Goal: Task Accomplishment & Management: Manage account settings

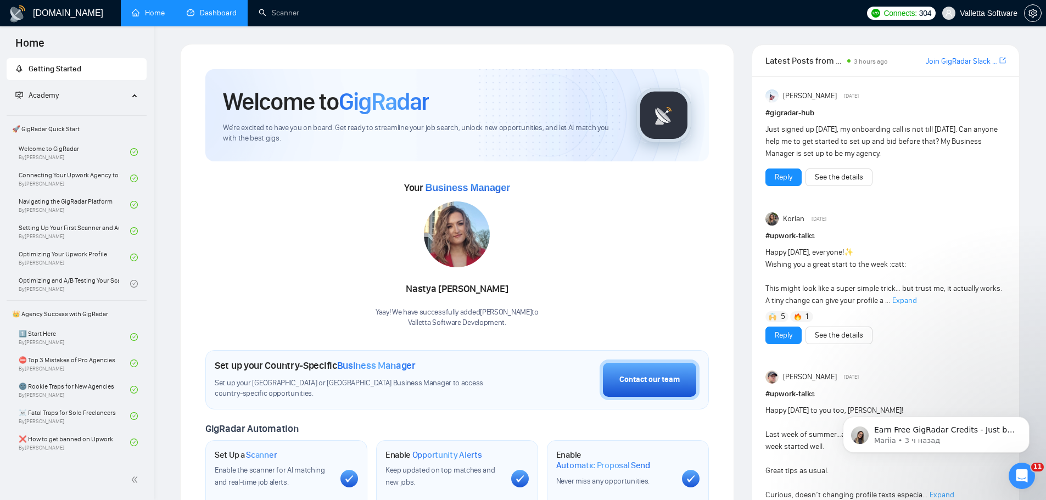
click at [193, 11] on link "Dashboard" at bounding box center [212, 12] width 50 height 9
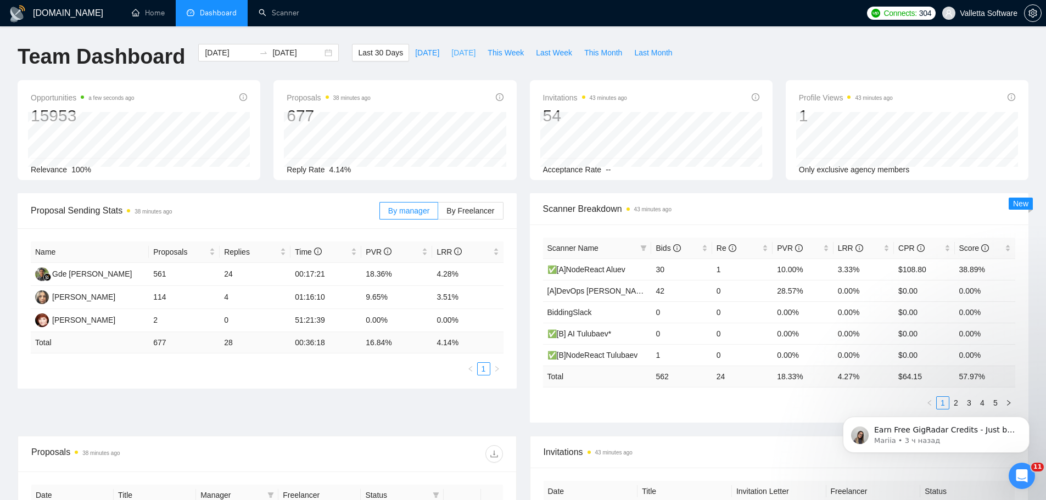
click at [451, 52] on span "Yesterday" at bounding box center [463, 53] width 24 height 12
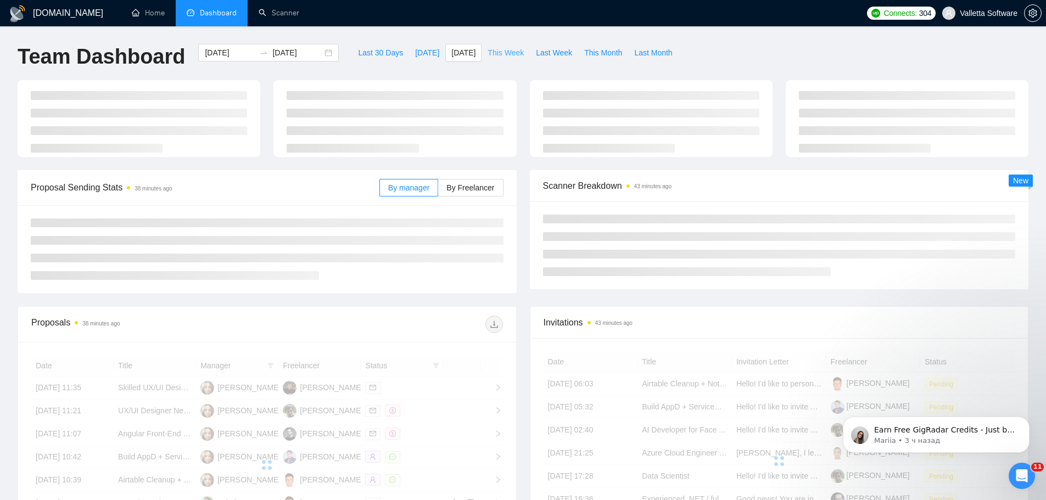
type input "2025-08-25"
click at [506, 59] on button "This Week" at bounding box center [506, 53] width 48 height 18
click at [453, 52] on span "Yesterday" at bounding box center [463, 53] width 24 height 12
type input "2025-08-25"
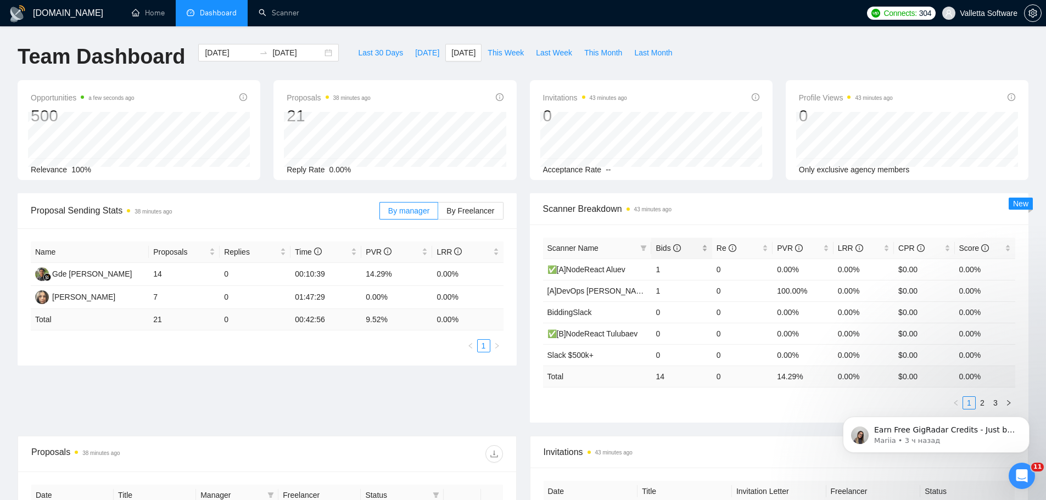
click at [673, 254] on div "Bids" at bounding box center [682, 248] width 52 height 12
click at [420, 52] on span "Today" at bounding box center [427, 53] width 24 height 12
type input "2025-08-26"
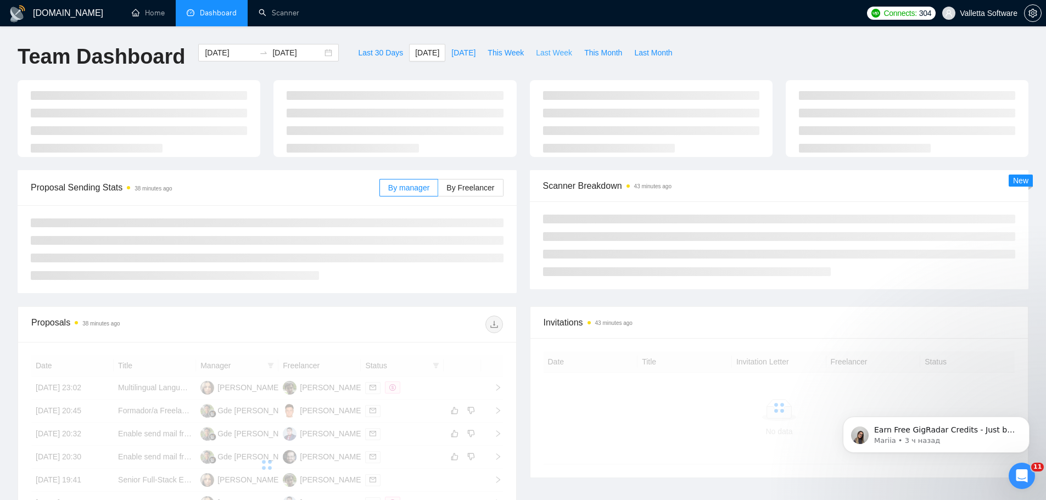
click at [536, 53] on span "Last Week" at bounding box center [554, 53] width 36 height 12
type input "2025-08-18"
type input "2025-08-24"
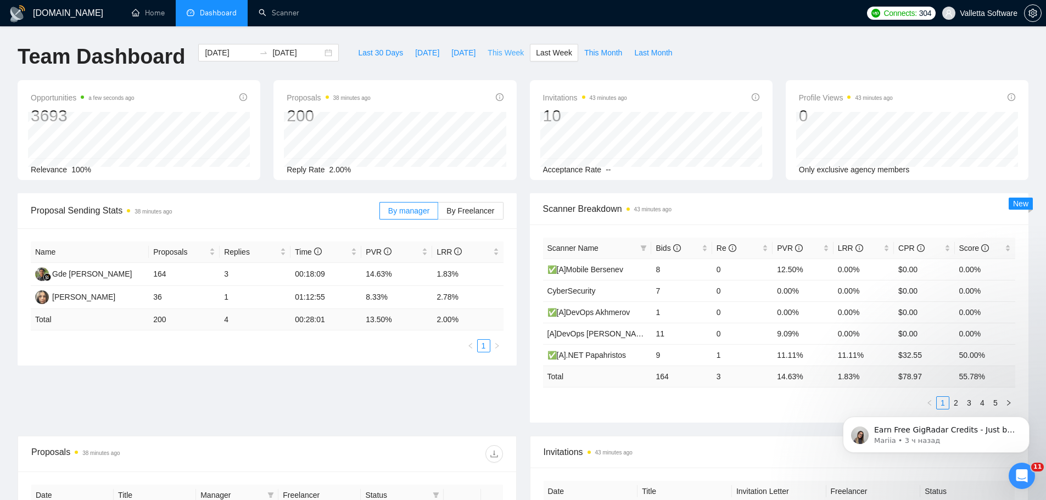
click at [501, 50] on span "This Week" at bounding box center [506, 53] width 36 height 12
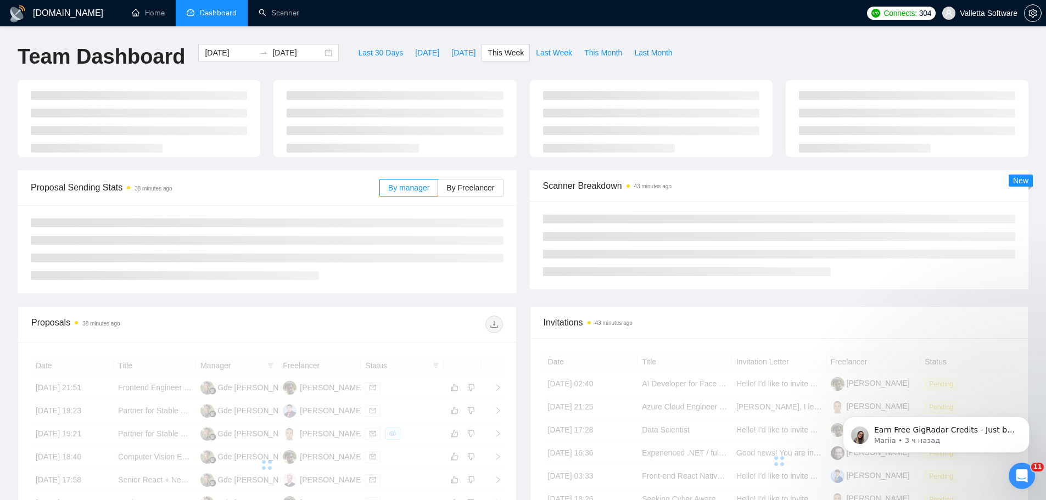
type input "2025-08-25"
type input "2025-08-31"
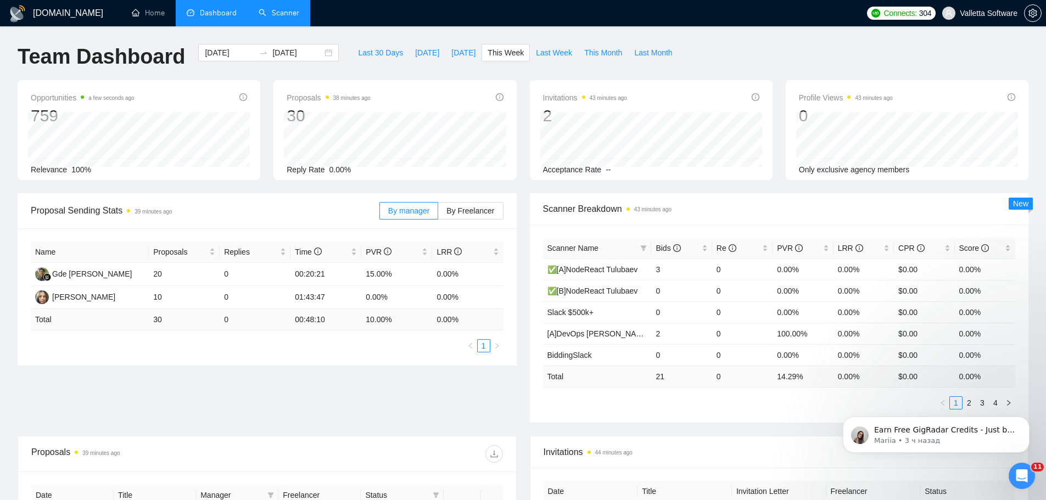
click at [281, 8] on link "Scanner" at bounding box center [279, 12] width 41 height 9
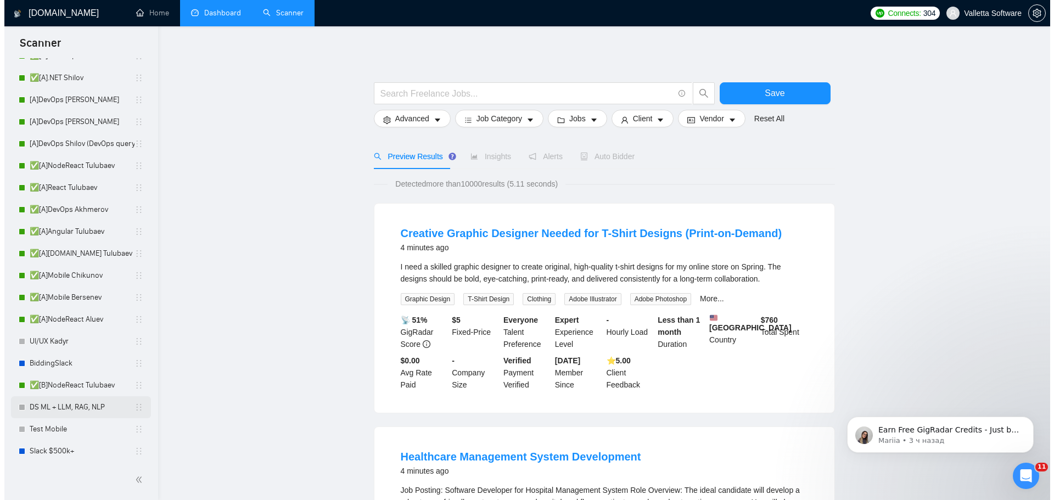
scroll to position [165, 0]
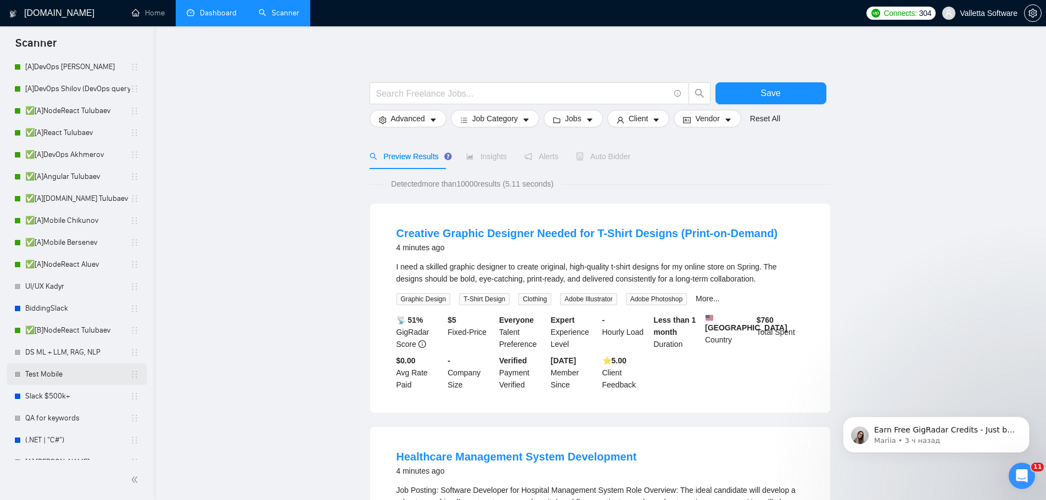
click at [62, 376] on link "Test Mobile" at bounding box center [77, 375] width 105 height 22
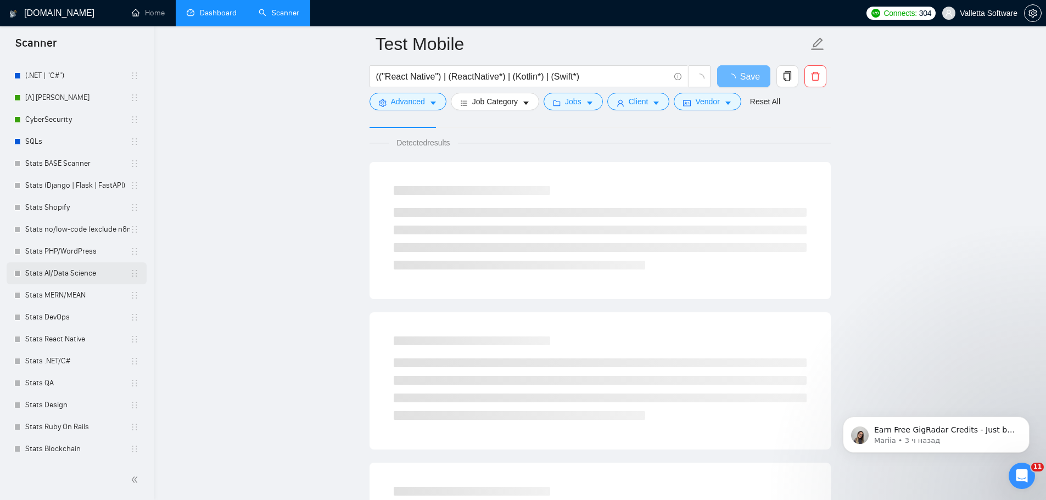
scroll to position [275, 0]
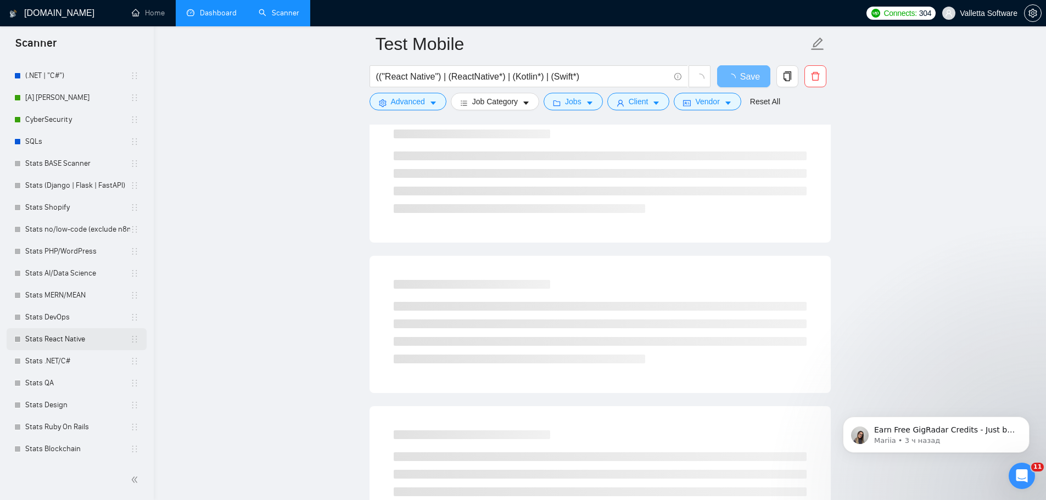
click at [87, 337] on link "Stats React Native" at bounding box center [77, 339] width 105 height 22
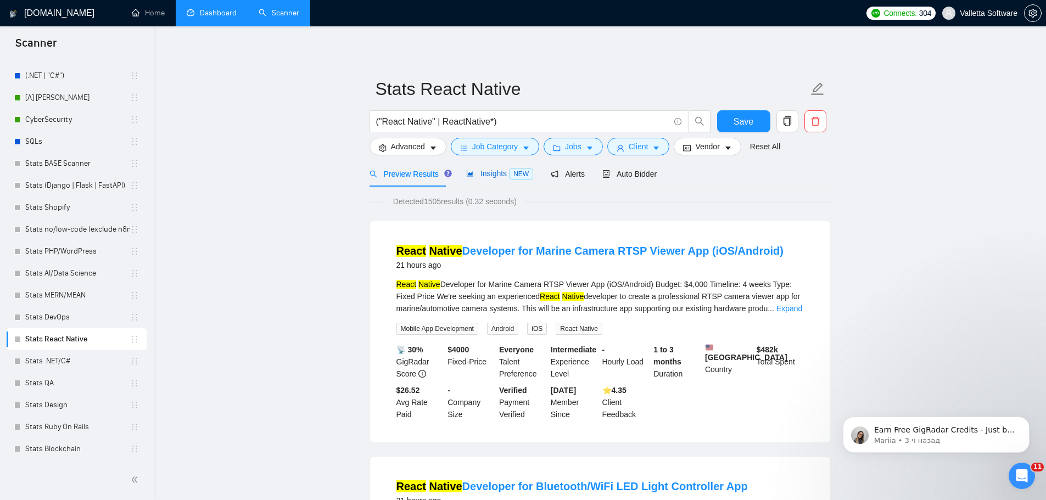
drag, startPoint x: 483, startPoint y: 175, endPoint x: 507, endPoint y: 176, distance: 24.7
click at [483, 175] on span "Insights NEW" at bounding box center [499, 173] width 67 height 9
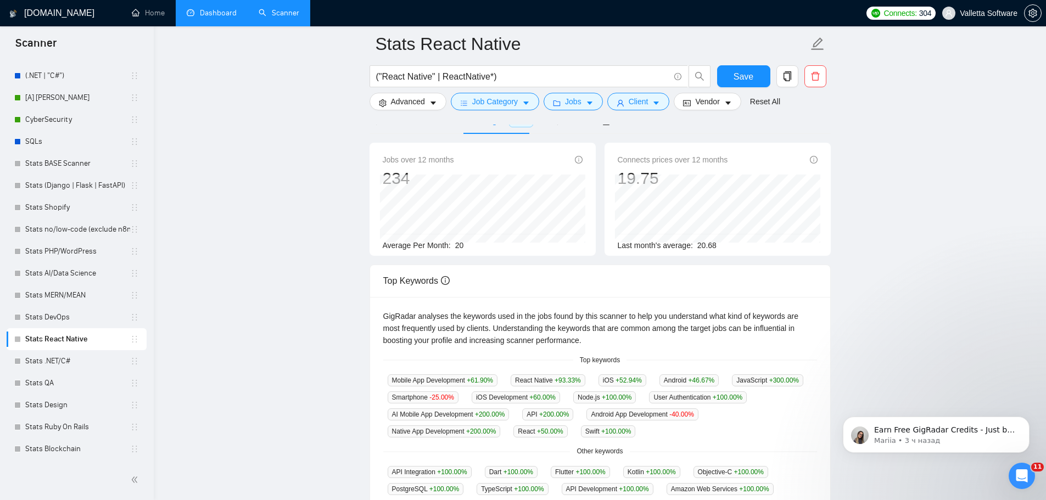
scroll to position [165, 0]
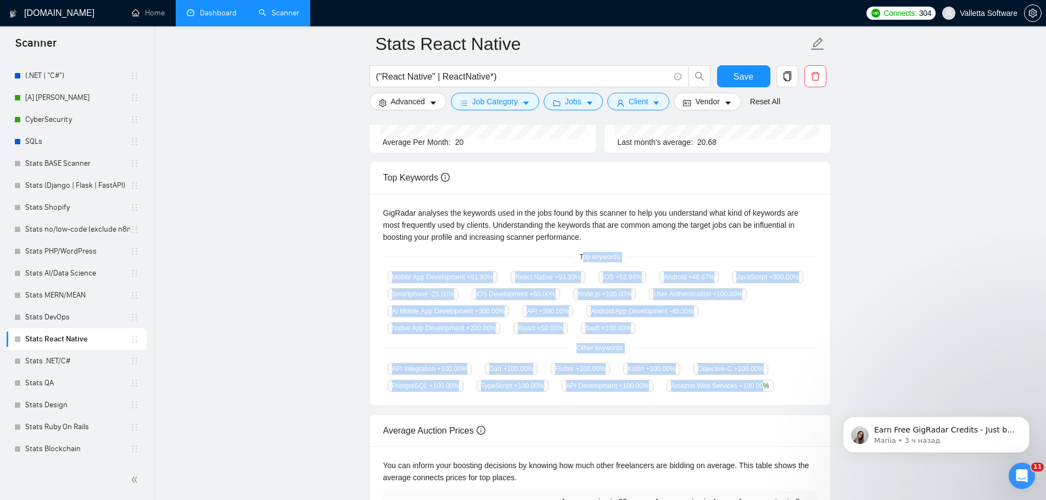
copy div "op keywords Mobile App Development +61.90 % React Native +93.33 % iOS +52.94 % …"
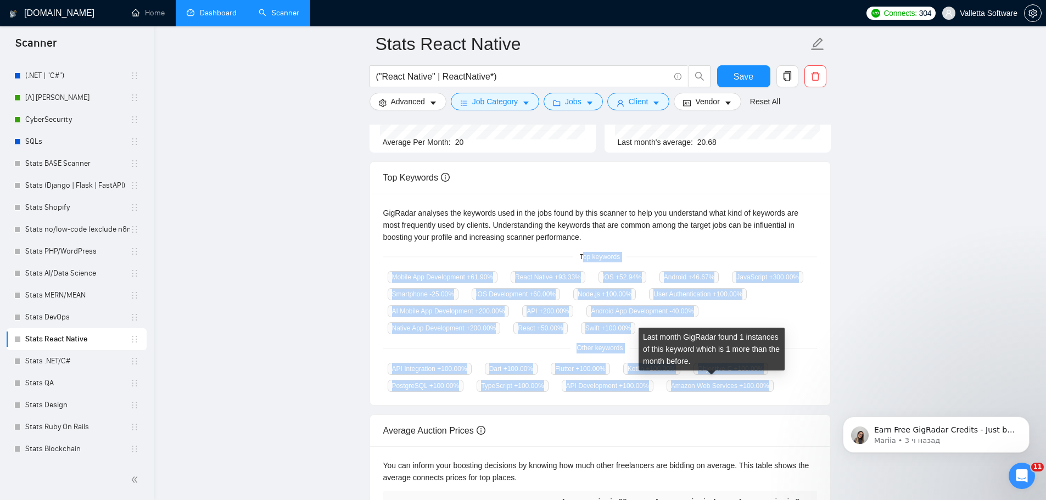
copy div "op keywords Mobile App Development +61.90 % React Native +93.33 % iOS +52.94 % …"
drag, startPoint x: 590, startPoint y: 263, endPoint x: 763, endPoint y: 388, distance: 213.2
click at [763, 388] on div "GigRadar analyses the keywords used in the jobs found by this scanner to help y…" at bounding box center [600, 300] width 460 height 212
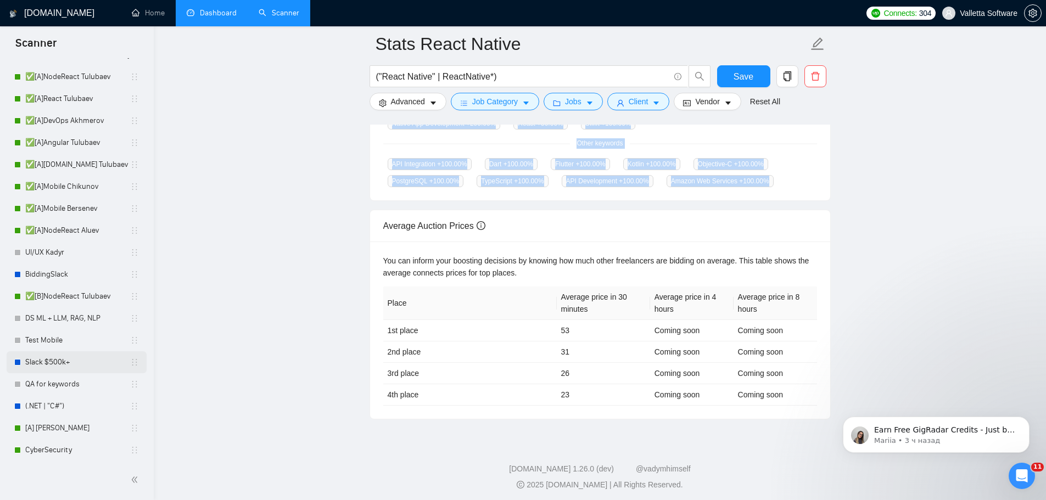
scroll to position [200, 0]
drag, startPoint x: 59, startPoint y: 340, endPoint x: 564, endPoint y: 174, distance: 531.4
click at [59, 340] on link "Test Mobile" at bounding box center [77, 339] width 105 height 22
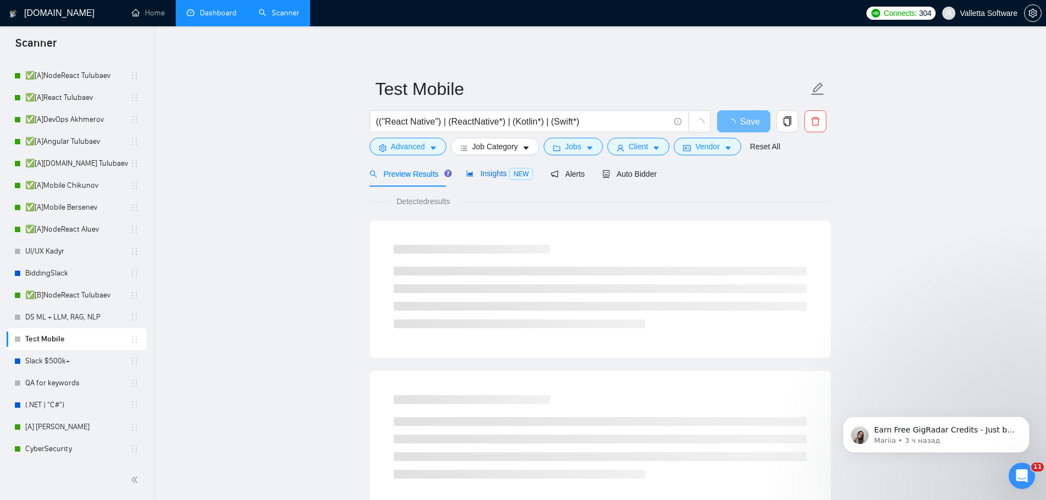
click at [503, 177] on span "Insights NEW" at bounding box center [499, 173] width 67 height 9
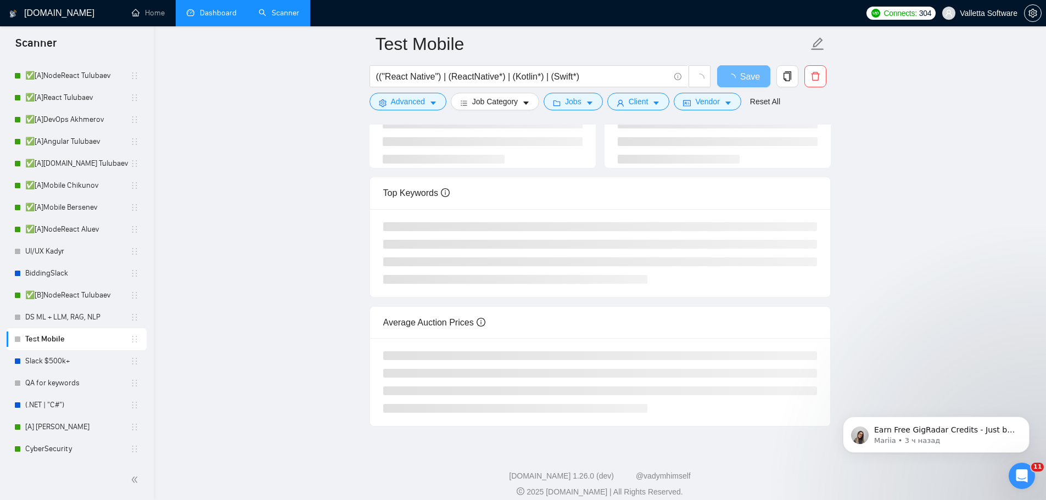
scroll to position [115, 0]
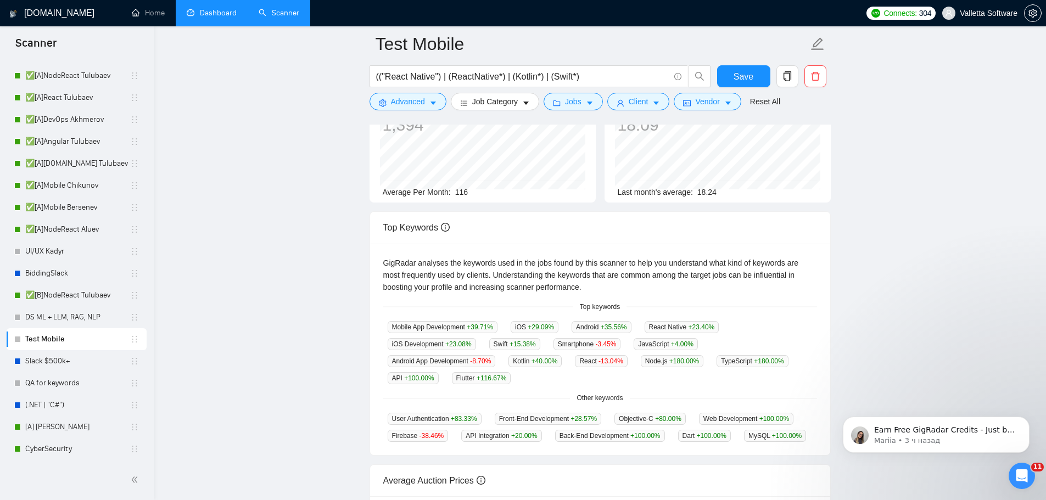
click at [1014, 362] on main "Test Mobile (("React Native") | (ReactNative*) | (Kotlin*) | (Swift*) Save Adva…" at bounding box center [599, 301] width 857 height 745
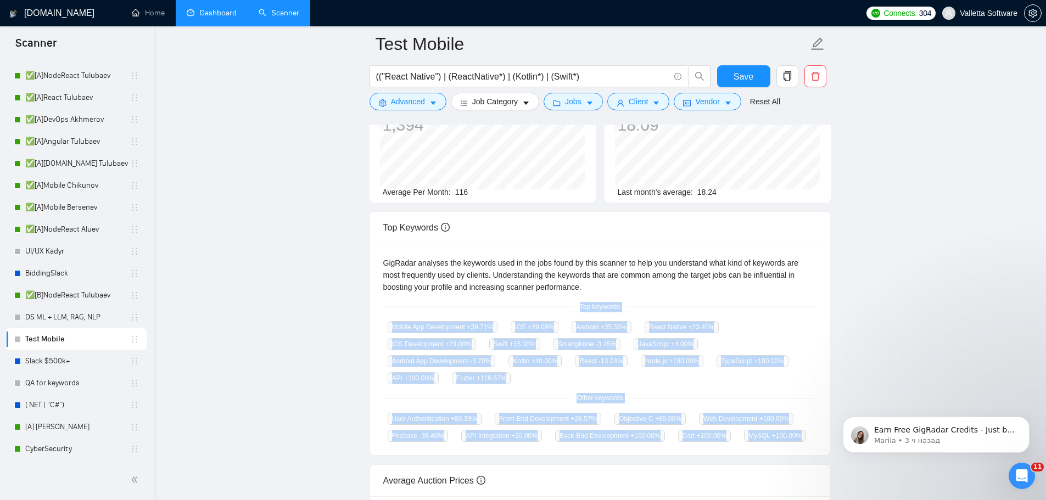
drag, startPoint x: 572, startPoint y: 314, endPoint x: 800, endPoint y: 440, distance: 259.8
click at [800, 440] on div "GigRadar analyses the keywords used in the jobs found by this scanner to help y…" at bounding box center [600, 350] width 460 height 212
copy div "Top keywords Mobile App Development +39.71 % iOS +29.09 % Android +35.56 % Reac…"
click at [72, 182] on link "✅[A]Mobile Chikunov" at bounding box center [77, 186] width 105 height 22
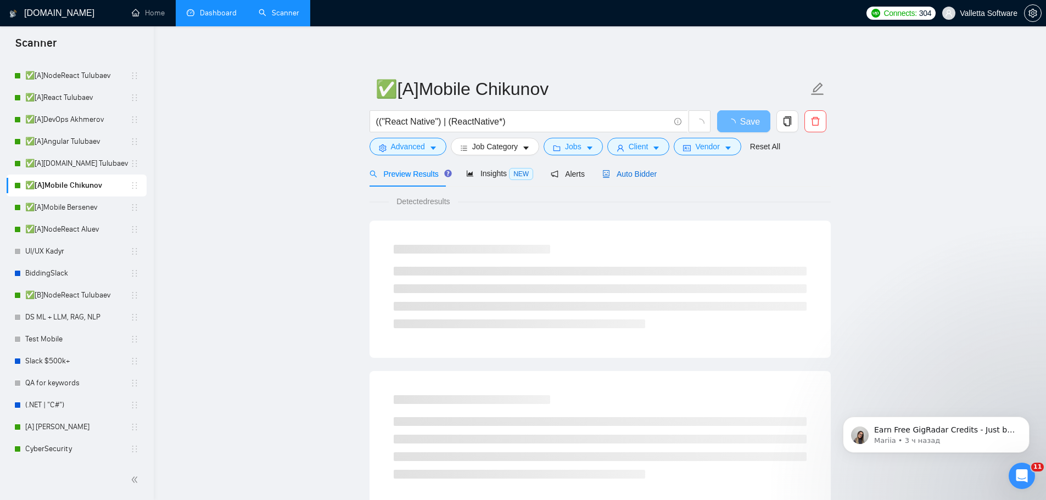
click at [617, 174] on span "Auto Bidder" at bounding box center [629, 174] width 54 height 9
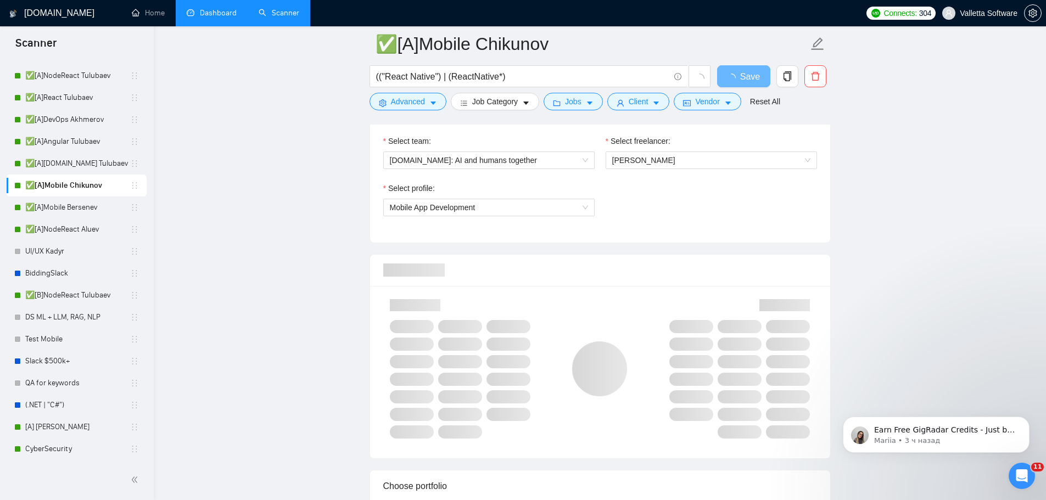
scroll to position [604, 0]
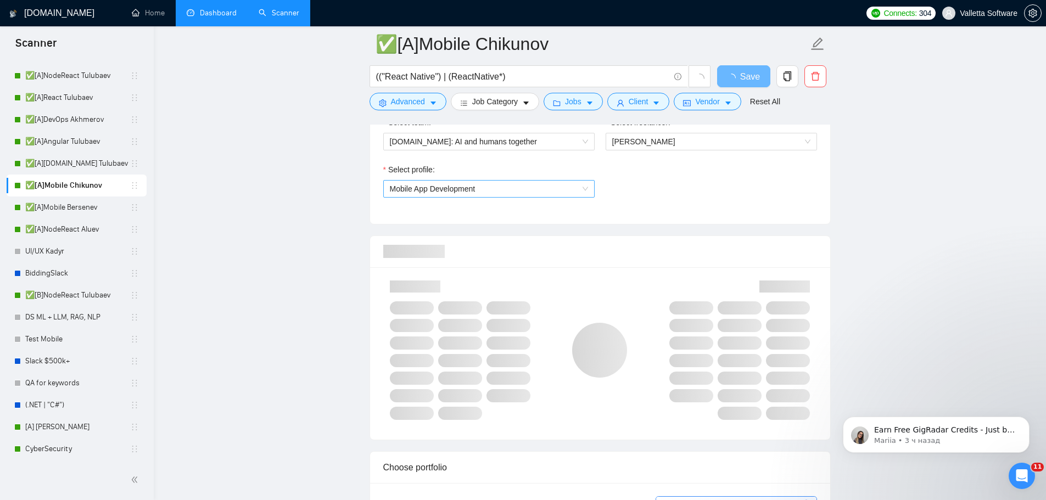
click at [467, 190] on span "Mobile App Development" at bounding box center [433, 189] width 86 height 9
click at [431, 214] on div "General profile" at bounding box center [488, 210] width 198 height 12
click at [706, 188] on div "Select profile: General profile General profile" at bounding box center [600, 187] width 445 height 47
click at [750, 74] on span "Save" at bounding box center [744, 77] width 20 height 14
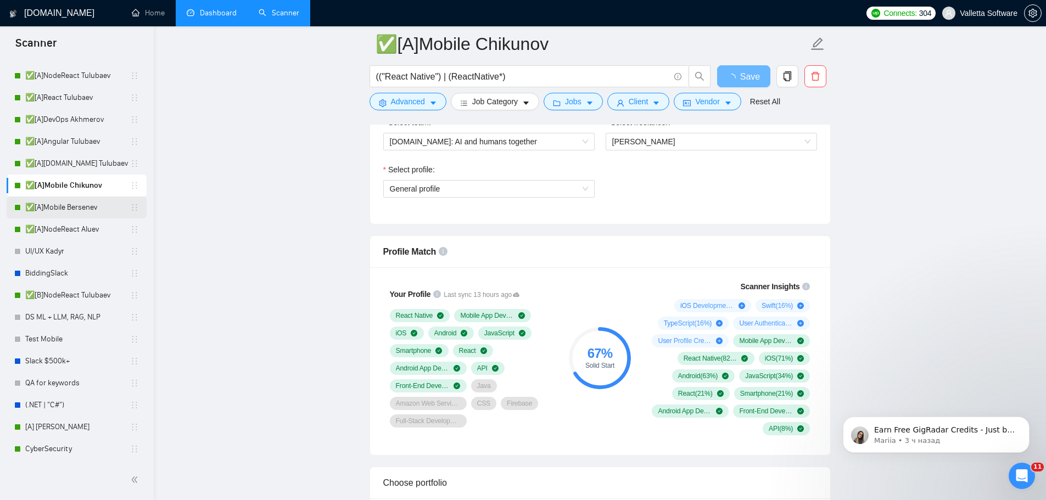
click at [49, 209] on link "✅[A]Mobile Bersenev" at bounding box center [77, 208] width 105 height 22
drag, startPoint x: 75, startPoint y: 208, endPoint x: 118, endPoint y: 201, distance: 43.3
click at [75, 208] on link "✅[A]Mobile Bersenev" at bounding box center [77, 208] width 105 height 22
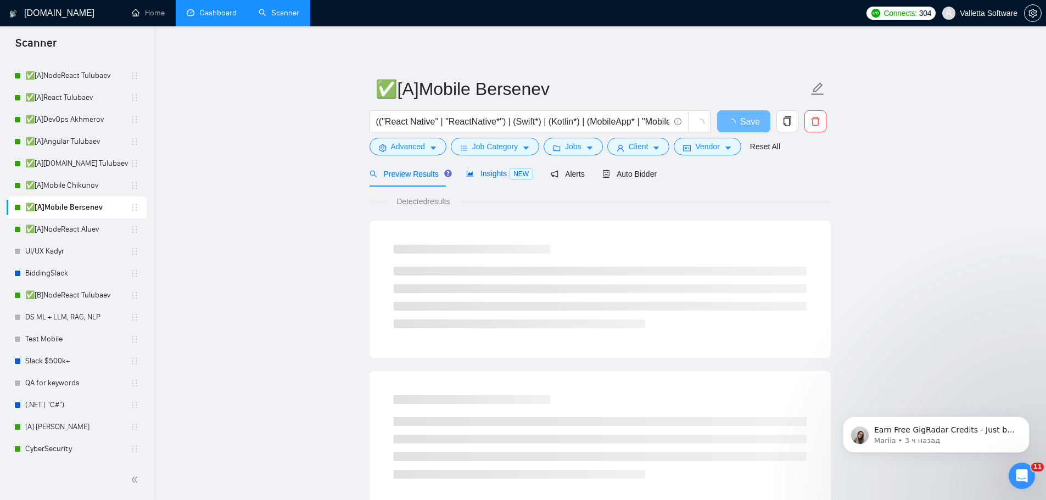
click at [479, 178] on span "Insights NEW" at bounding box center [499, 173] width 67 height 9
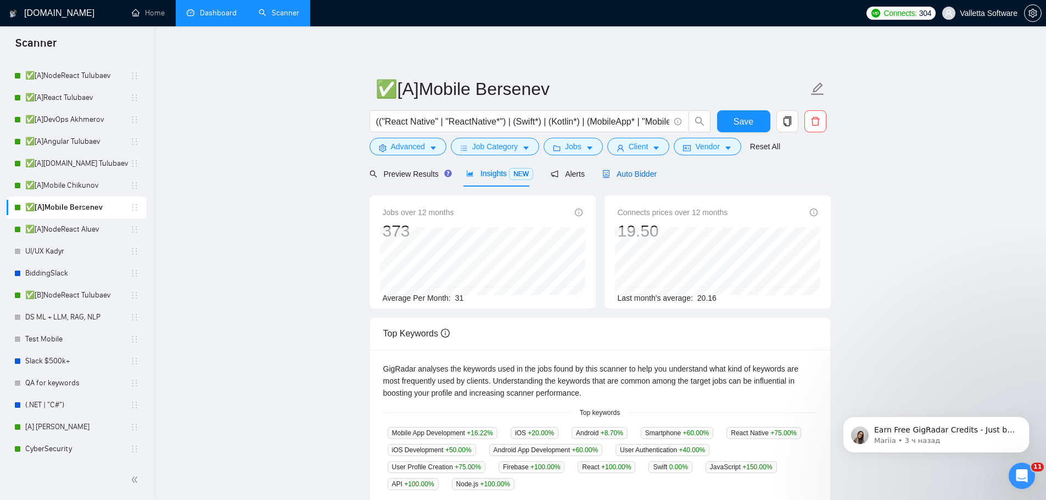
click at [645, 176] on span "Auto Bidder" at bounding box center [629, 174] width 54 height 9
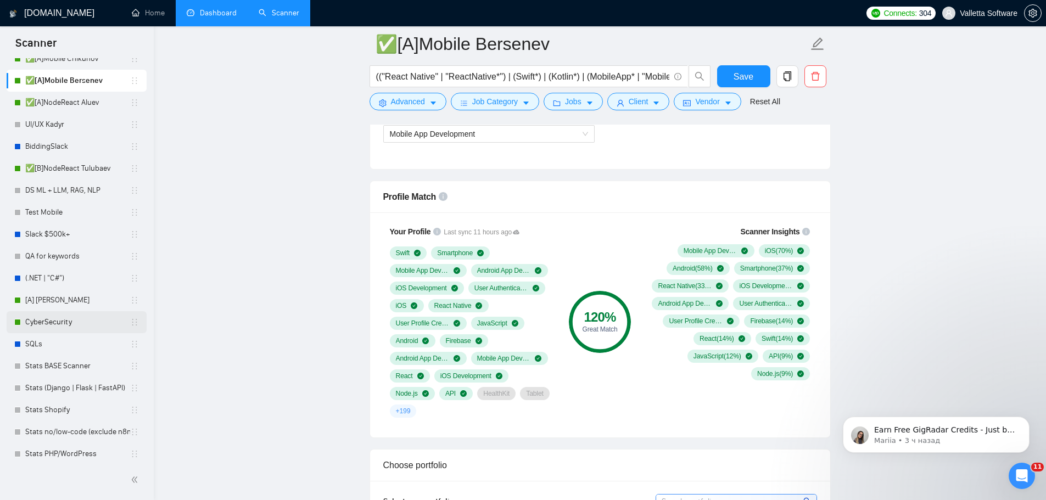
scroll to position [310, 0]
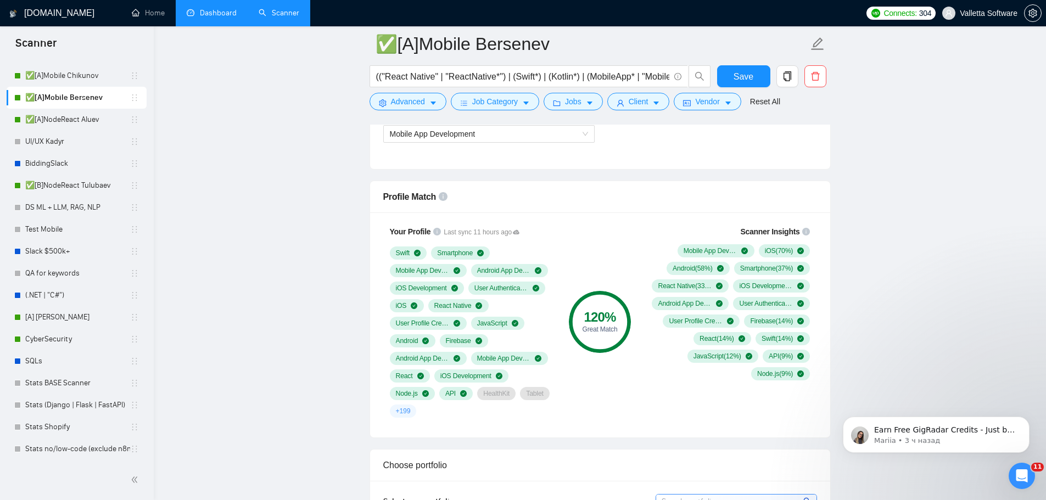
drag, startPoint x: 72, startPoint y: 233, endPoint x: 369, endPoint y: 245, distance: 296.8
click at [72, 233] on link "Test Mobile" at bounding box center [77, 230] width 105 height 22
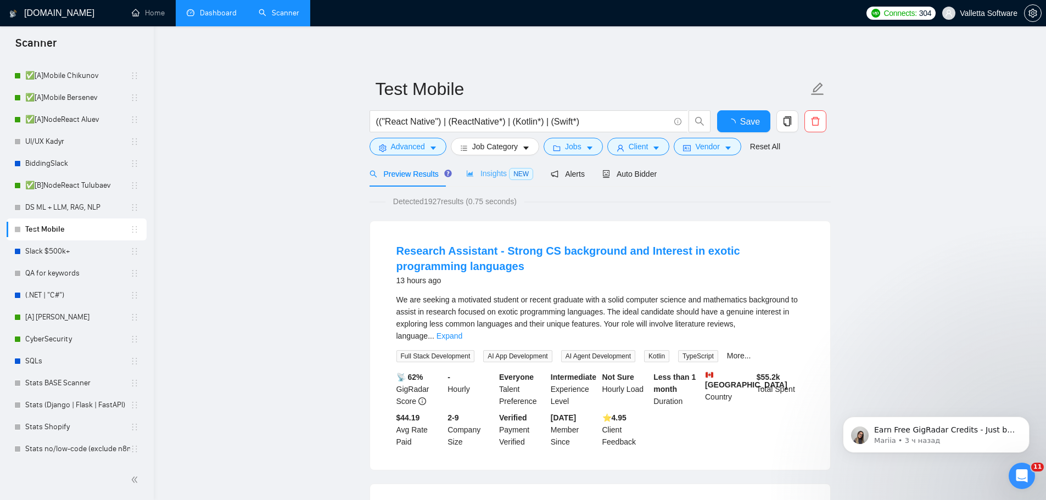
click at [513, 183] on div "Insights NEW" at bounding box center [499, 174] width 67 height 26
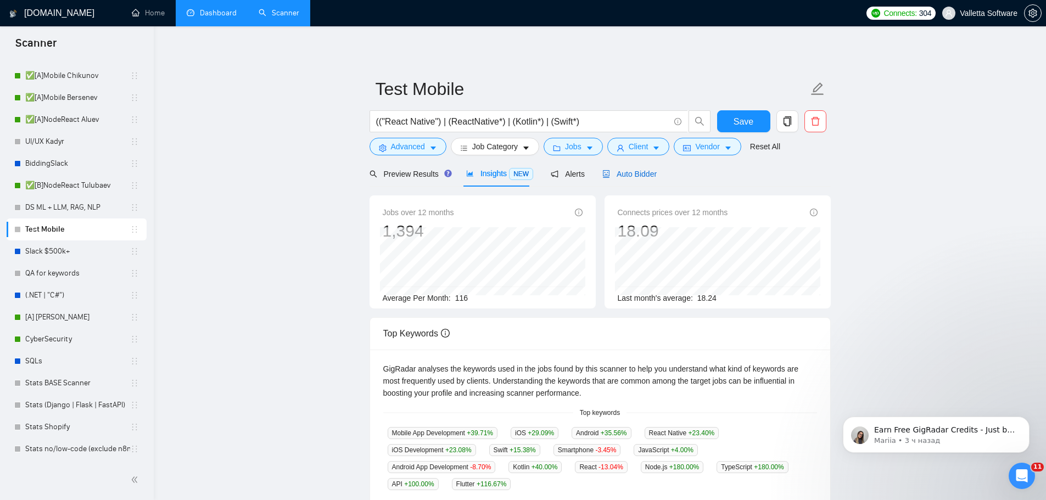
click at [651, 170] on span "Auto Bidder" at bounding box center [629, 174] width 54 height 9
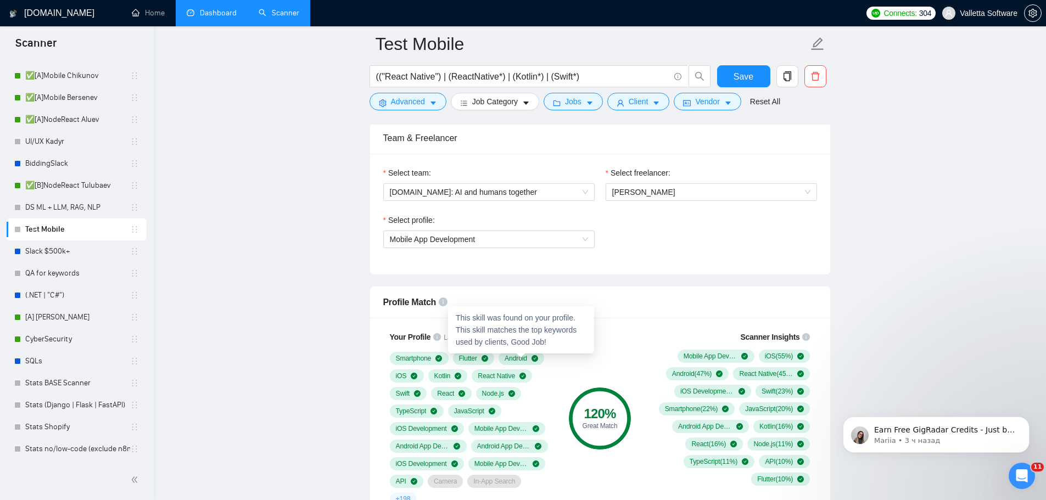
scroll to position [549, 0]
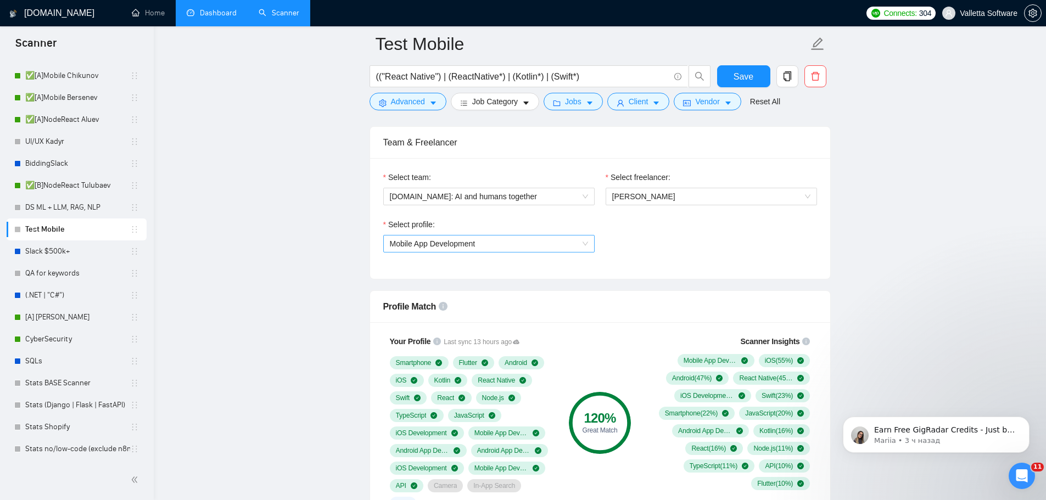
click at [538, 242] on span "Mobile App Development" at bounding box center [489, 244] width 198 height 16
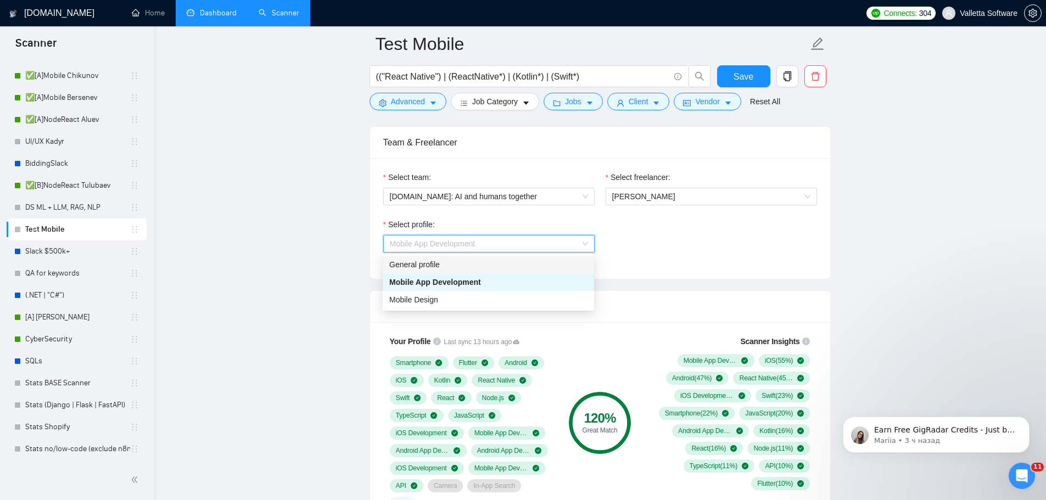
click at [510, 270] on div "General profile" at bounding box center [488, 265] width 198 height 12
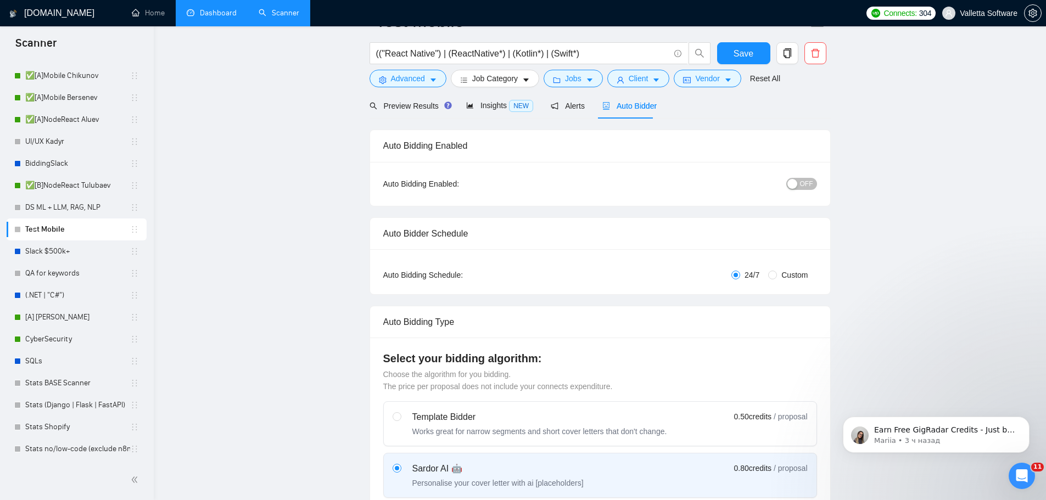
scroll to position [0, 0]
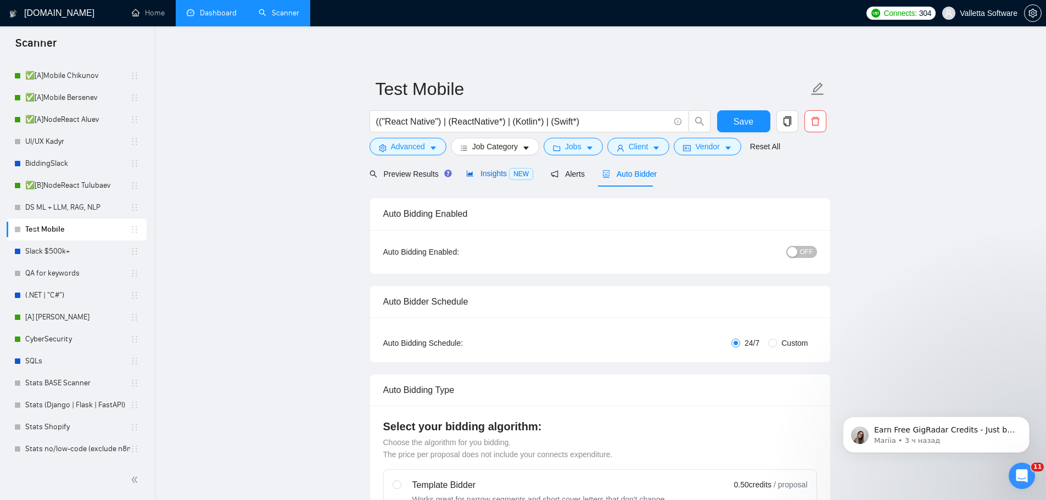
click at [471, 170] on span "Insights NEW" at bounding box center [499, 173] width 67 height 9
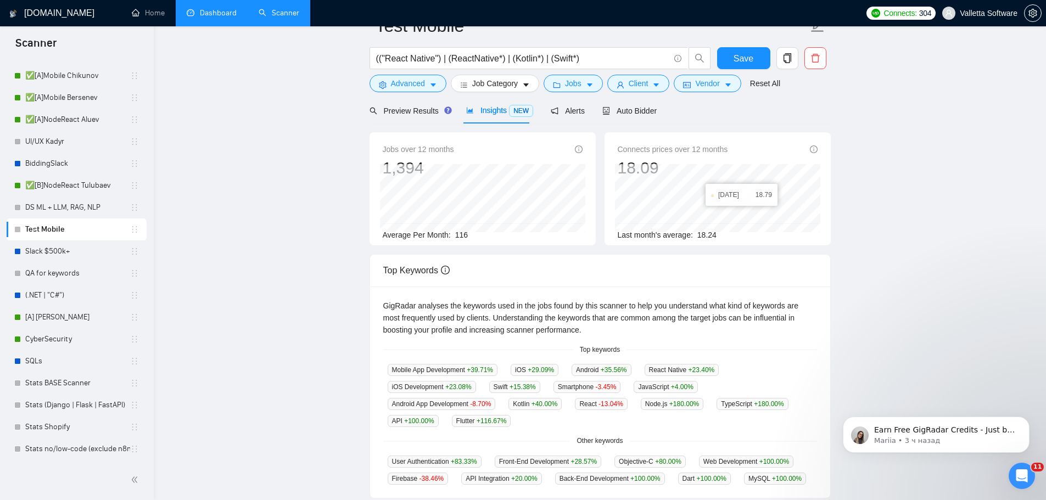
scroll to position [165, 0]
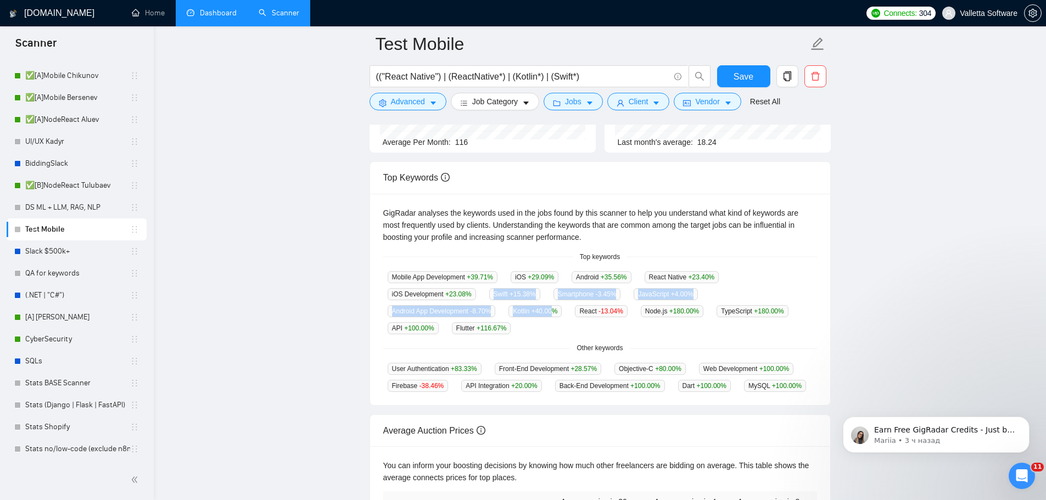
drag, startPoint x: 496, startPoint y: 293, endPoint x: 551, endPoint y: 305, distance: 56.1
click at [551, 305] on div "Mobile App Development +39.71 % iOS +29.09 % Android +35.56 % React Native +23.…" at bounding box center [600, 303] width 434 height 64
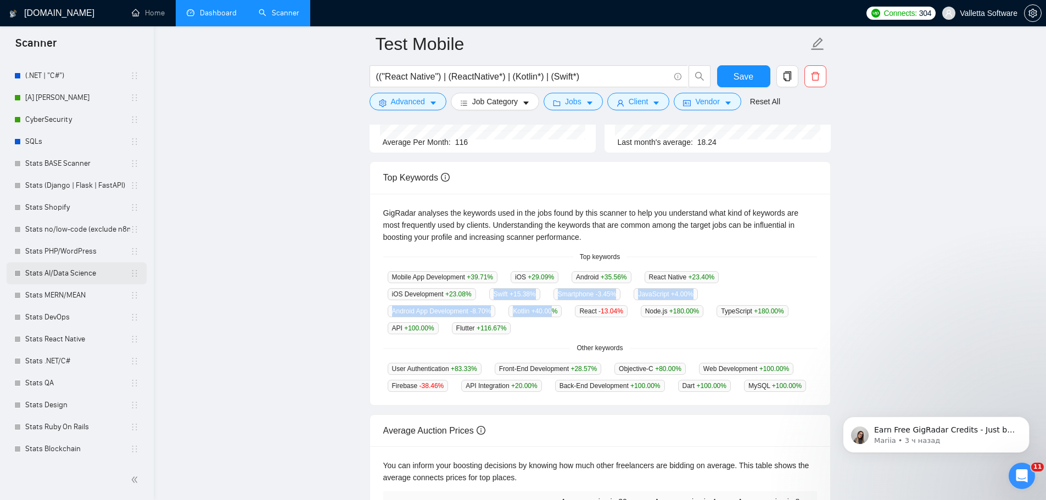
click at [62, 270] on link "Stats AI/Data Science" at bounding box center [77, 274] width 105 height 22
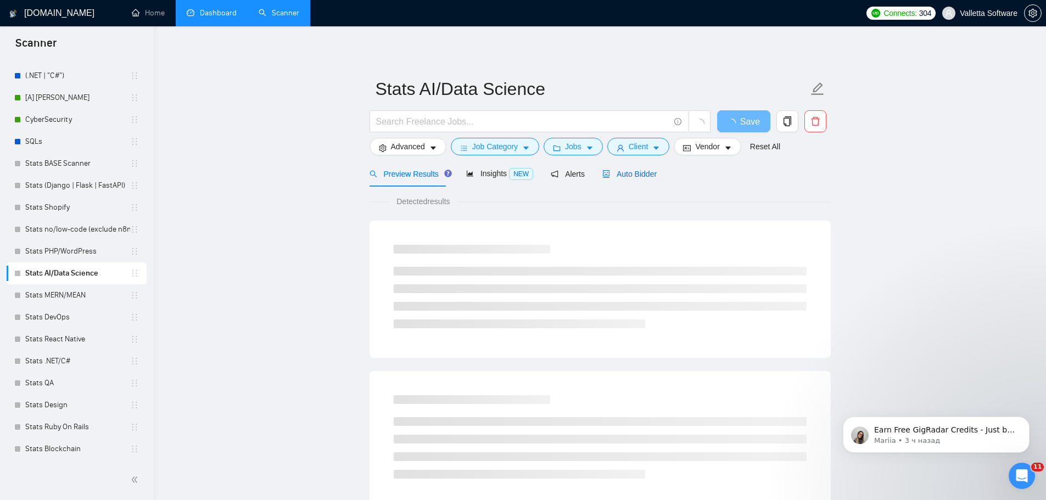
click at [623, 172] on span "Auto Bidder" at bounding box center [629, 174] width 54 height 9
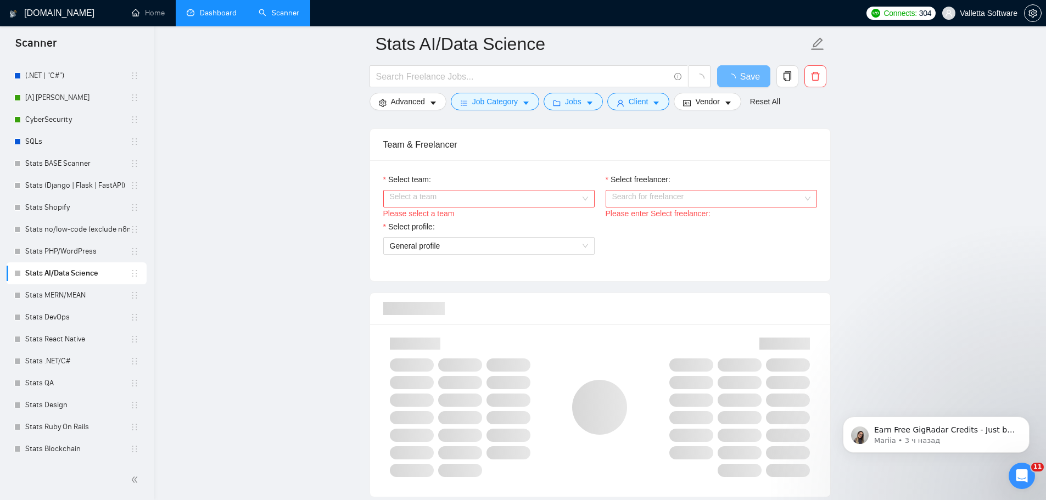
scroll to position [549, 0]
click at [457, 198] on input "Select team:" at bounding box center [485, 196] width 191 height 16
click at [446, 212] on div "[DOMAIN_NAME]: AI and humans together" at bounding box center [488, 217] width 198 height 12
click at [657, 204] on div "Search for freelancer" at bounding box center [711, 197] width 211 height 18
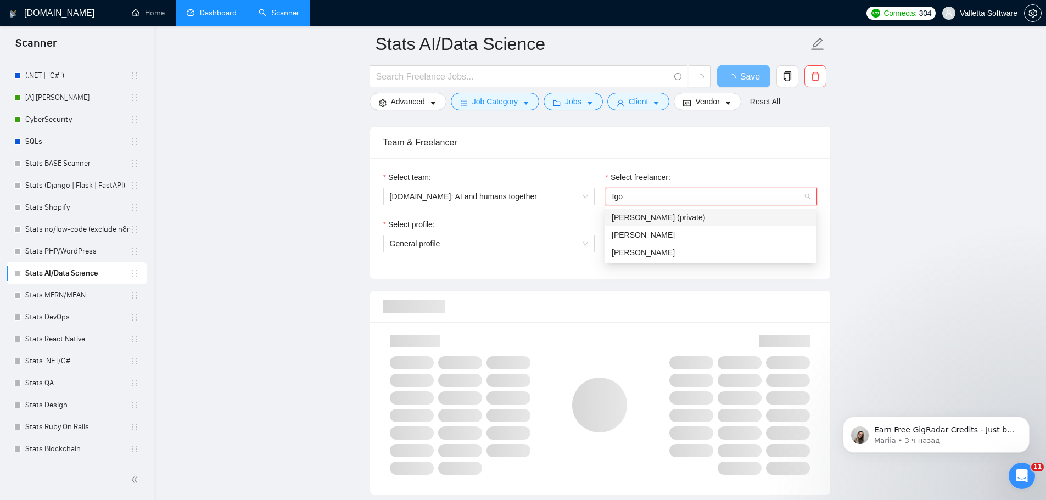
type input "Igor"
click at [707, 231] on div "Igor Smirnuagin" at bounding box center [711, 235] width 198 height 12
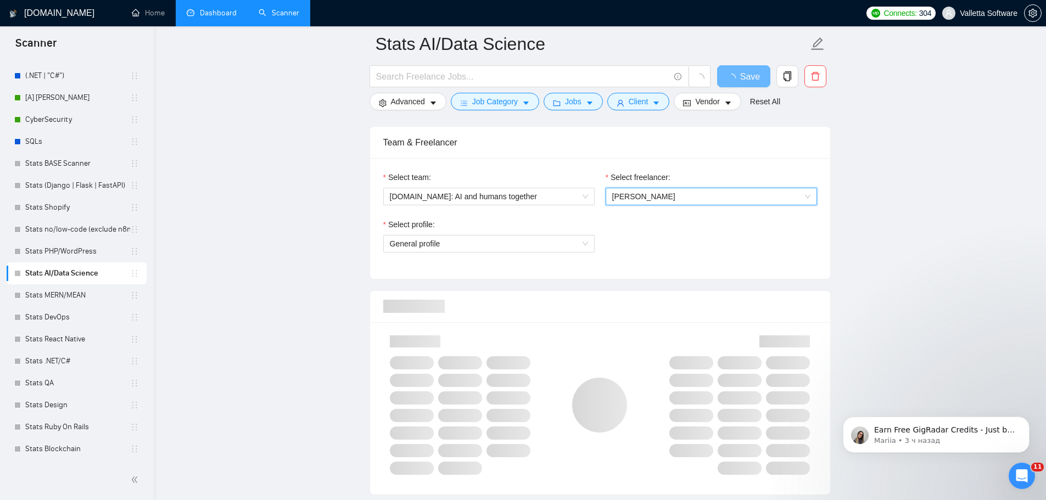
click at [596, 255] on div "Select profile: General profile" at bounding box center [489, 242] width 222 height 47
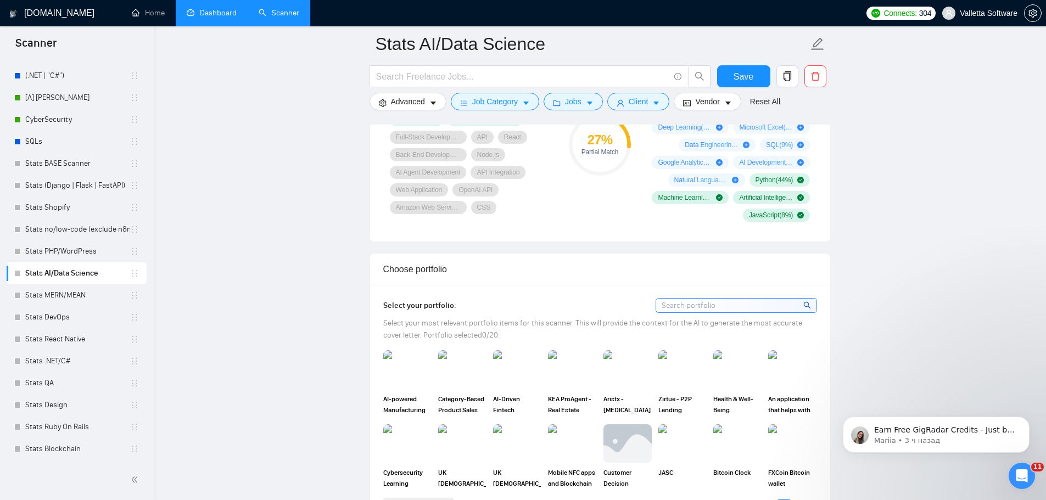
scroll to position [659, 0]
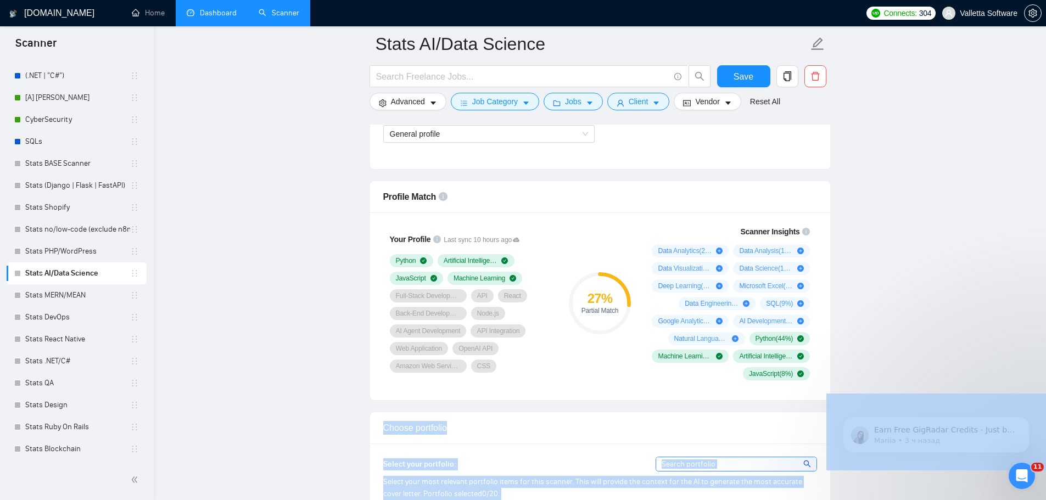
drag, startPoint x: 651, startPoint y: 244, endPoint x: 806, endPoint y: 376, distance: 203.0
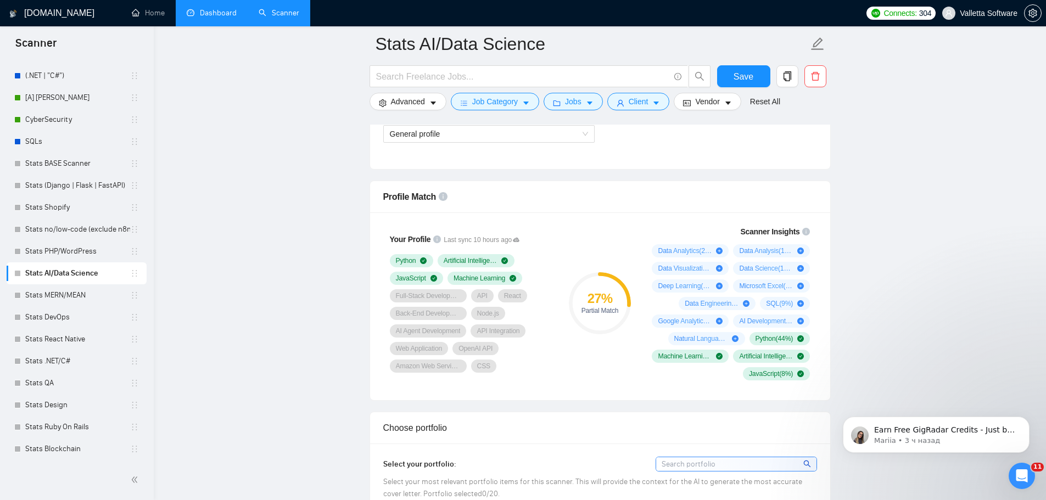
click at [807, 384] on div "Scanner Insights Data Analytics ( 25 %) Data Analysis ( 19 %) Data Visualizatio…" at bounding box center [729, 303] width 176 height 168
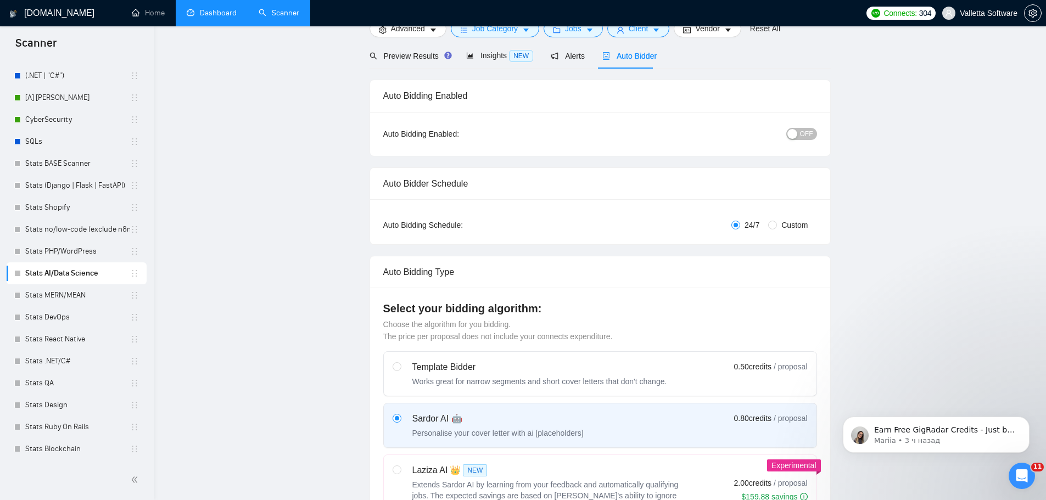
scroll to position [0, 0]
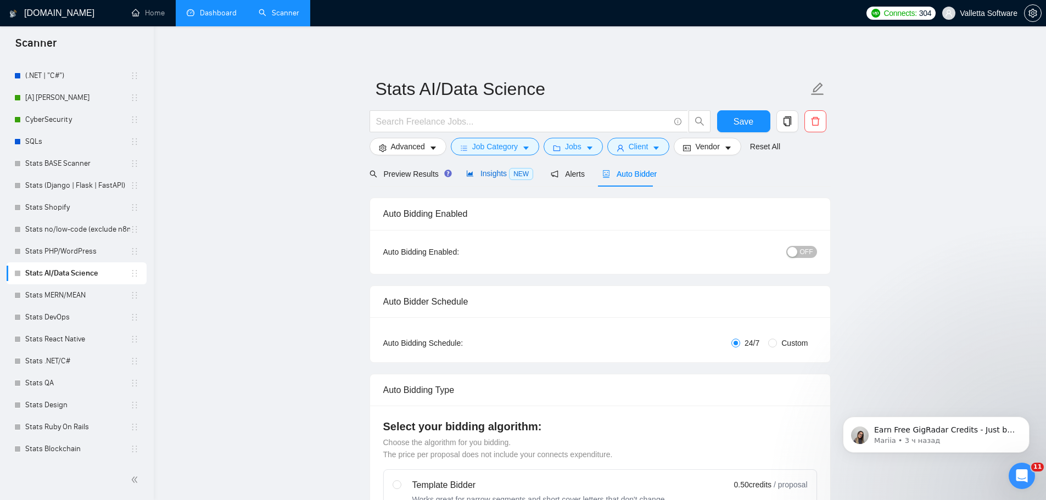
click at [472, 173] on span "Insights NEW" at bounding box center [499, 173] width 67 height 9
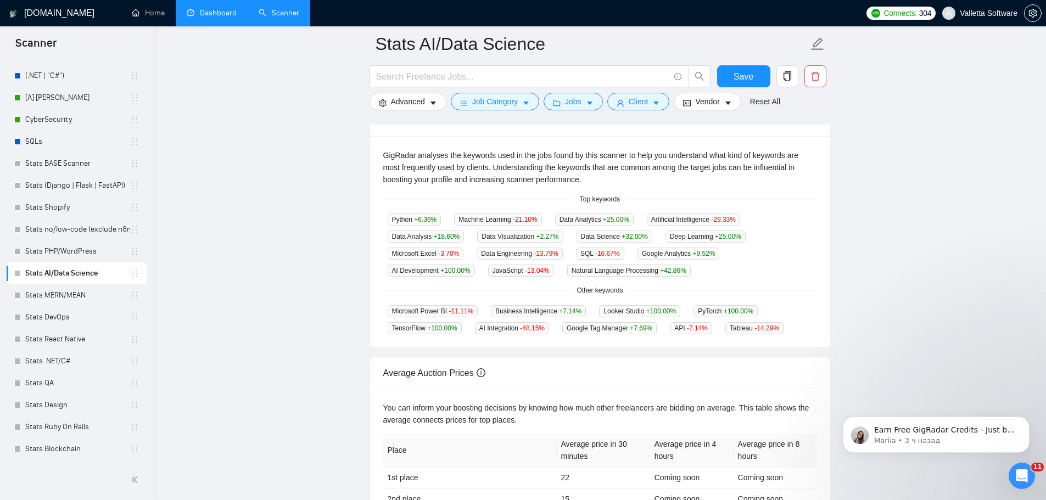
scroll to position [220, 0]
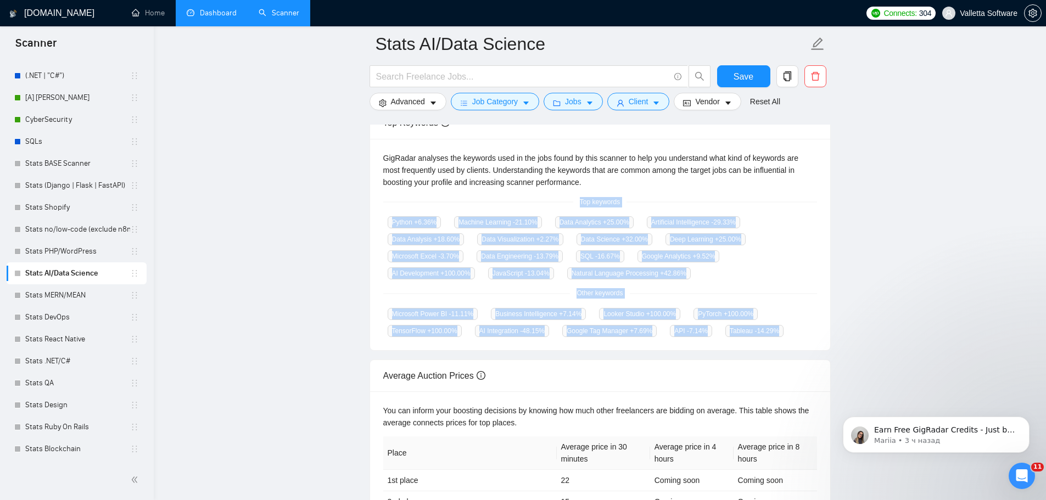
drag, startPoint x: 608, startPoint y: 213, endPoint x: 778, endPoint y: 319, distance: 199.9
click at [778, 319] on div "GigRadar analyses the keywords used in the jobs found by this scanner to help y…" at bounding box center [600, 245] width 460 height 212
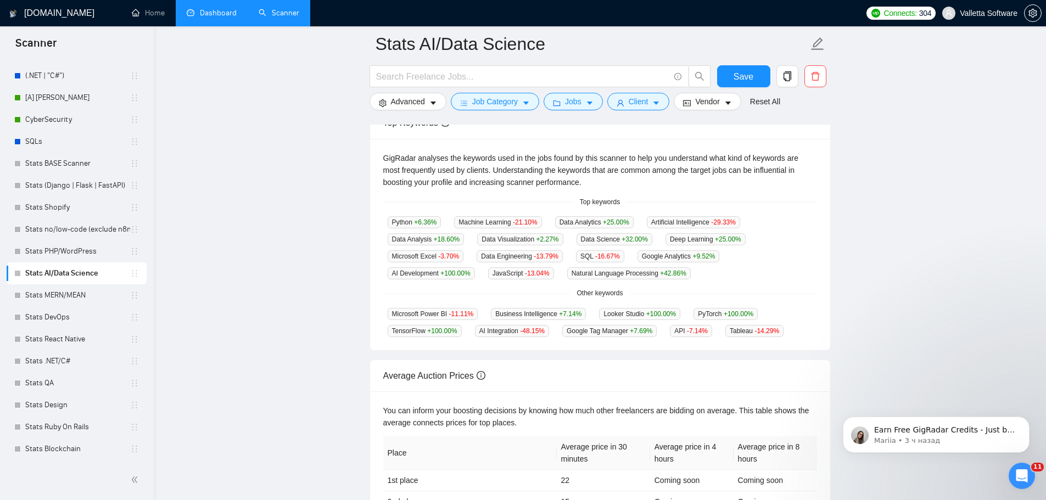
click at [843, 310] on main "Stats AI/Data Science Save Advanced Job Category Jobs Client Vendor Reset All P…" at bounding box center [599, 196] width 857 height 745
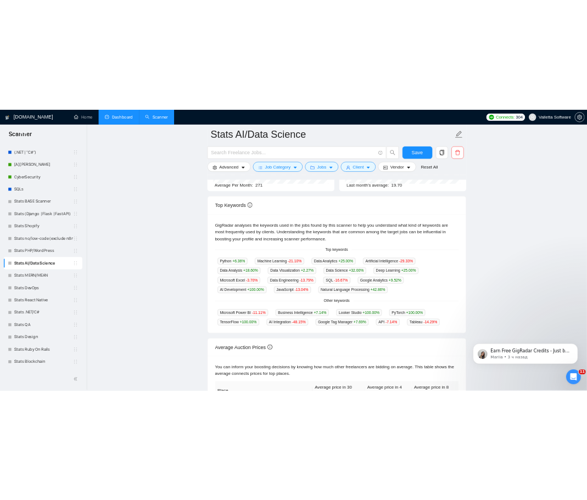
scroll to position [165, 0]
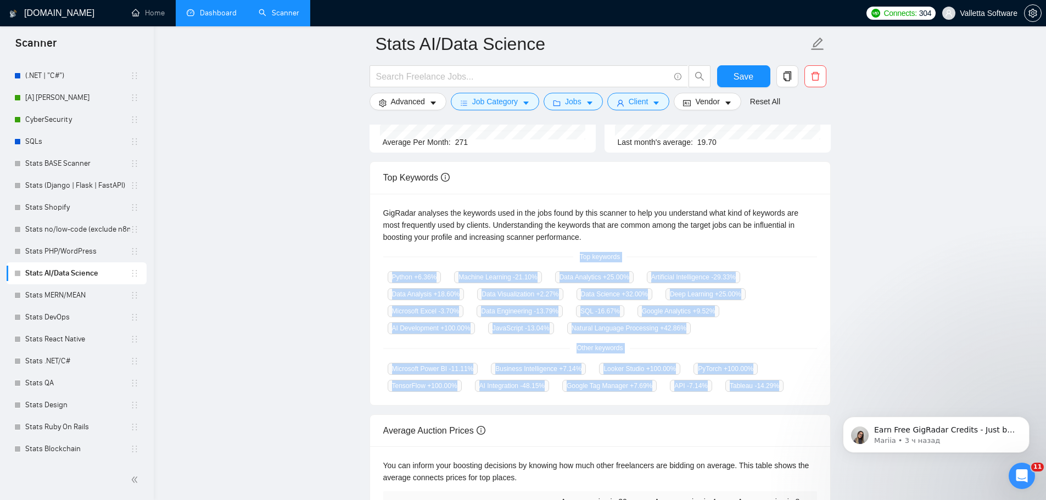
drag, startPoint x: 577, startPoint y: 252, endPoint x: 790, endPoint y: 388, distance: 253.7
click at [790, 388] on div "GigRadar analyses the keywords used in the jobs found by this scanner to help y…" at bounding box center [600, 300] width 460 height 212
copy div "Top keywords Python +6.36 % Machine Learning -21.10 % Data Analytics +25.00 % A…"
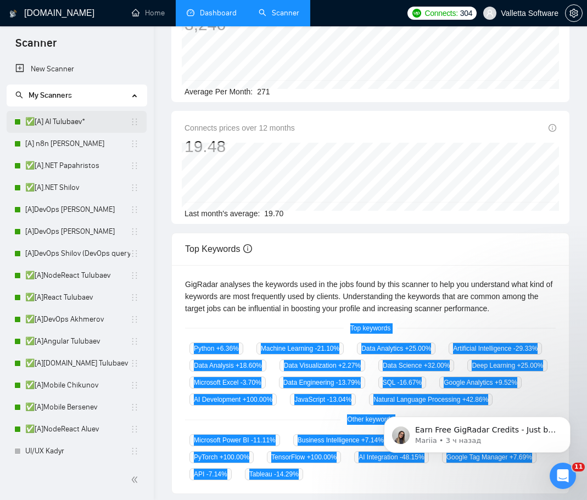
scroll to position [0, 0]
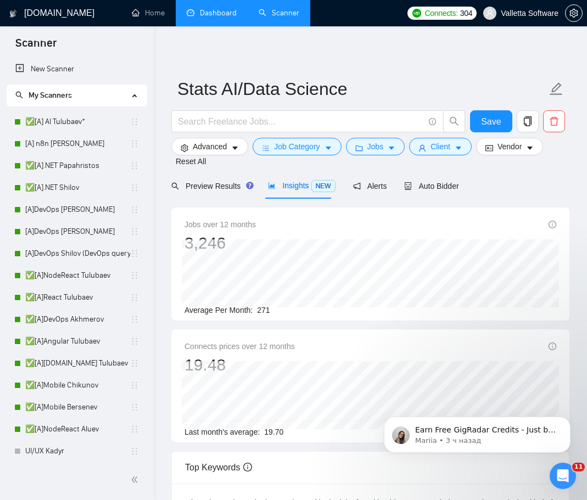
drag, startPoint x: 78, startPoint y: 118, endPoint x: 563, endPoint y: 51, distance: 489.5
click at [78, 118] on link "✅[A] AI Tulubaev*" at bounding box center [77, 122] width 105 height 22
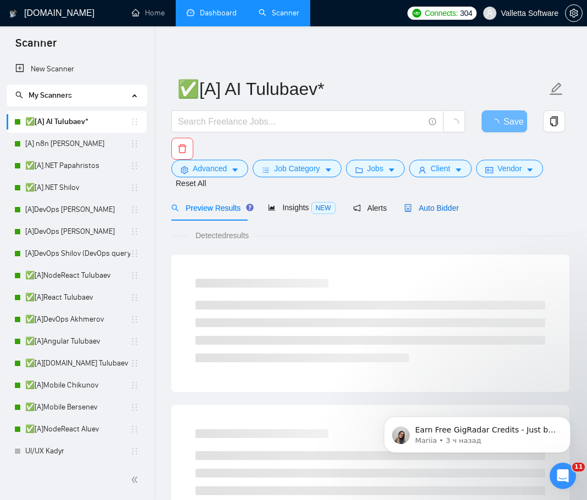
click at [433, 209] on span "Auto Bidder" at bounding box center [431, 208] width 54 height 9
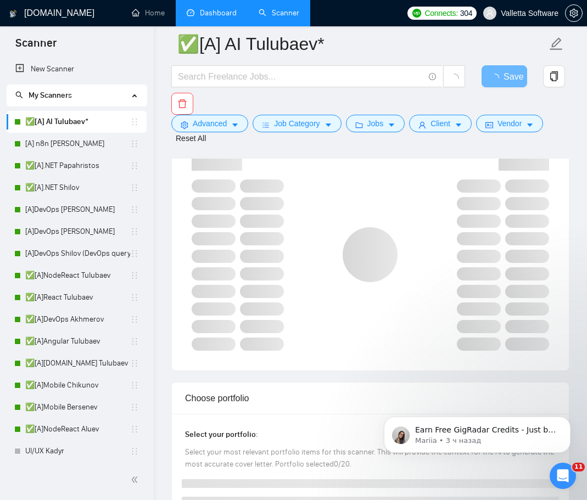
scroll to position [604, 0]
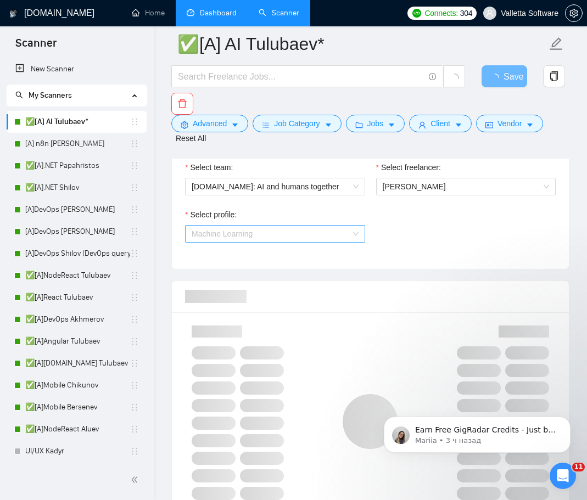
click at [315, 226] on span "Machine Learning" at bounding box center [275, 234] width 167 height 16
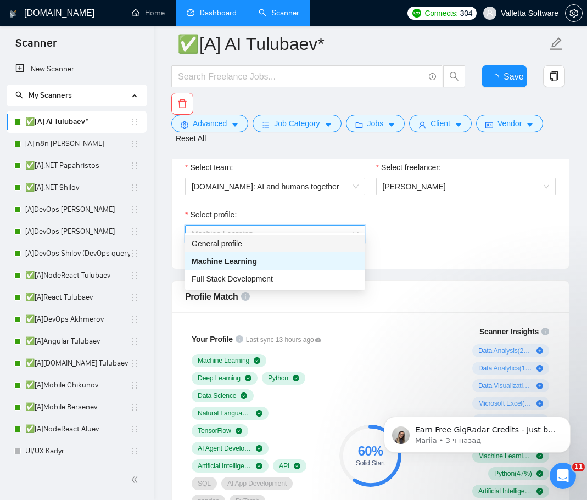
click at [261, 244] on div "General profile" at bounding box center [275, 244] width 167 height 12
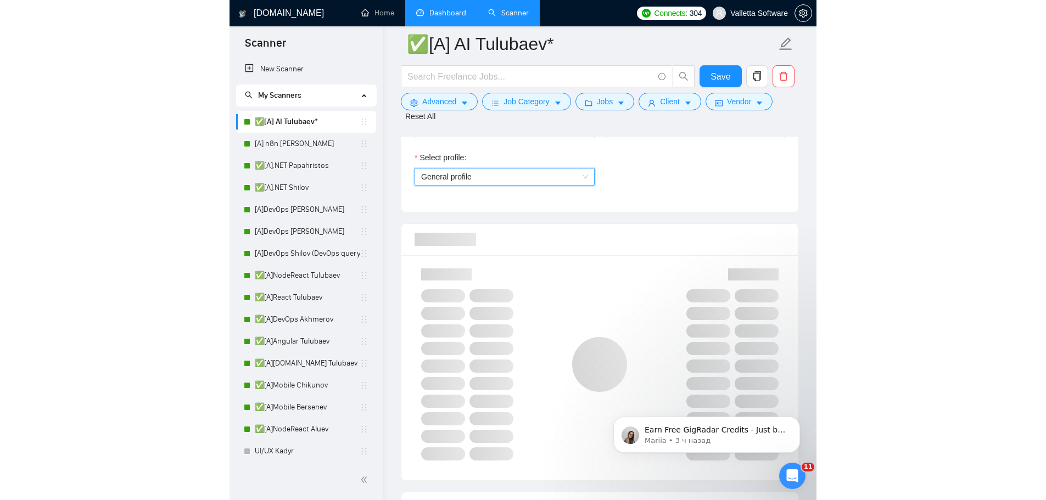
scroll to position [714, 0]
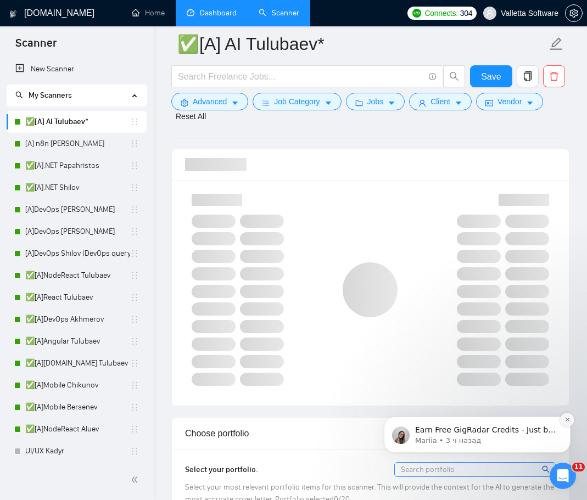
click at [567, 418] on icon "Dismiss notification" at bounding box center [568, 420] width 6 height 6
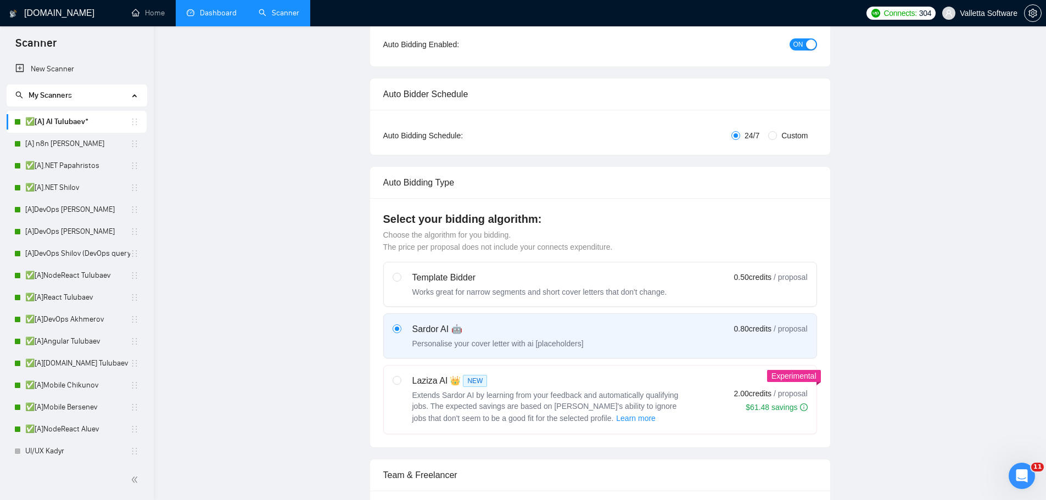
scroll to position [0, 0]
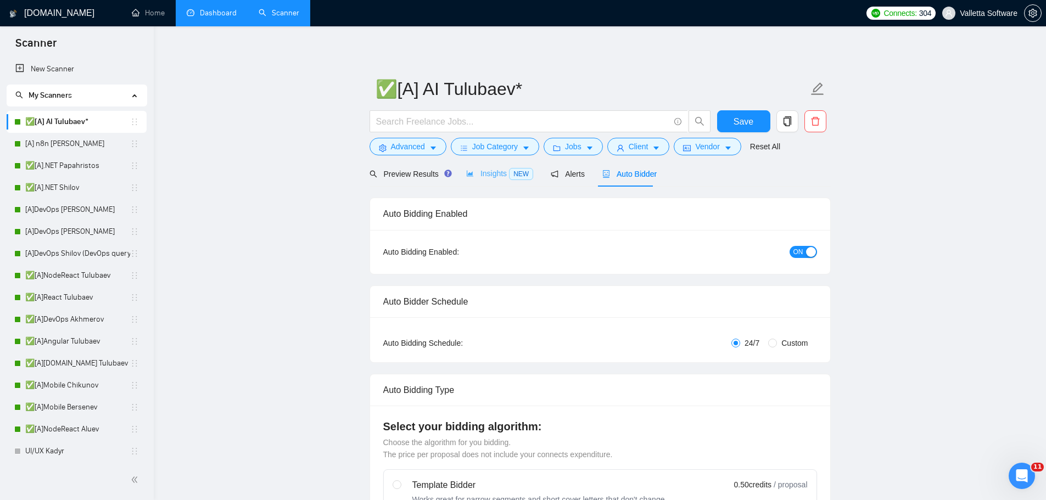
click at [490, 181] on div "Insights NEW" at bounding box center [499, 174] width 67 height 26
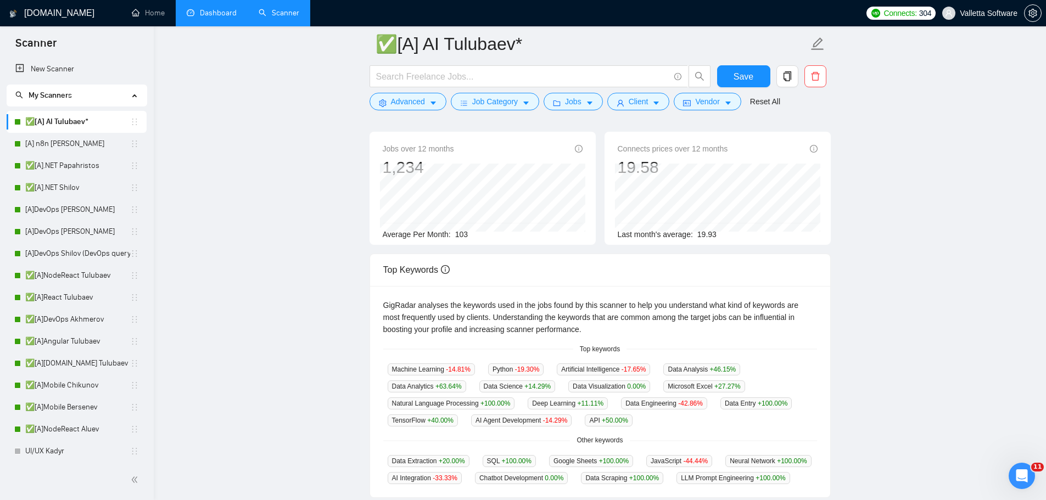
scroll to position [165, 0]
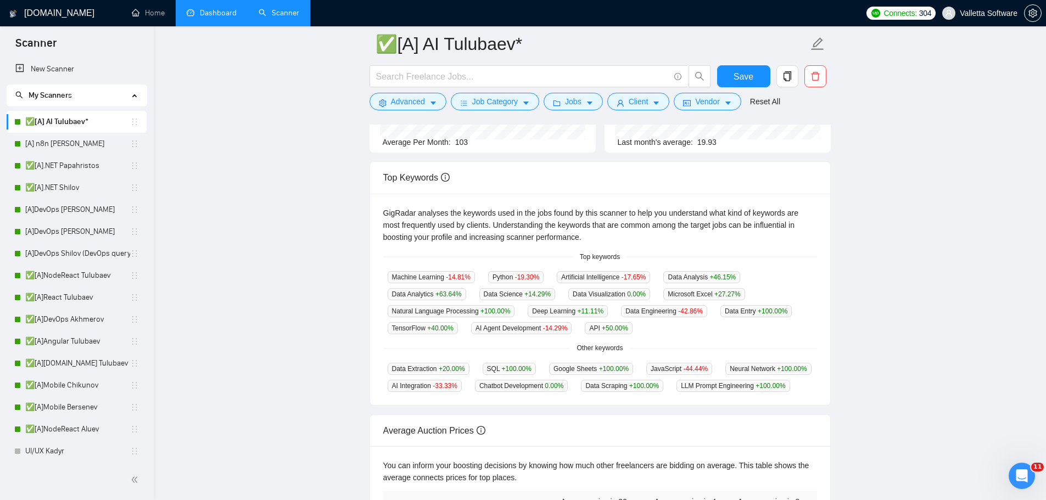
click at [853, 294] on main "✅[A] AI Tulubaev* Save Advanced Job Category Jobs Client Vendor Reset All Previ…" at bounding box center [599, 251] width 857 height 745
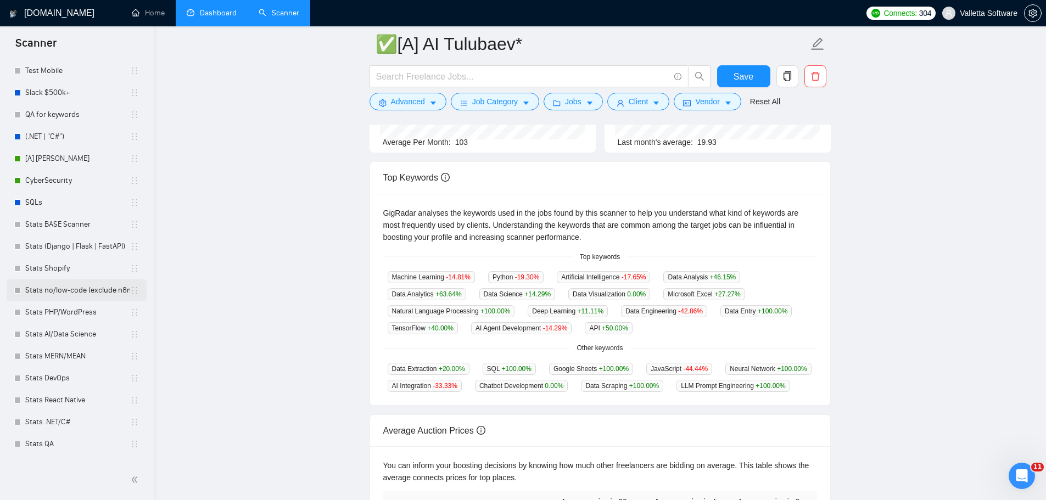
scroll to position [494, 0]
click at [80, 314] on link "Stats AI/Data Science" at bounding box center [77, 309] width 105 height 22
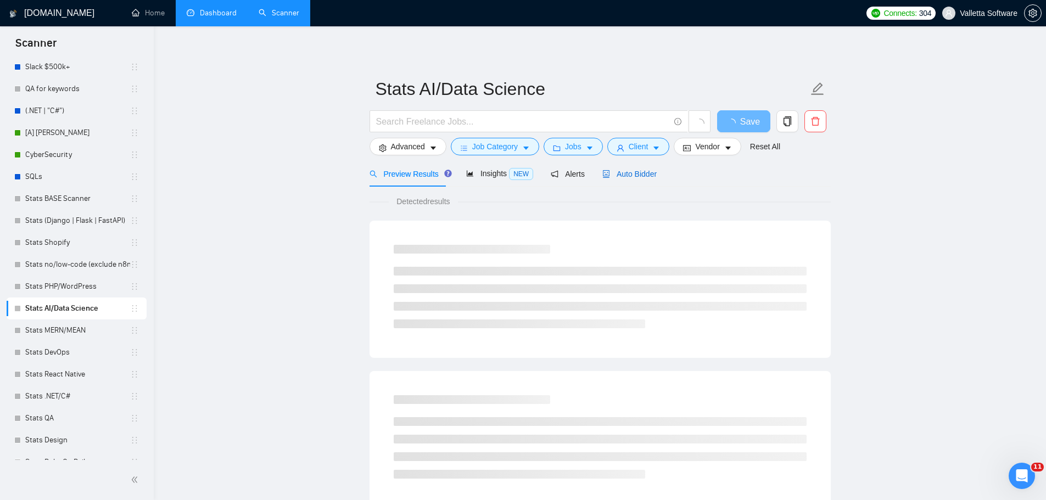
click at [644, 171] on span "Auto Bidder" at bounding box center [629, 174] width 54 height 9
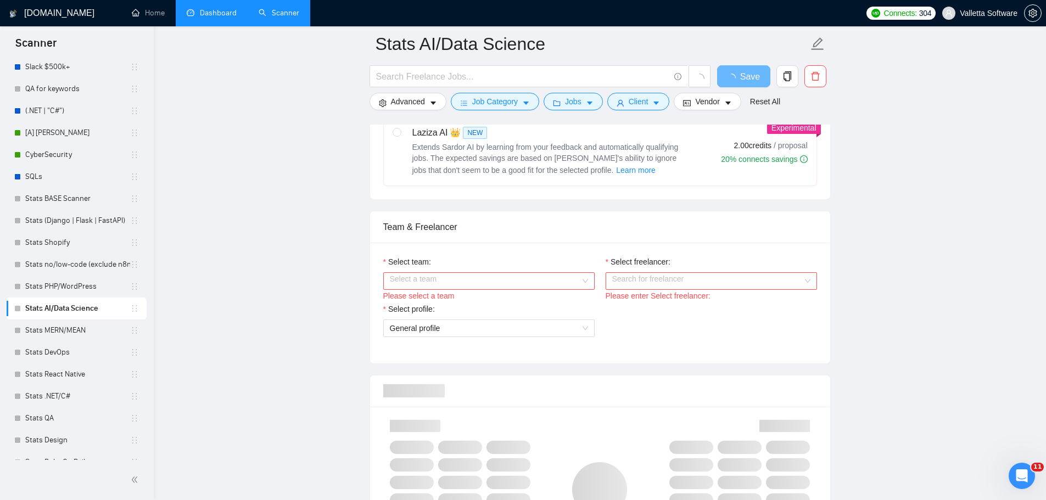
scroll to position [439, 0]
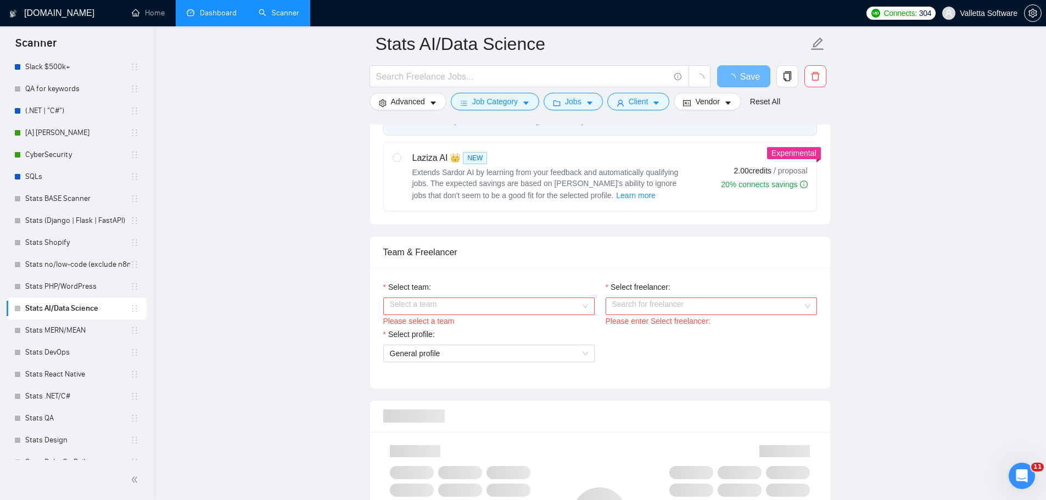
click at [485, 310] on input "Select team:" at bounding box center [485, 306] width 191 height 16
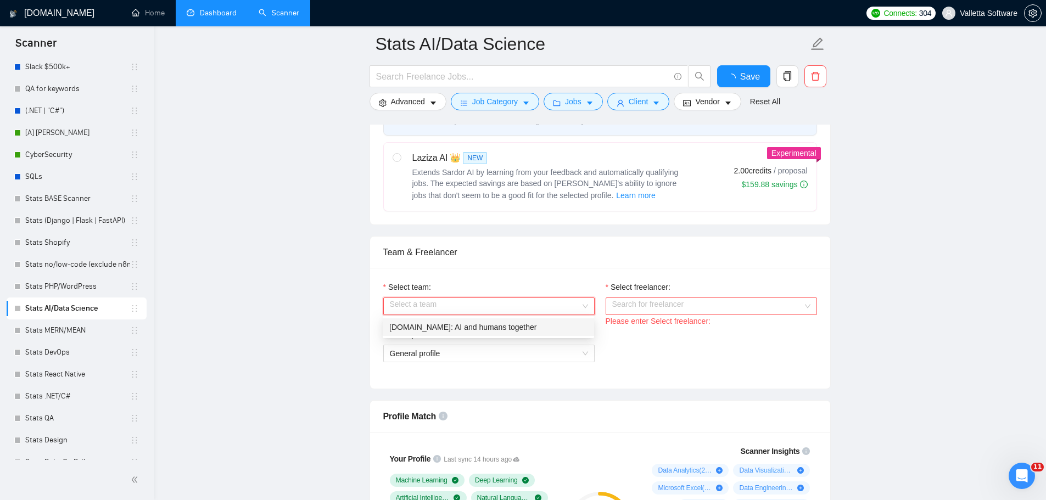
click at [480, 327] on div "[DOMAIN_NAME]: AI and humans together" at bounding box center [488, 327] width 198 height 12
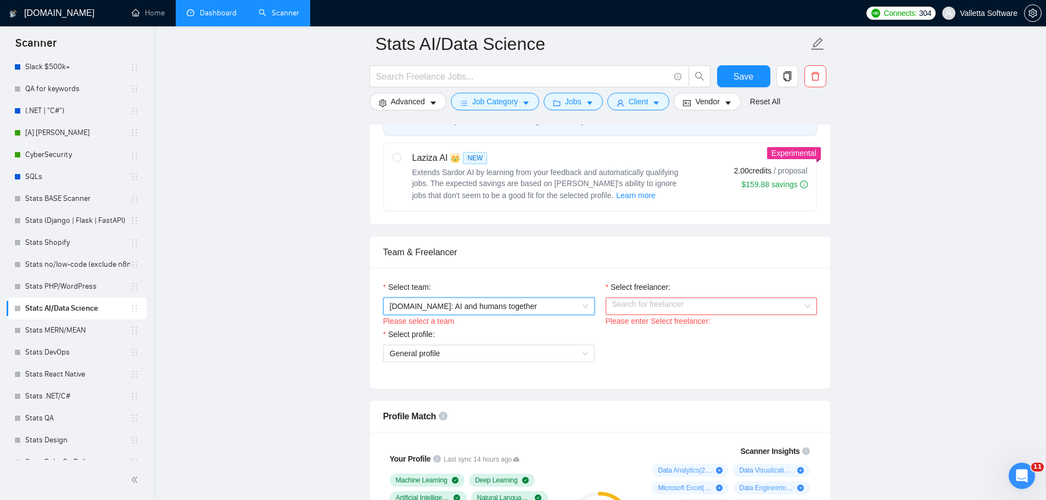
click at [662, 304] on input "Select freelancer:" at bounding box center [707, 306] width 191 height 16
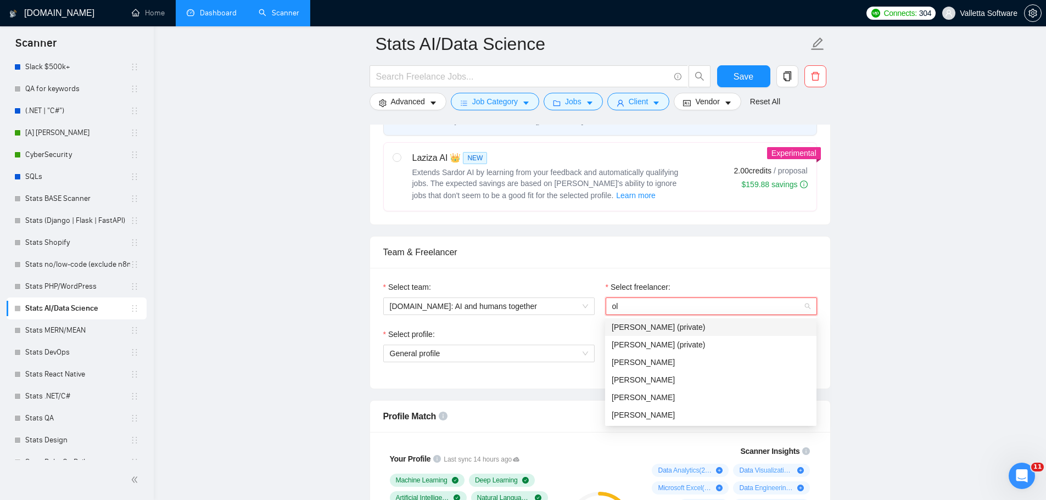
type input "ole"
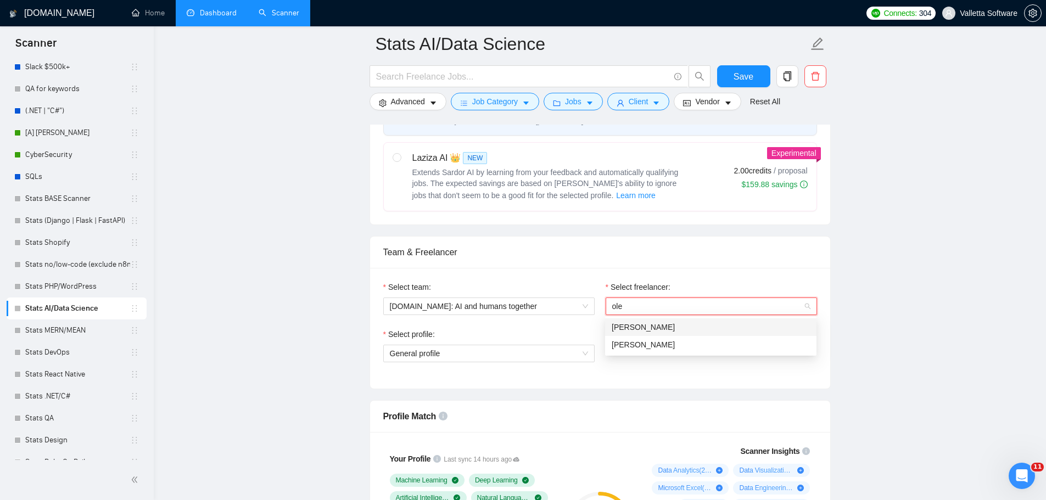
click at [675, 331] on span "Olesya Poplavskaya" at bounding box center [643, 327] width 63 height 9
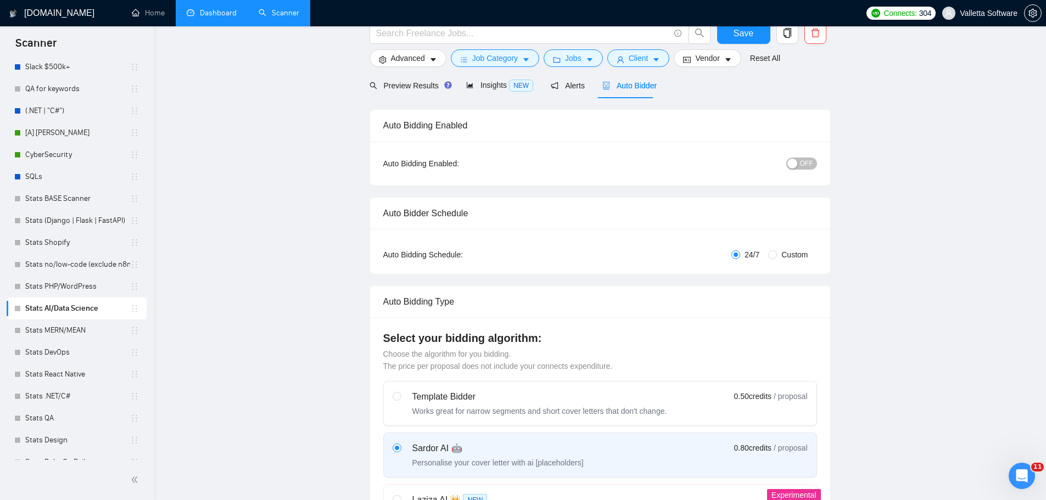
scroll to position [0, 0]
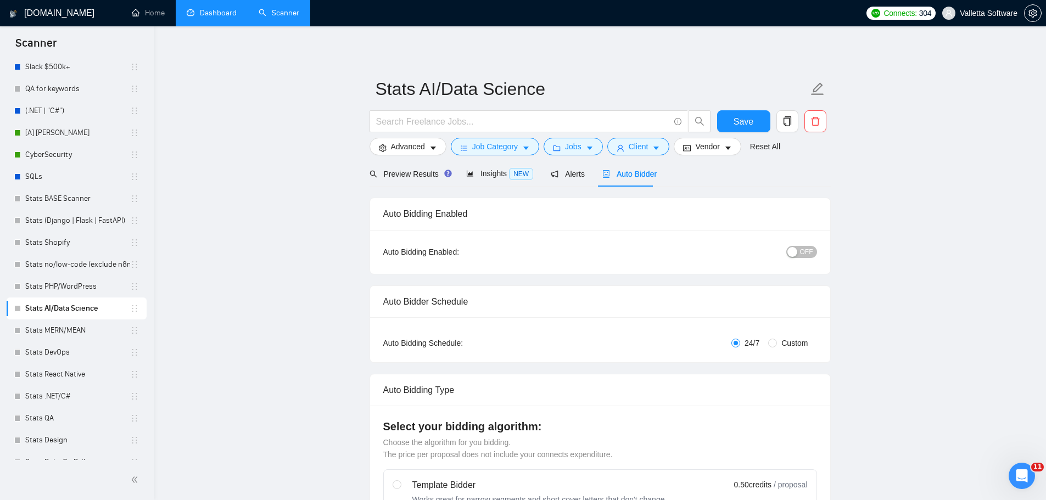
drag, startPoint x: 654, startPoint y: 244, endPoint x: 520, endPoint y: 238, distance: 133.6
click at [492, 166] on div "Insights NEW" at bounding box center [499, 174] width 67 height 26
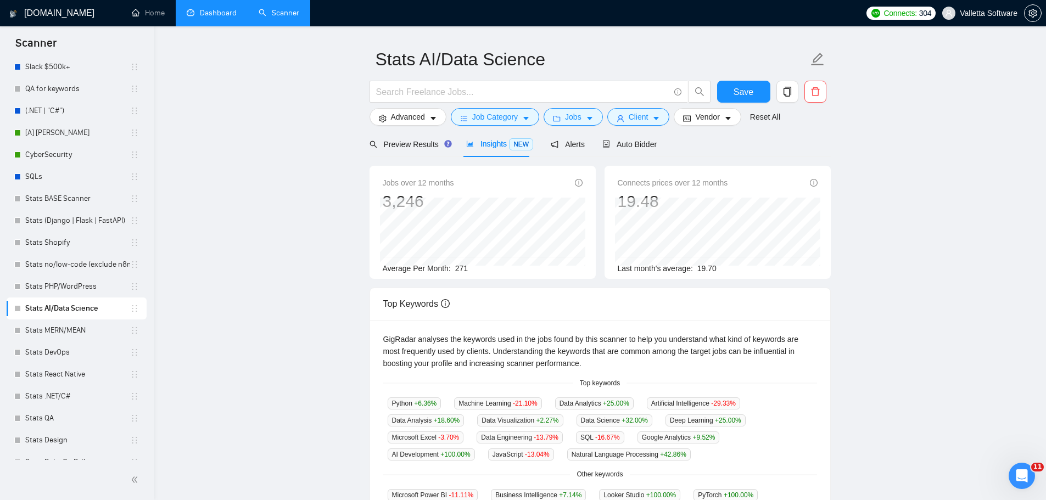
scroll to position [110, 0]
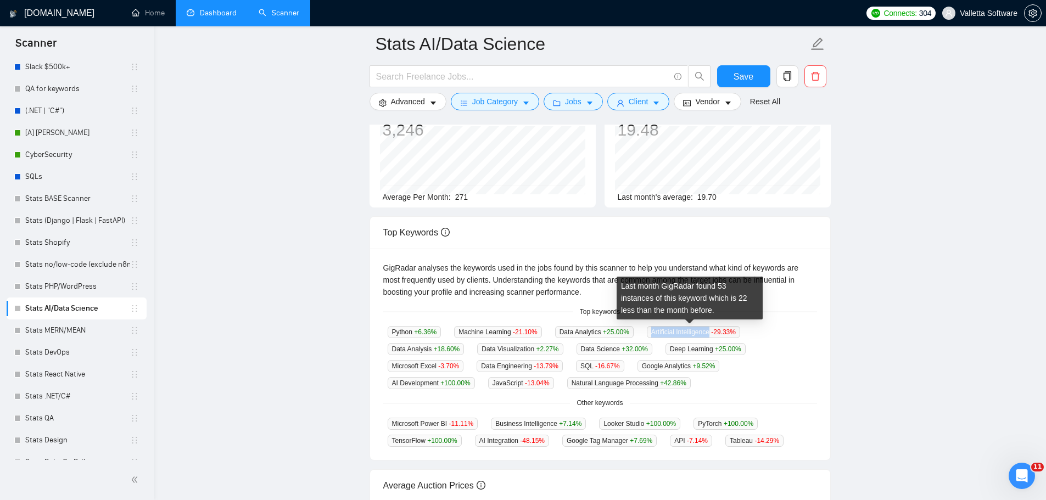
drag, startPoint x: 659, startPoint y: 330, endPoint x: 705, endPoint y: 335, distance: 46.4
click at [705, 335] on span "Artificial Intelligence -29.33 %" at bounding box center [693, 332] width 93 height 12
copy span "Artificial Intelligence"
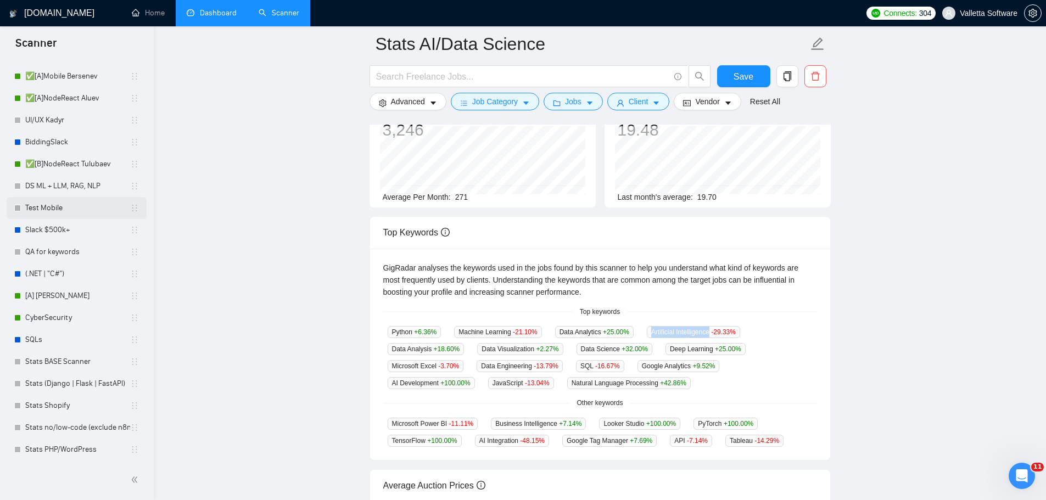
scroll to position [330, 0]
click at [217, 222] on main "Stats AI/Data Science Save Advanced Job Category Jobs Client Vendor Reset All P…" at bounding box center [599, 306] width 857 height 745
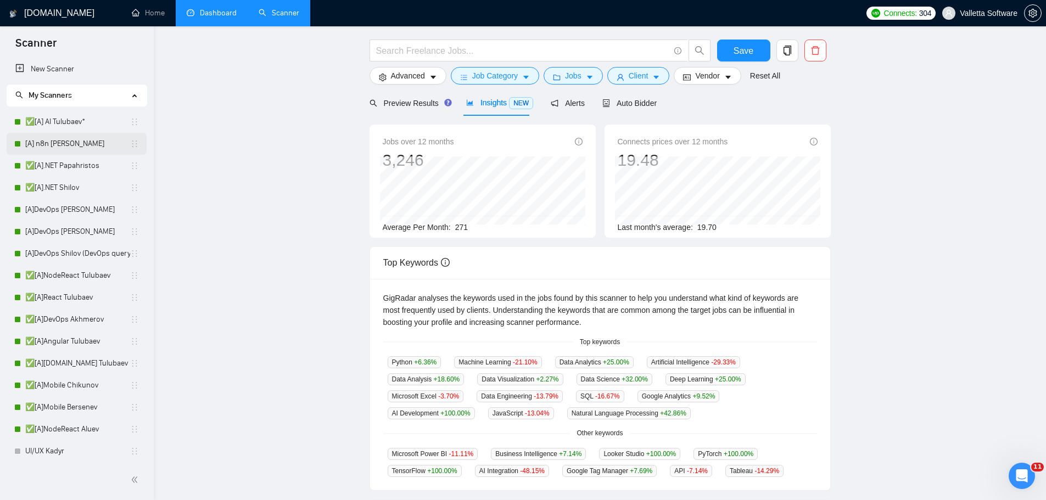
scroll to position [0, 0]
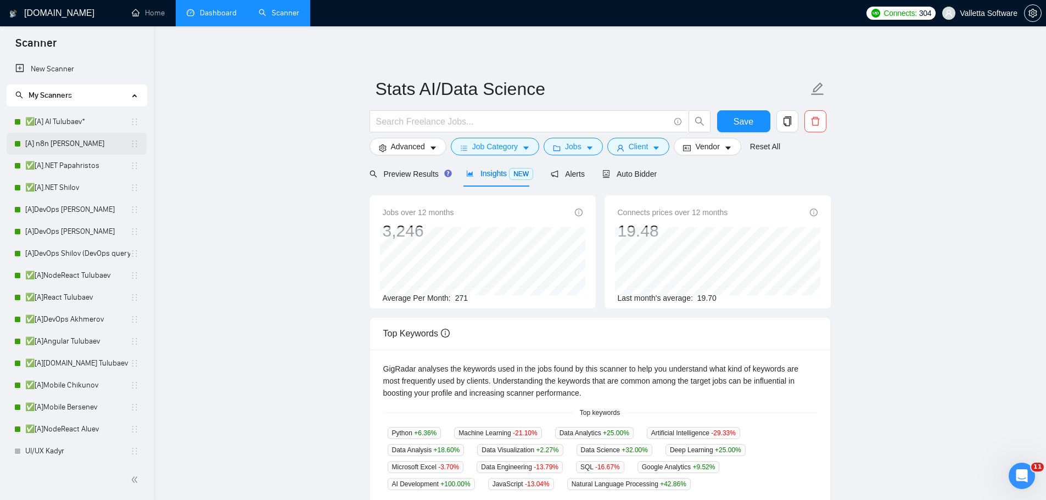
click at [75, 136] on link "[A] n8n [PERSON_NAME]" at bounding box center [77, 144] width 105 height 22
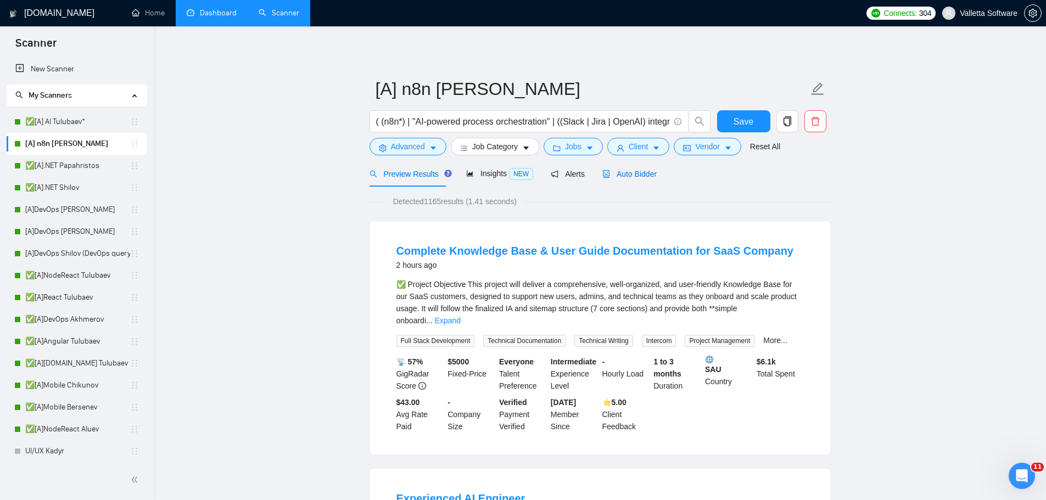
click at [609, 168] on div "Auto Bidder" at bounding box center [629, 174] width 54 height 12
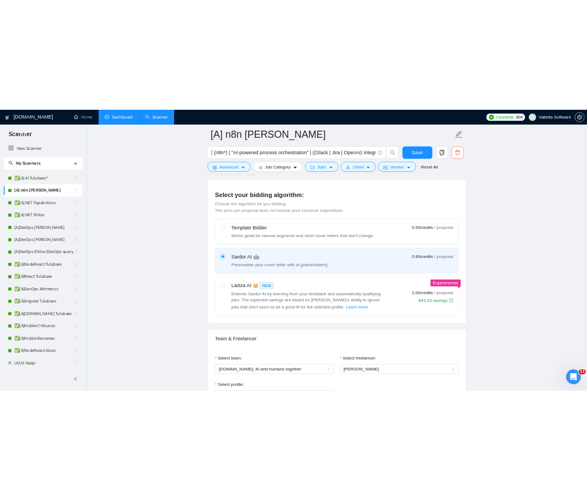
scroll to position [604, 0]
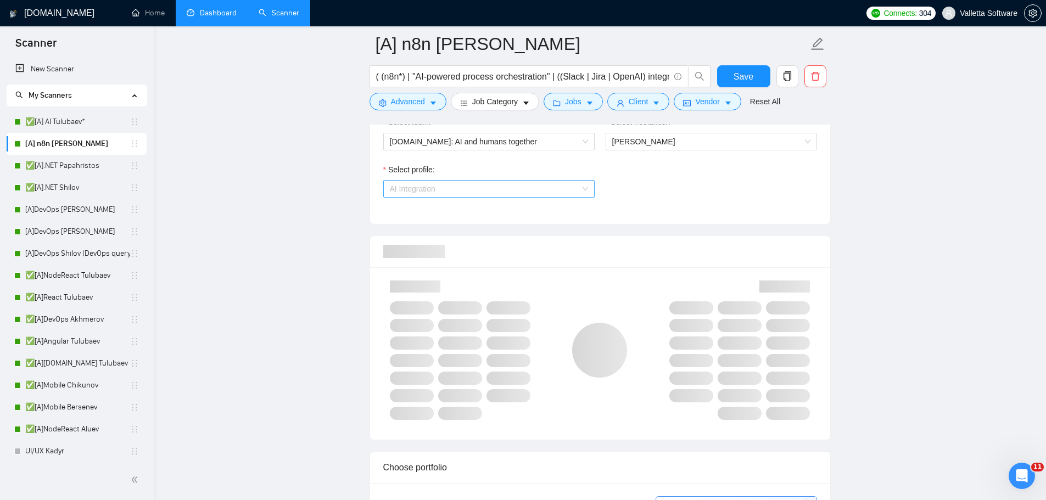
click at [498, 188] on span "AI Integration" at bounding box center [489, 189] width 198 height 16
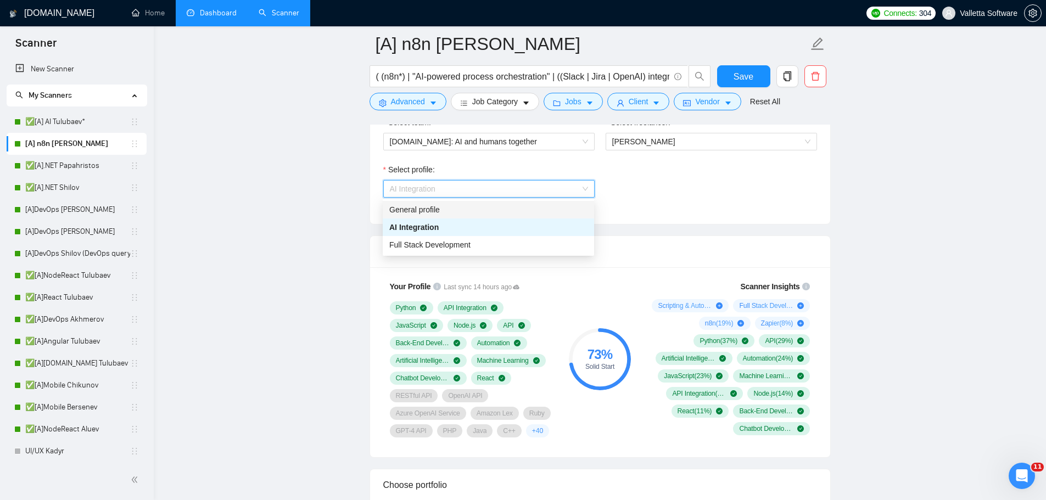
click at [713, 197] on div "Select profile: AI Integration" at bounding box center [600, 187] width 445 height 47
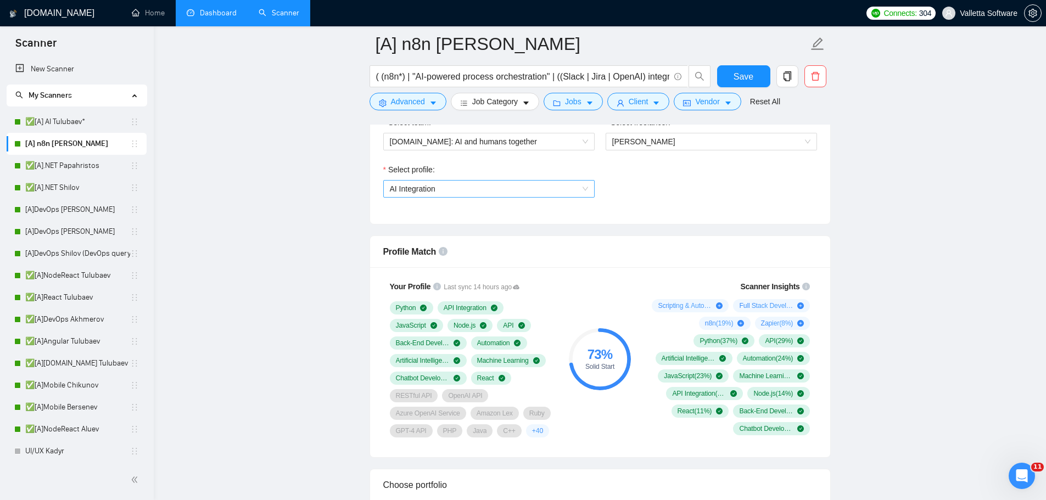
drag, startPoint x: 539, startPoint y: 185, endPoint x: 517, endPoint y: 194, distance: 23.9
click at [539, 185] on span "AI Integration" at bounding box center [489, 189] width 198 height 16
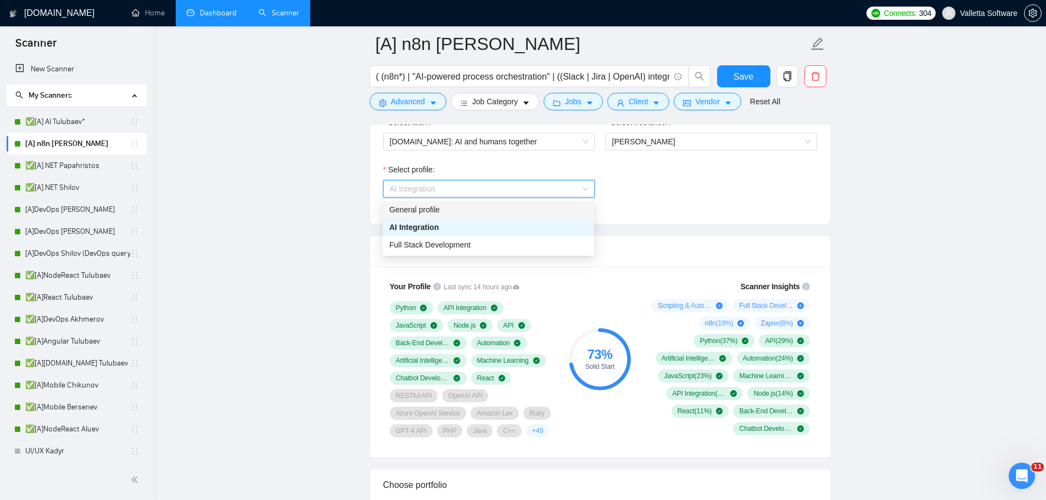
click at [436, 214] on div "General profile" at bounding box center [488, 210] width 198 height 12
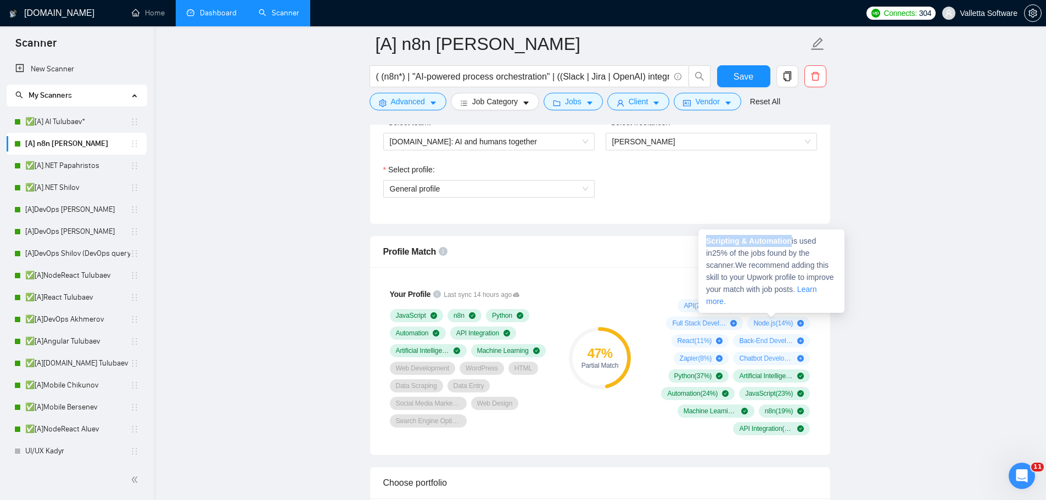
drag, startPoint x: 792, startPoint y: 241, endPoint x: 699, endPoint y: 242, distance: 93.4
click at [699, 242] on div "Scripting & Automation is used in 25 % of the jobs found by the scanner. We rec…" at bounding box center [772, 271] width 146 height 83
copy strong "Scripting & Automation"
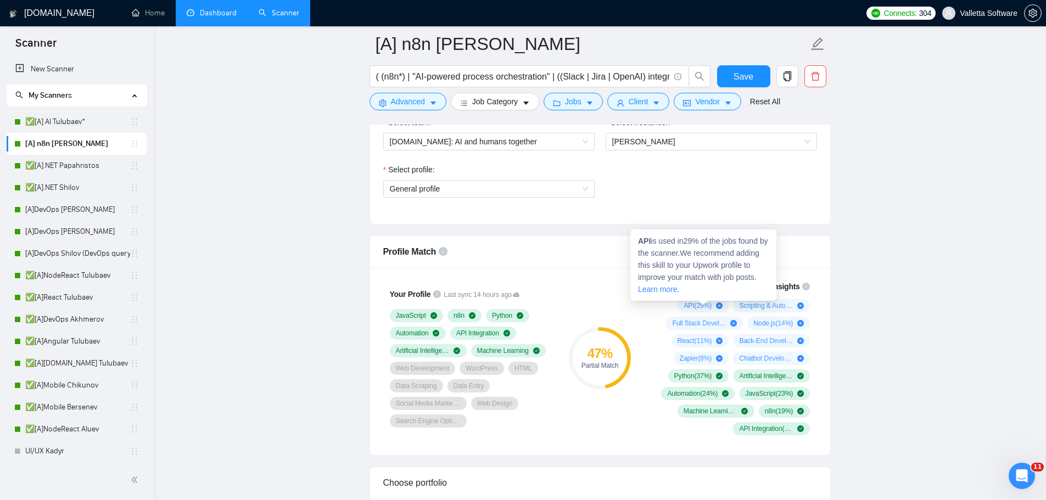
click at [685, 305] on span "API ( 29 %)" at bounding box center [698, 306] width 28 height 9
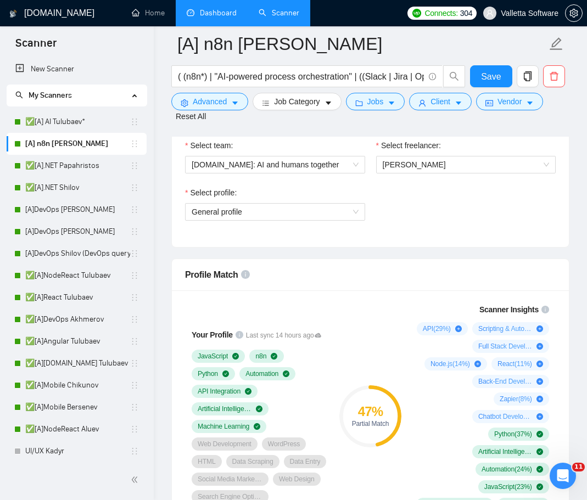
drag, startPoint x: 80, startPoint y: 230, endPoint x: 579, endPoint y: 48, distance: 531.8
click at [79, 231] on link "[A]DevOps [PERSON_NAME]" at bounding box center [77, 232] width 105 height 22
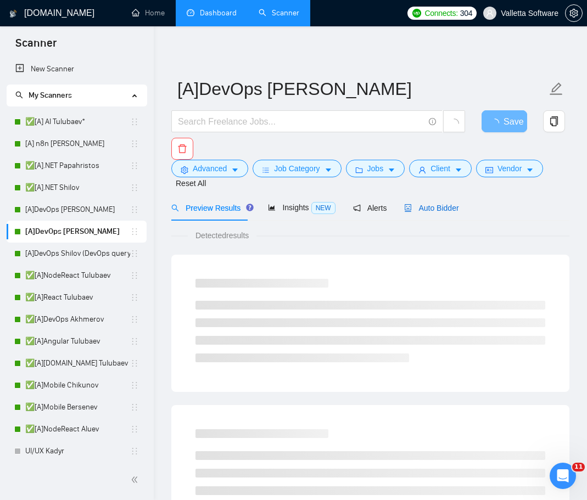
click at [438, 209] on span "Auto Bidder" at bounding box center [431, 208] width 54 height 9
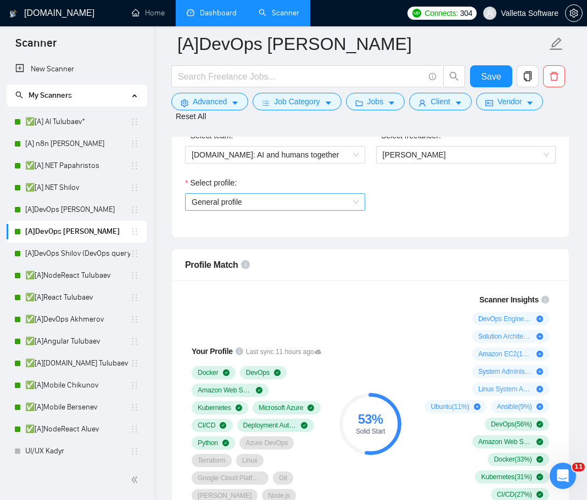
scroll to position [604, 0]
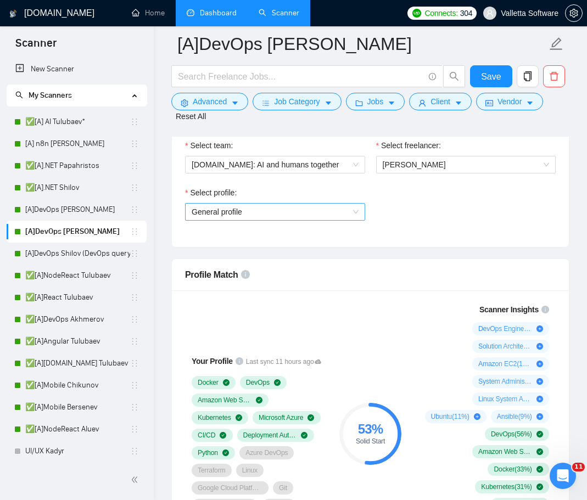
click at [247, 209] on div "General profile" at bounding box center [275, 212] width 180 height 18
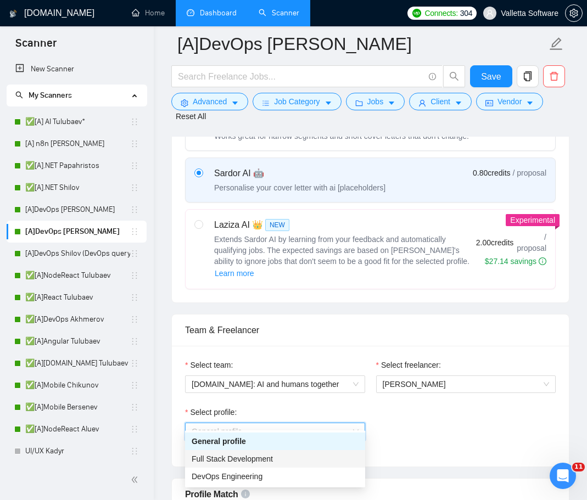
click at [438, 406] on div "Select profile: General profile" at bounding box center [371, 429] width 382 height 47
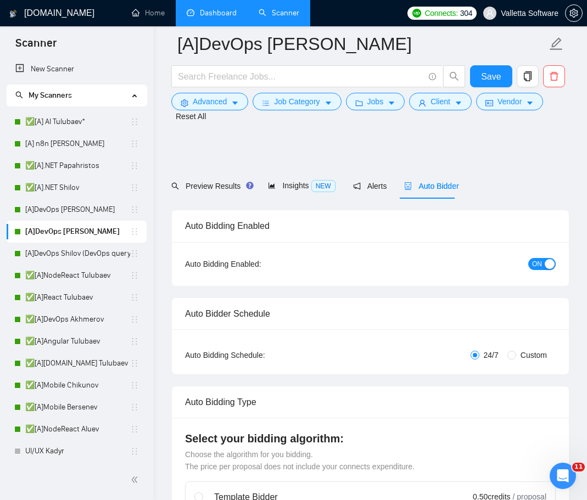
scroll to position [439, 0]
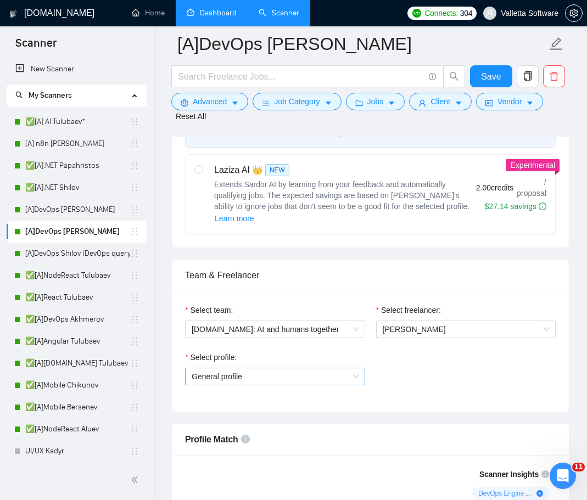
click at [280, 369] on span "General profile" at bounding box center [275, 377] width 167 height 16
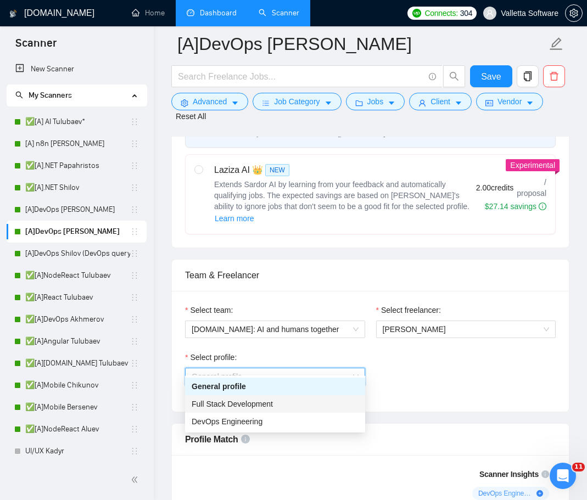
click at [268, 416] on div "DevOps Engineering" at bounding box center [275, 422] width 167 height 12
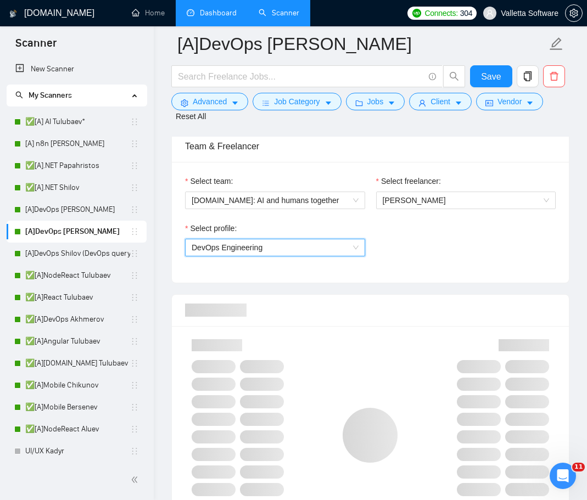
scroll to position [549, 0]
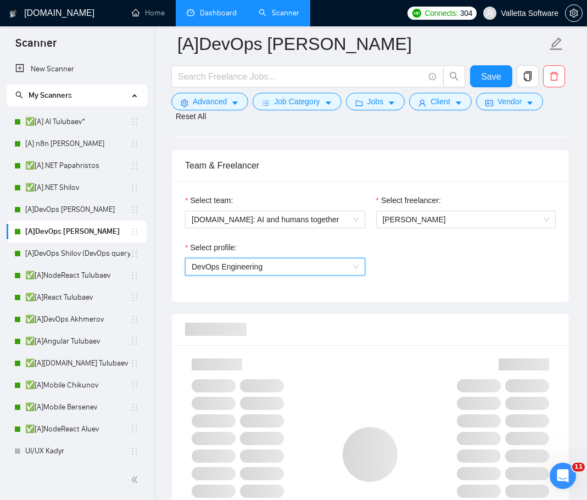
click at [259, 263] on span "DevOps Engineering" at bounding box center [227, 267] width 71 height 9
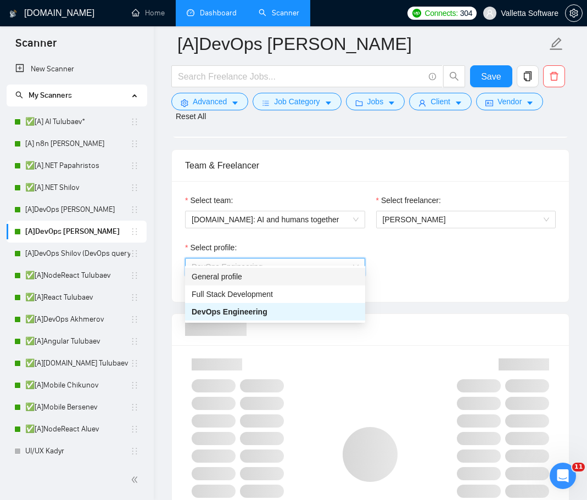
click at [241, 277] on div "General profile" at bounding box center [275, 277] width 167 height 12
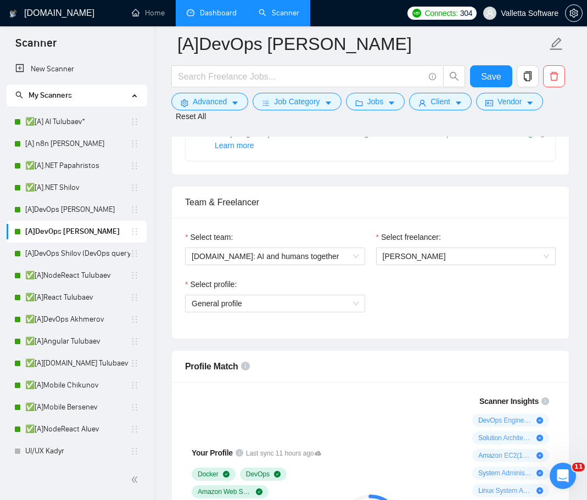
scroll to position [494, 0]
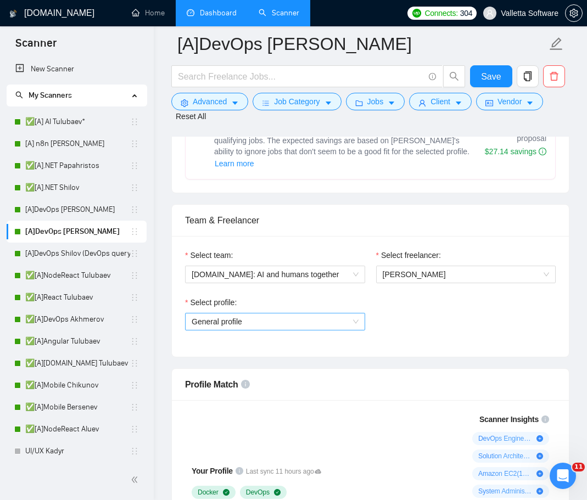
click at [239, 314] on span "General profile" at bounding box center [275, 322] width 167 height 16
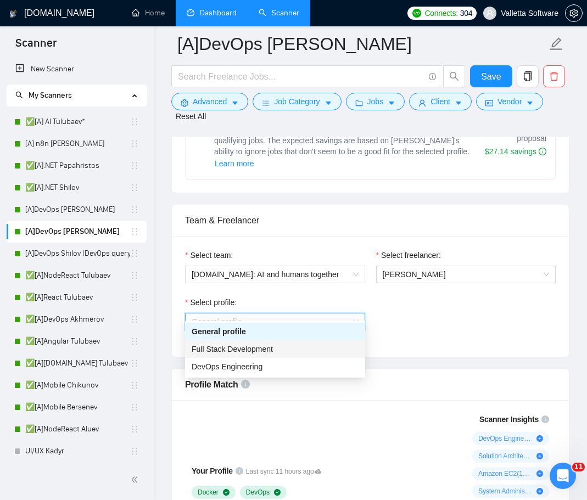
click at [241, 362] on span "DevOps Engineering" at bounding box center [227, 366] width 71 height 9
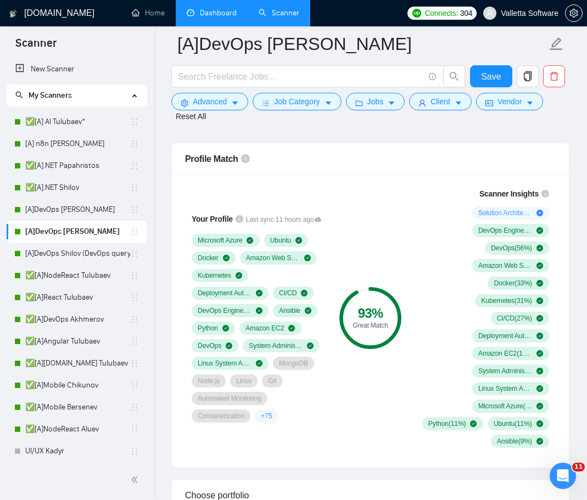
scroll to position [714, 0]
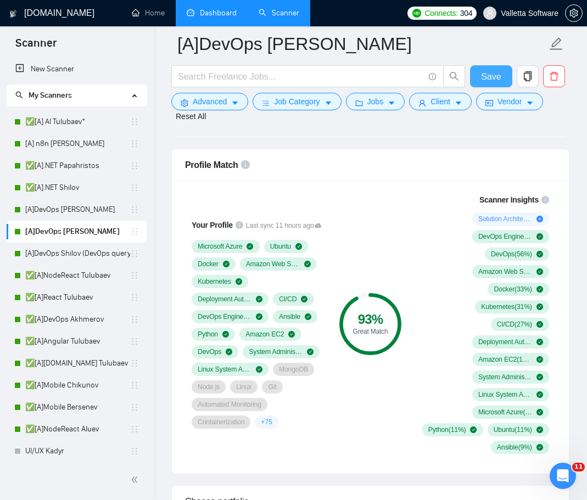
click at [489, 74] on span "Save" at bounding box center [491, 77] width 20 height 14
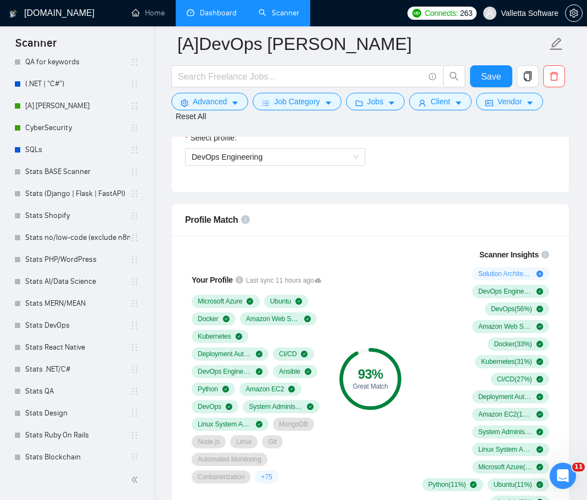
scroll to position [529, 0]
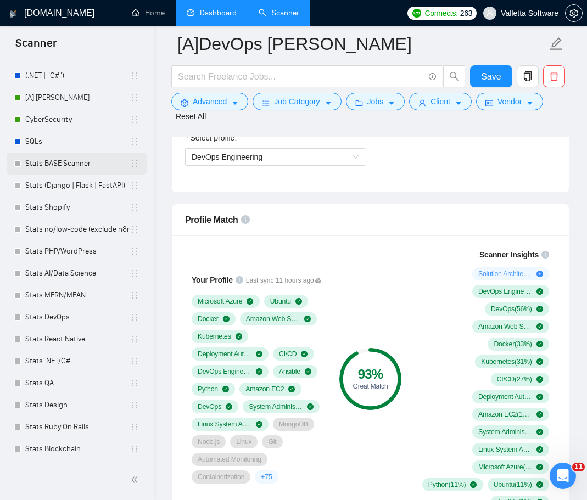
click at [80, 164] on link "Stats BASE Scanner" at bounding box center [77, 164] width 105 height 22
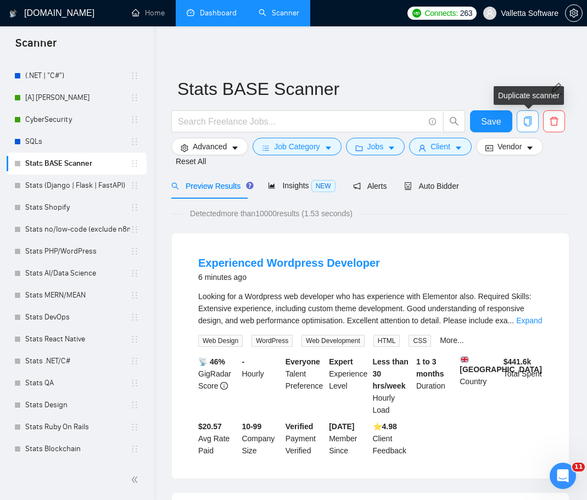
click at [530, 121] on icon "copy" at bounding box center [528, 121] width 8 height 10
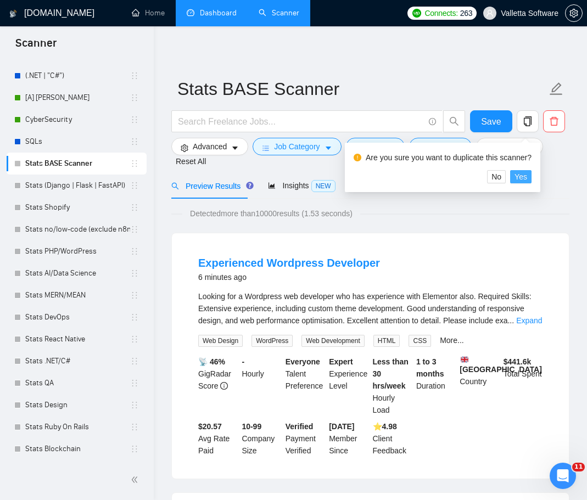
click at [526, 175] on button "Yes" at bounding box center [520, 176] width 21 height 13
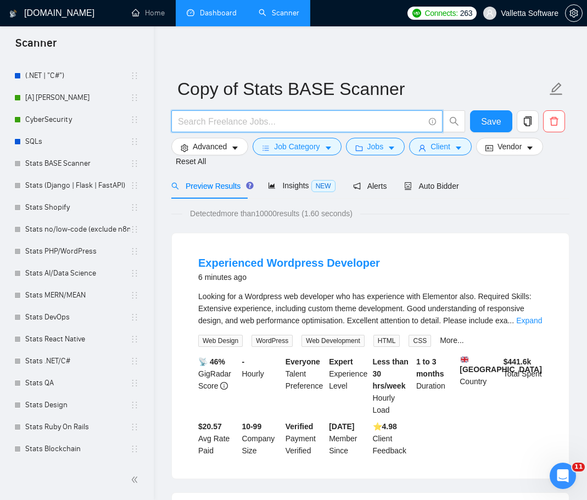
click at [241, 126] on input "text" at bounding box center [301, 122] width 246 height 14
paste input ""Computer Vision""
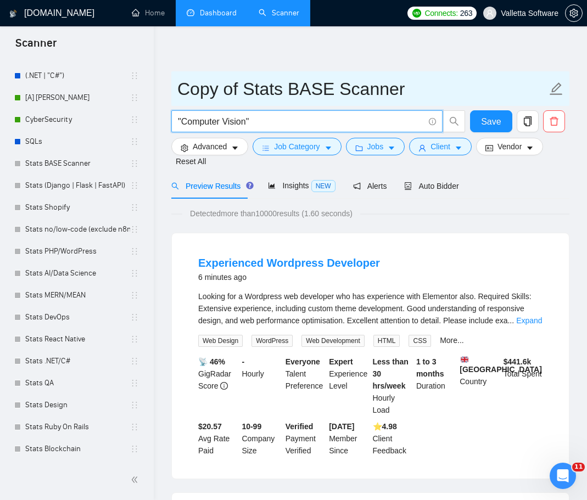
type input ""Computer Vision""
drag, startPoint x: 290, startPoint y: 85, endPoint x: 394, endPoint y: 86, distance: 103.8
click at [394, 86] on input "Copy of Stats BASE Scanner" at bounding box center [362, 88] width 370 height 27
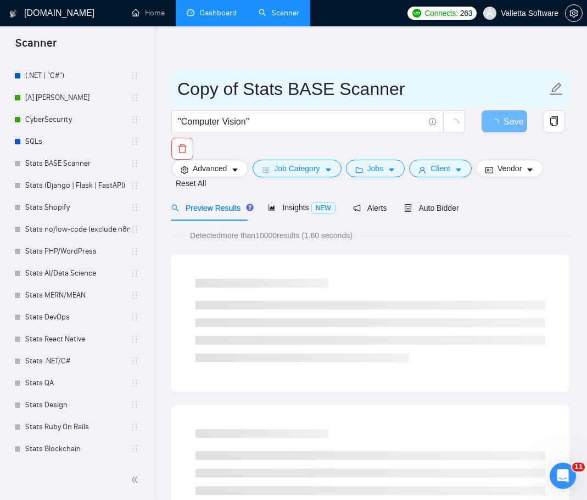
paste input ""Computer Vision""
drag, startPoint x: 225, startPoint y: 88, endPoint x: 164, endPoint y: 90, distance: 61.0
click at [182, 88] on input "Stats "Computer Vision"" at bounding box center [362, 88] width 370 height 27
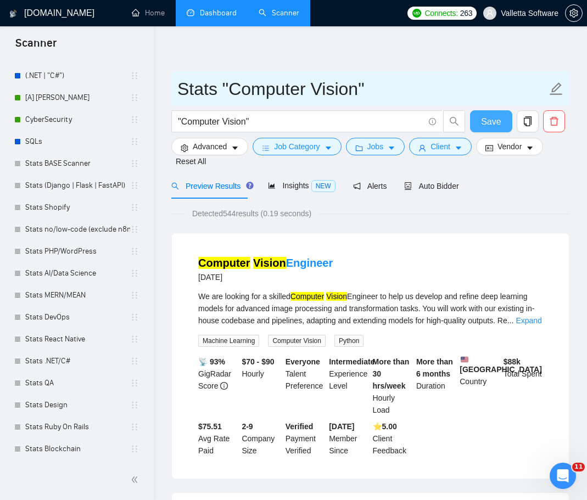
type input "Stats "Computer Vision""
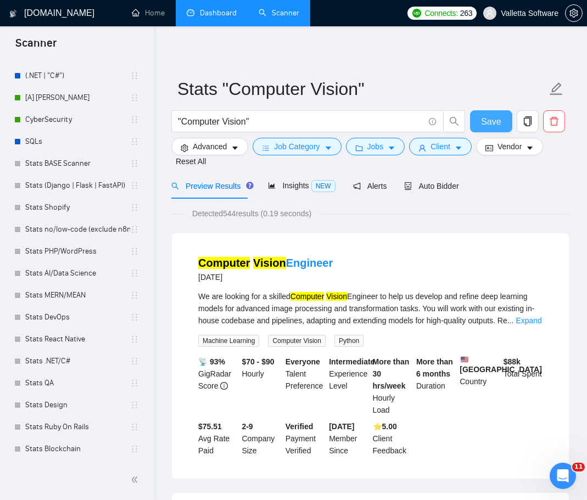
click at [501, 122] on button "Save" at bounding box center [491, 121] width 42 height 22
click at [431, 185] on span "Auto Bidder" at bounding box center [431, 186] width 54 height 9
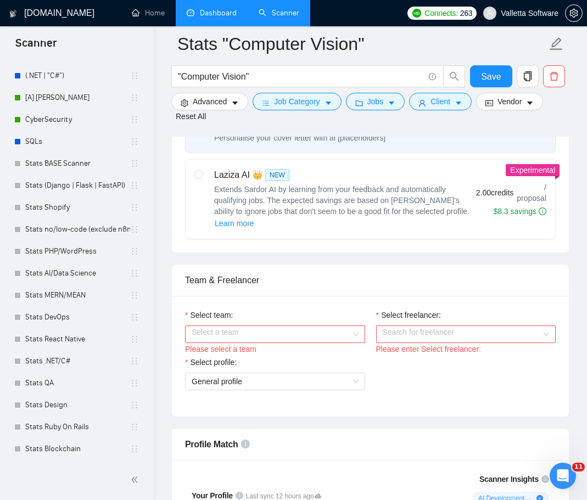
scroll to position [439, 0]
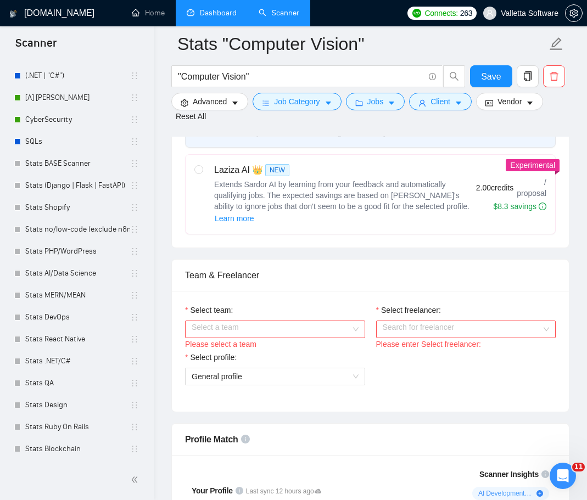
click at [330, 321] on input "Select team:" at bounding box center [271, 329] width 159 height 16
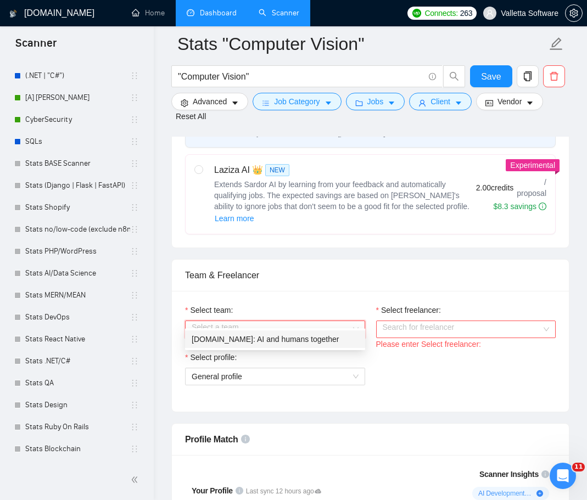
click at [317, 345] on div "[DOMAIN_NAME]: AI and humans together" at bounding box center [275, 340] width 180 height 18
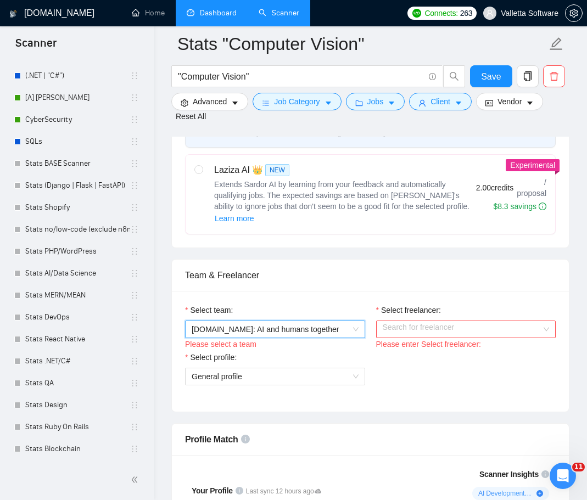
click at [425, 321] on input "Select freelancer:" at bounding box center [462, 329] width 159 height 16
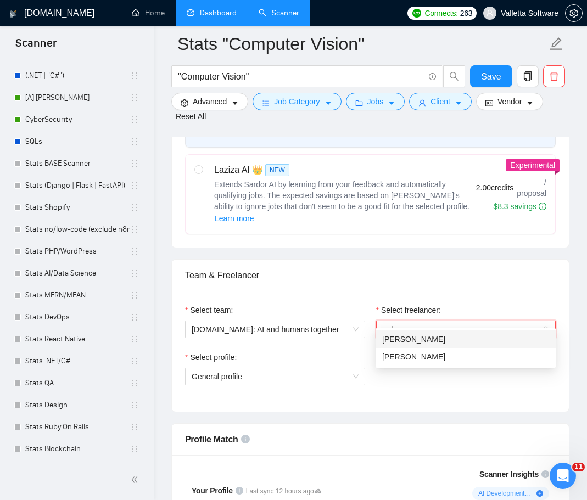
type input "rodi"
click at [462, 360] on div "[PERSON_NAME]" at bounding box center [465, 357] width 167 height 12
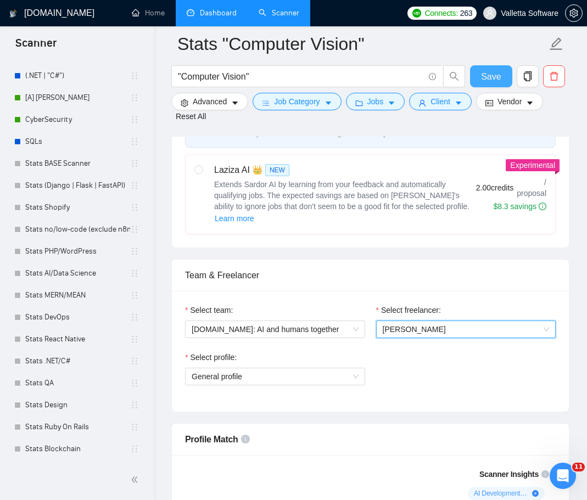
click at [485, 75] on span "Save" at bounding box center [491, 77] width 20 height 14
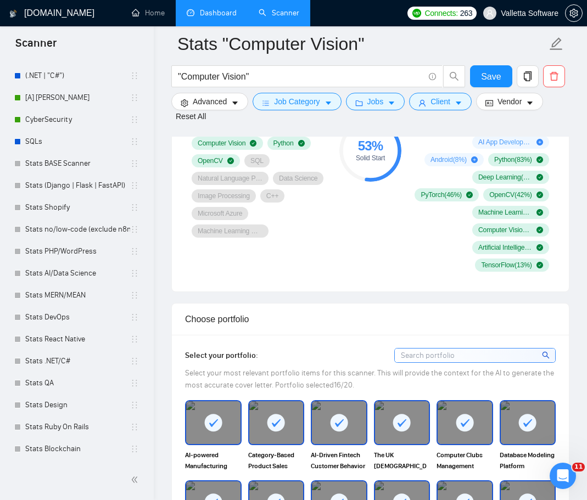
scroll to position [604, 0]
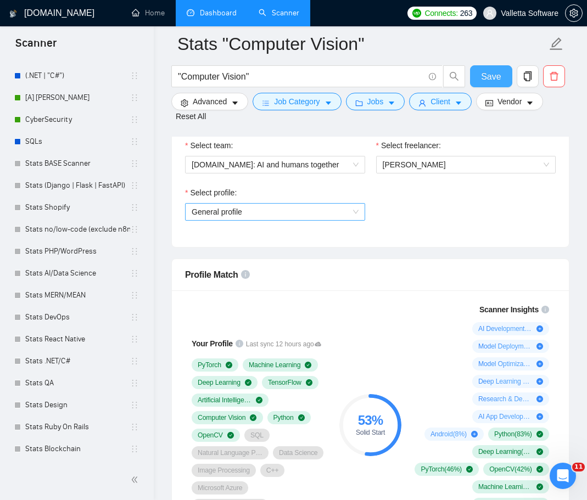
drag, startPoint x: 284, startPoint y: 198, endPoint x: 281, endPoint y: 204, distance: 6.9
click at [283, 204] on span "General profile" at bounding box center [275, 212] width 167 height 16
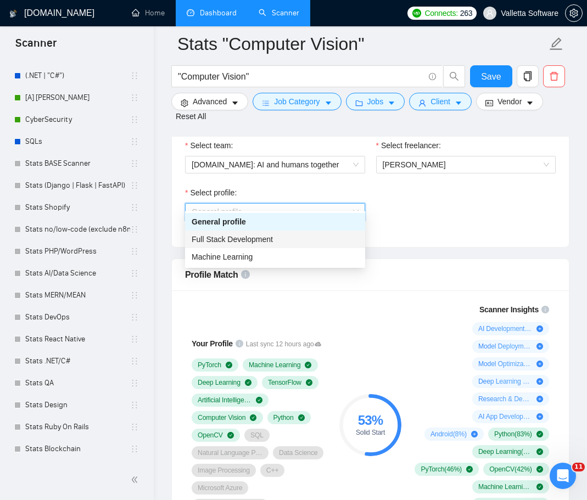
click at [467, 230] on div "Select team: Valletta.Software: AI and humans together Select freelancer: Rodio…" at bounding box center [370, 186] width 397 height 121
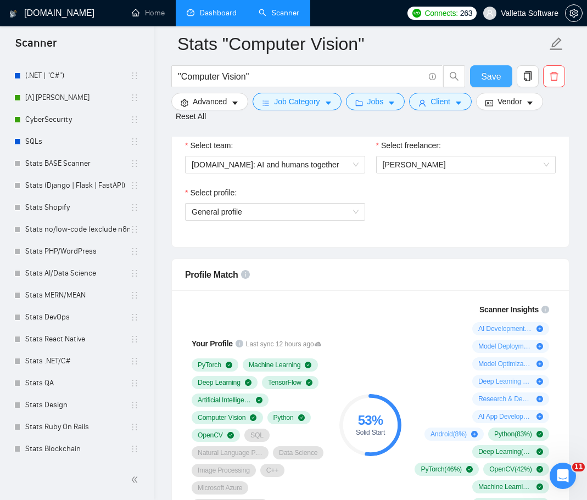
click at [492, 71] on span "Save" at bounding box center [491, 77] width 20 height 14
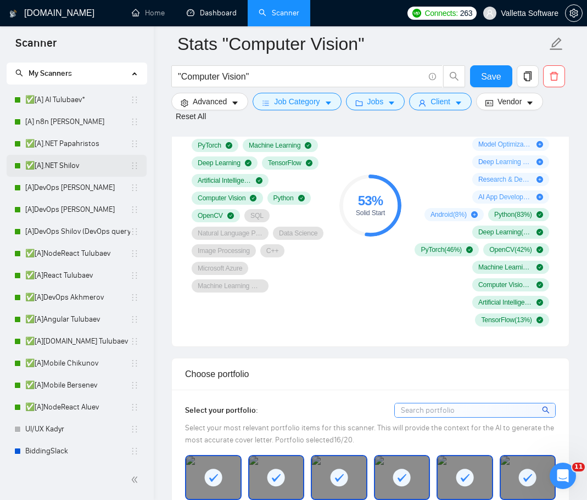
scroll to position [0, 0]
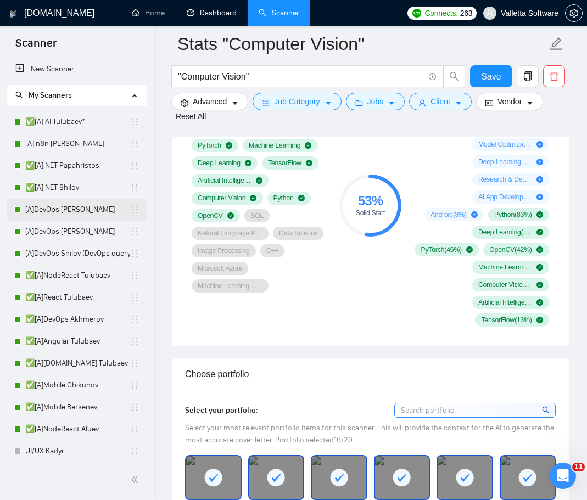
click at [98, 213] on link "[A]DevOps Akhmerov" at bounding box center [77, 210] width 105 height 22
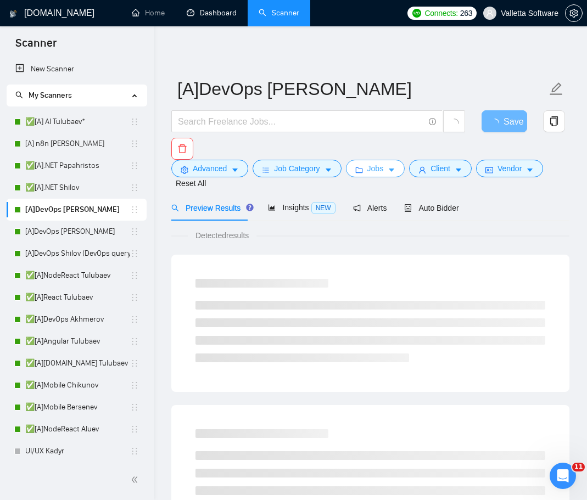
click at [383, 174] on button "Jobs" at bounding box center [375, 169] width 59 height 18
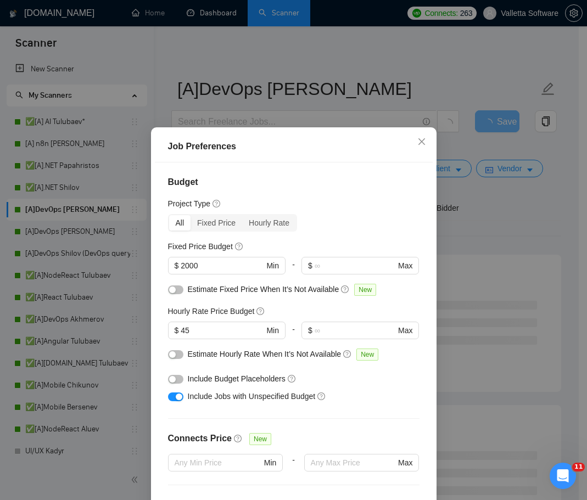
click at [475, 254] on div "Job Preferences Budget Project Type All Fixed Price Hourly Rate Fixed Price Bud…" at bounding box center [293, 250] width 587 height 500
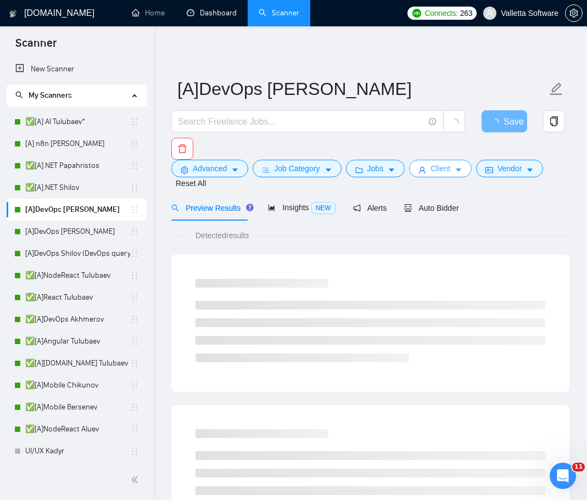
click at [440, 165] on span "Client" at bounding box center [441, 169] width 20 height 12
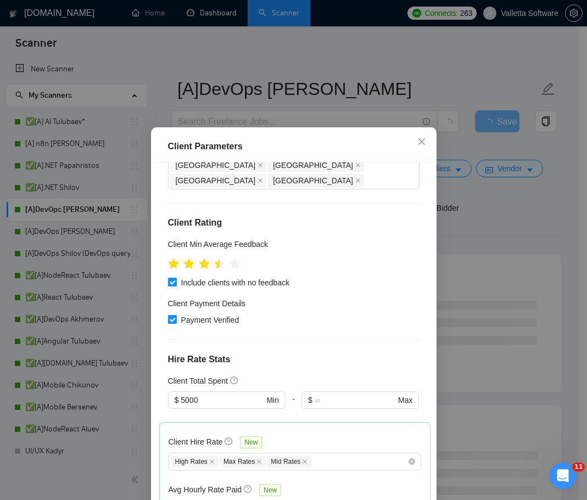
scroll to position [110, 0]
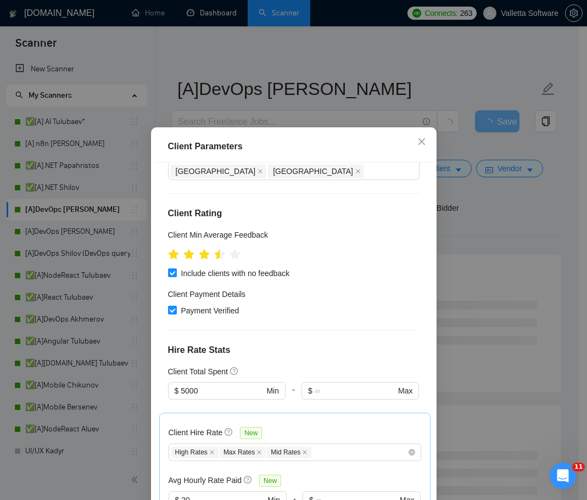
click at [464, 217] on div "Client Parameters Client Location Include Client Countries Select Exclude Clien…" at bounding box center [293, 250] width 587 height 500
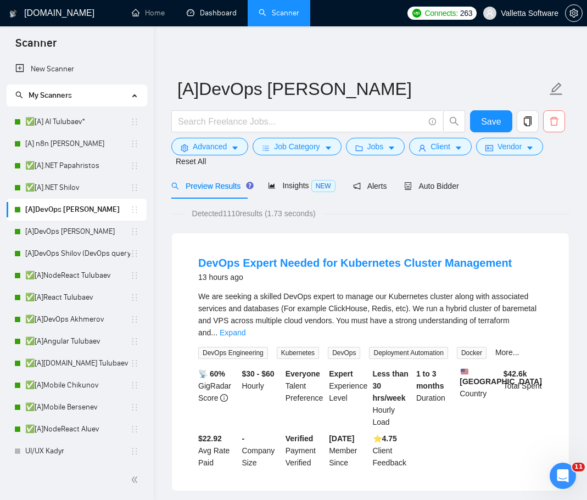
click at [556, 125] on icon "delete" at bounding box center [554, 121] width 8 height 9
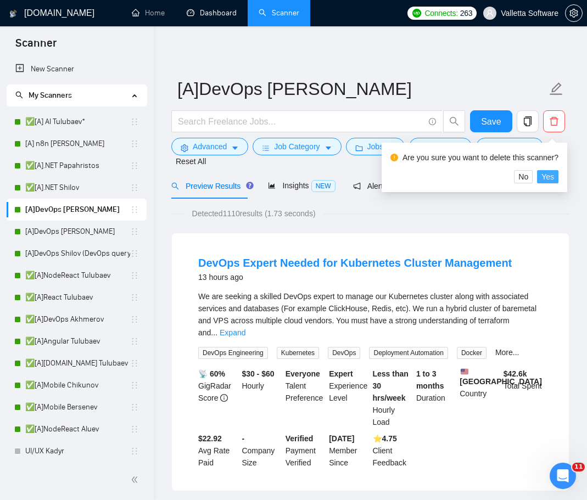
click at [547, 179] on span "Yes" at bounding box center [547, 177] width 13 height 12
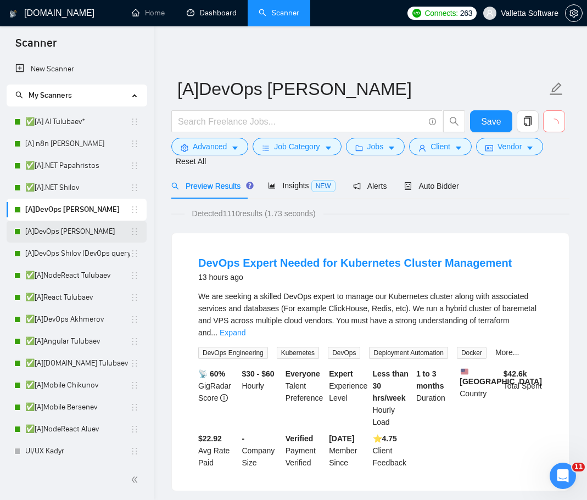
click at [49, 228] on link "[A]DevOps [PERSON_NAME]" at bounding box center [77, 232] width 105 height 22
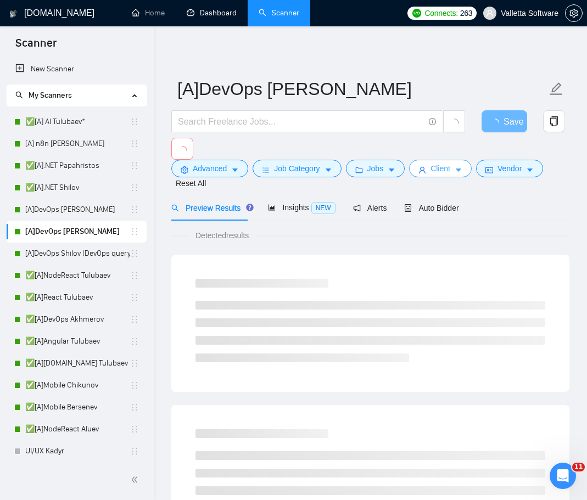
click at [431, 168] on span "Client" at bounding box center [441, 169] width 20 height 12
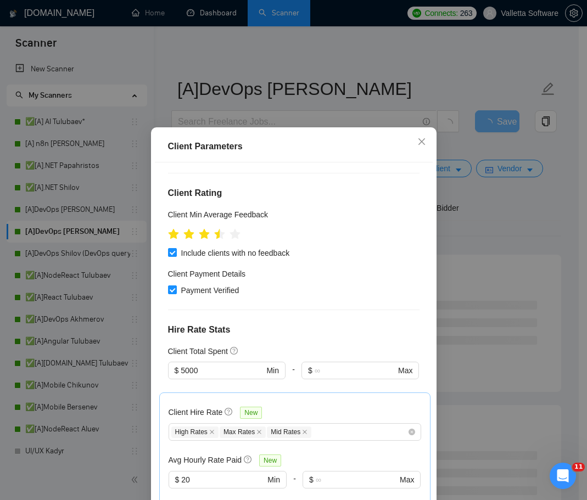
scroll to position [165, 0]
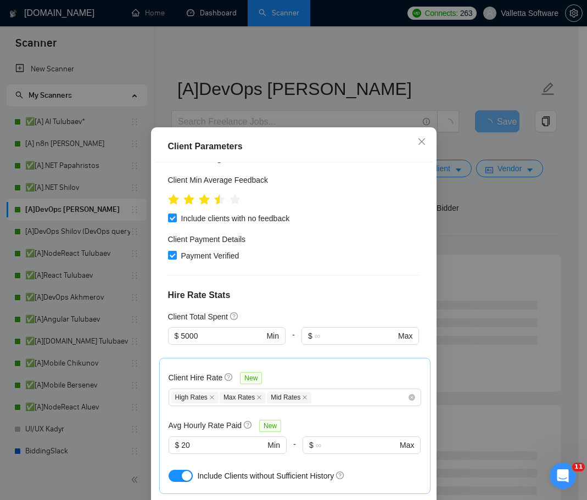
click at [501, 211] on div "Client Parameters Client Location Include Client Countries Select Exclude Clien…" at bounding box center [293, 250] width 587 height 500
click at [376, 170] on div "Client Parameters Client Location Include Client Countries Select Exclude Clien…" at bounding box center [294, 337] width 286 height 421
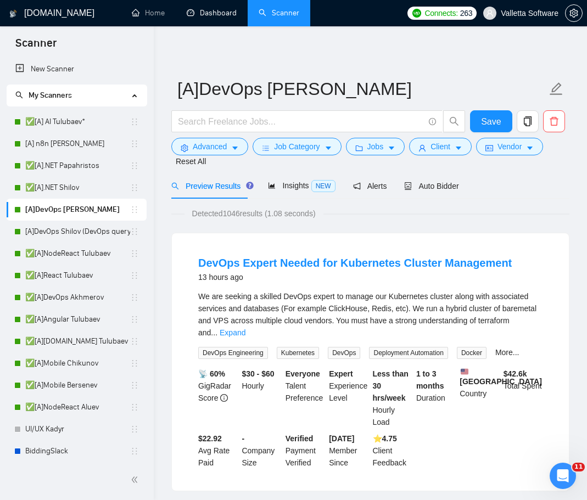
click at [386, 171] on form "[A]DevOps Shilov Save Advanced Job Category Jobs Client Vendor Reset All" at bounding box center [370, 122] width 398 height 102
click at [380, 151] on span "Jobs" at bounding box center [375, 147] width 16 height 12
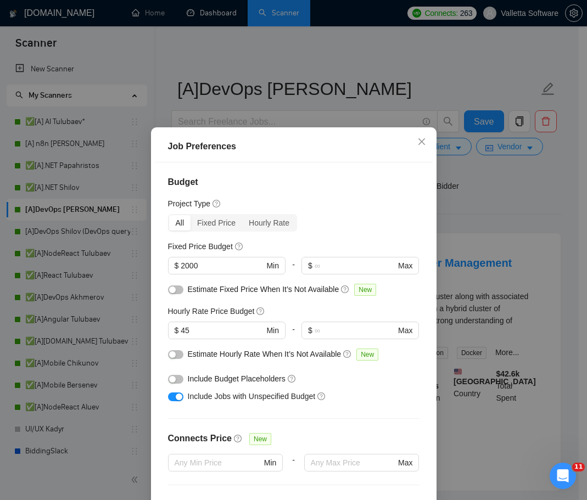
click at [468, 199] on div "Job Preferences Budget Project Type All Fixed Price Hourly Rate Fixed Price Bud…" at bounding box center [293, 250] width 587 height 500
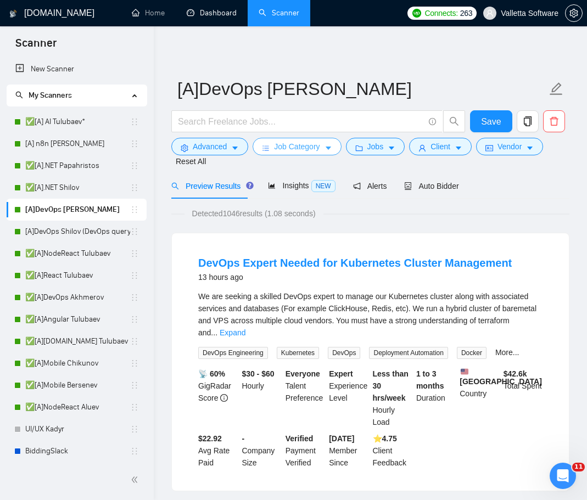
click at [295, 148] on span "Job Category" at bounding box center [297, 147] width 46 height 12
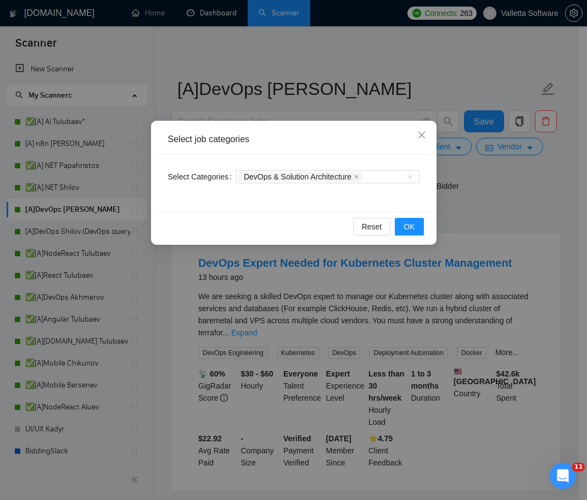
click at [484, 207] on div "Select job categories Select Categories DevOps & Solution Architecture Reset OK" at bounding box center [293, 250] width 587 height 500
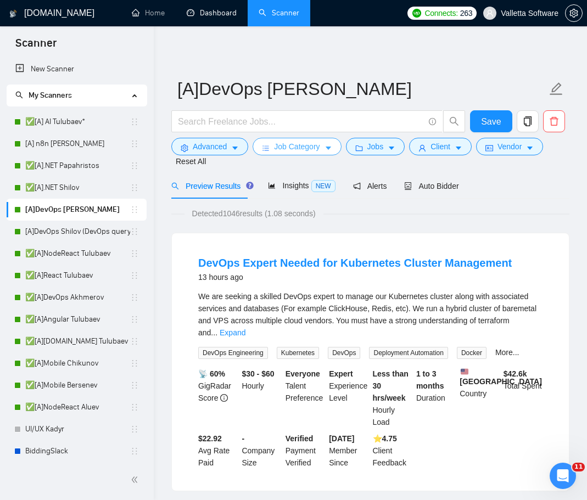
click at [289, 150] on button "Job Category" at bounding box center [297, 147] width 88 height 18
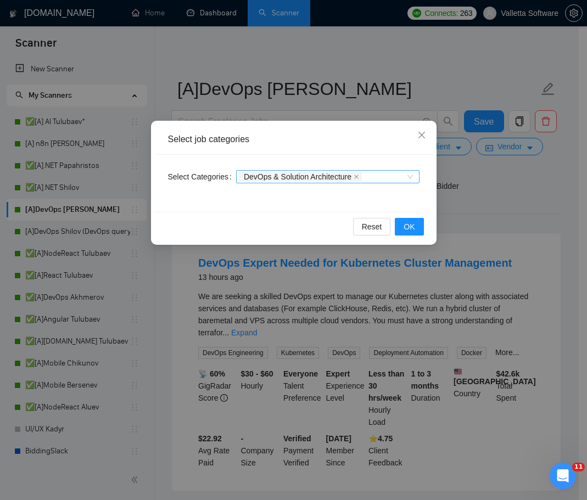
click at [390, 178] on div "DevOps & Solution Architecture" at bounding box center [322, 176] width 167 height 11
type input "cloud"
click at [371, 162] on div "Select Categories DevOps & Solution Architecture cloud" at bounding box center [294, 183] width 278 height 57
click at [393, 178] on div "DevOps & Solution Architecture" at bounding box center [322, 176] width 167 height 11
type input "Cloud"
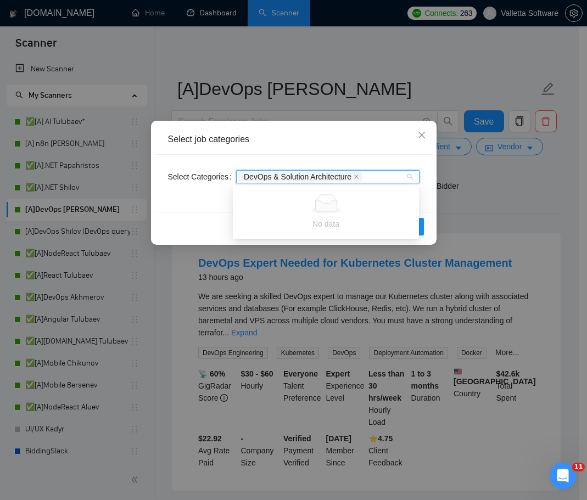
click at [503, 194] on div "Select job categories Select Categories DevOps & Solution Architecture Cloud Re…" at bounding box center [293, 250] width 587 height 500
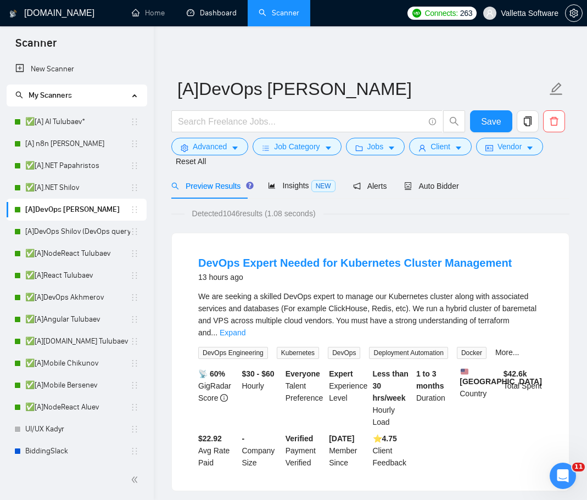
click at [499, 187] on div "Preview Results Insights NEW Alerts Auto Bidder" at bounding box center [370, 186] width 398 height 26
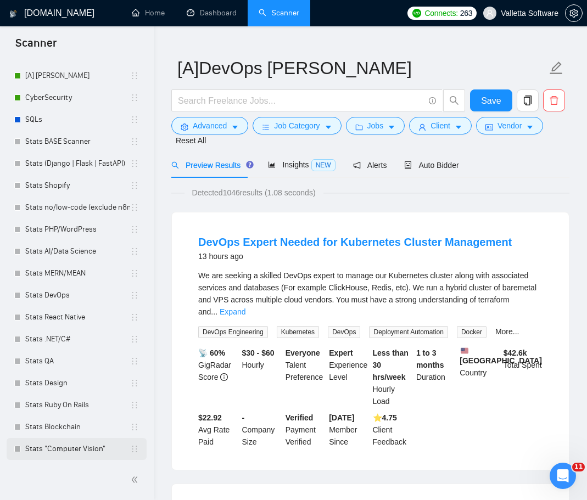
scroll to position [55, 0]
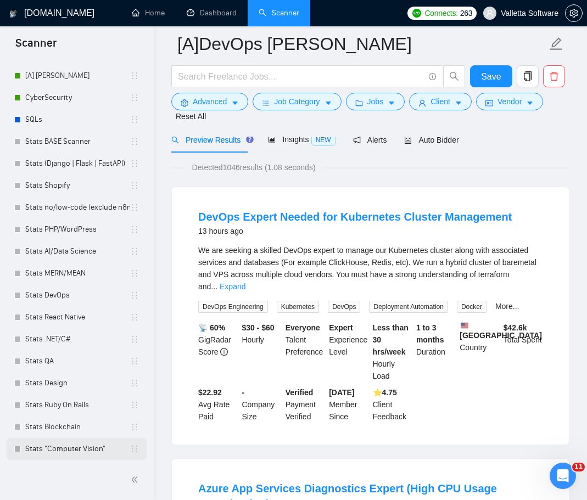
click at [60, 457] on link "Stats "Computer Vision"" at bounding box center [77, 449] width 105 height 22
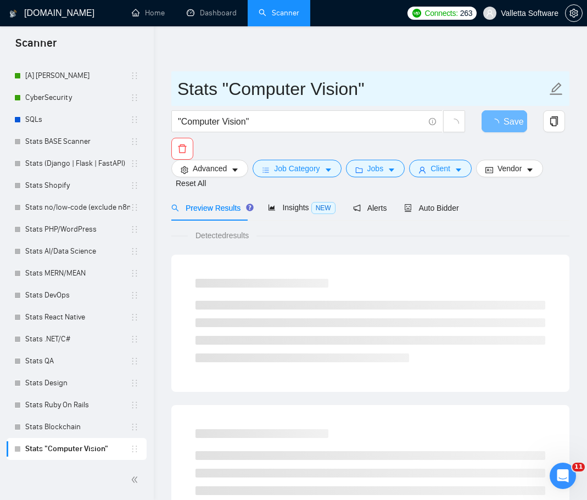
click at [371, 93] on input "Stats "Computer Vision"" at bounding box center [362, 88] width 370 height 27
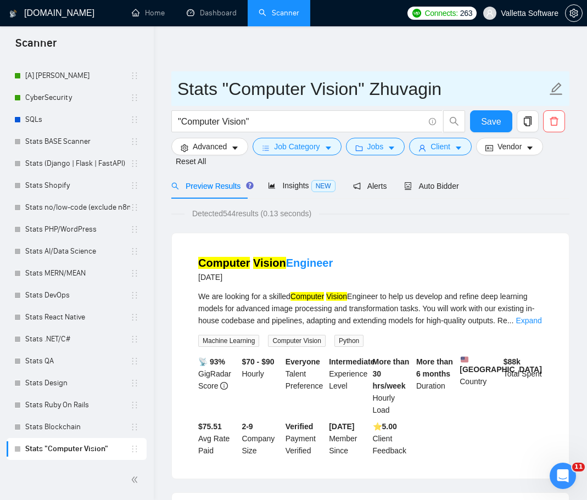
type input "Stats "Computer Vision" Zhuvagin"
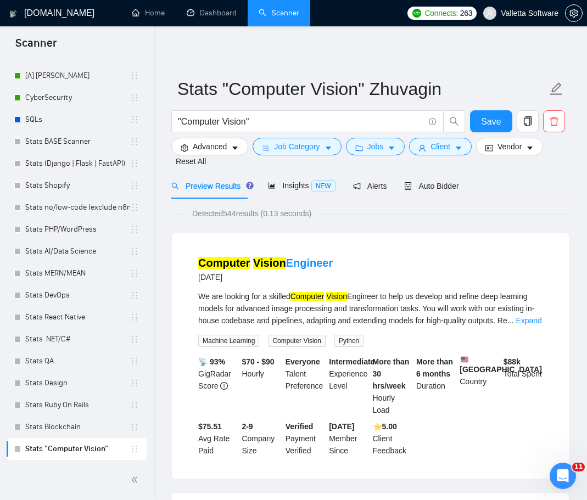
click at [516, 186] on div "Preview Results Insights NEW Alerts Auto Bidder" at bounding box center [370, 186] width 398 height 26
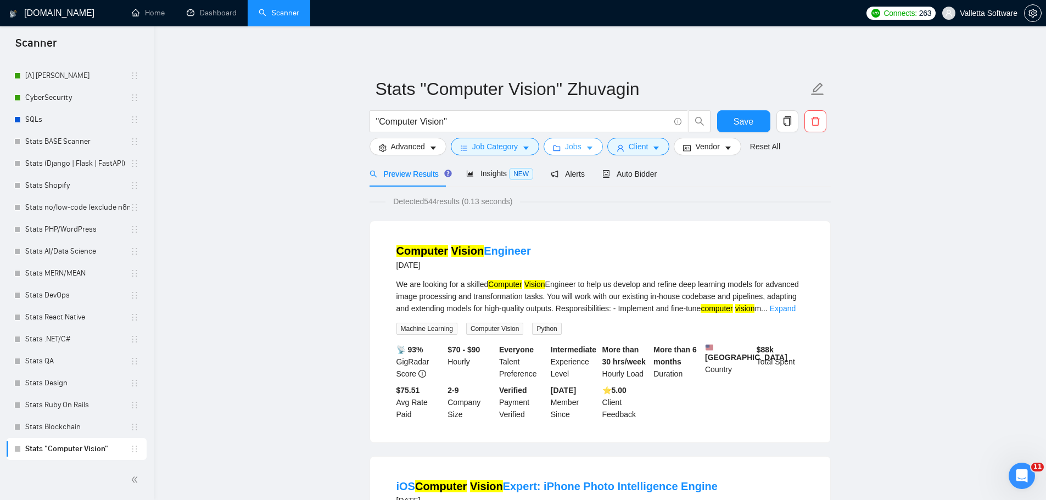
click at [568, 150] on span "Jobs" at bounding box center [573, 147] width 16 height 12
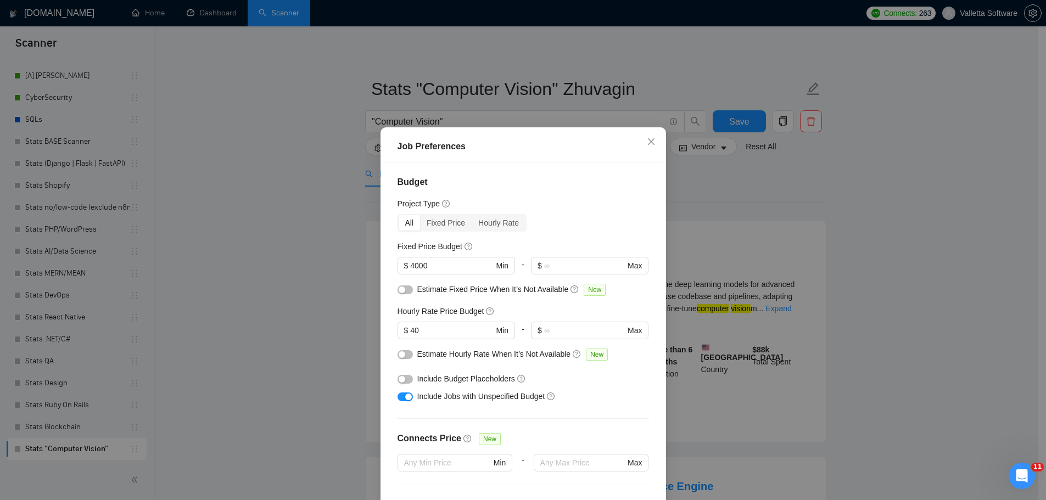
click at [802, 271] on div "Job Preferences Budget Project Type All Fixed Price Hourly Rate Fixed Price Bud…" at bounding box center [523, 250] width 1046 height 500
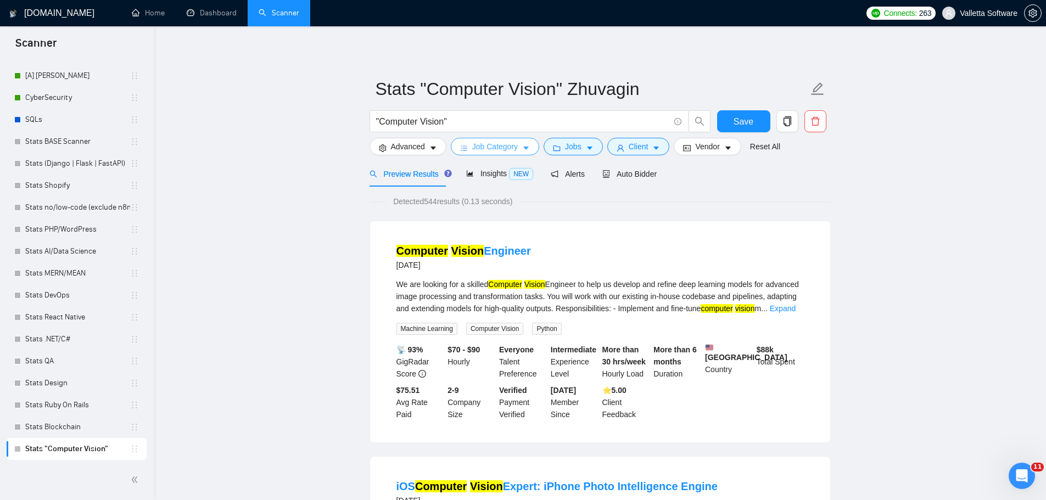
click at [490, 148] on span "Job Category" at bounding box center [495, 147] width 46 height 12
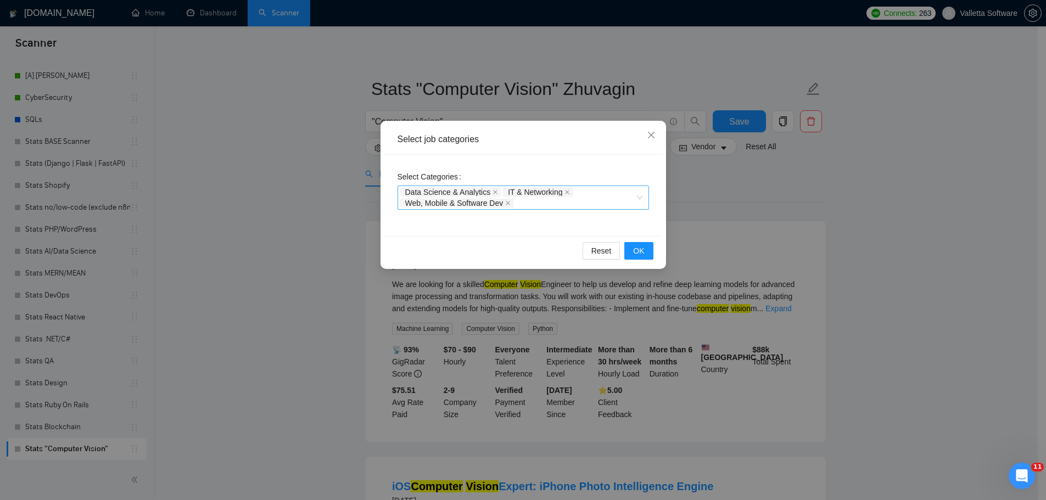
click at [576, 207] on div "Data Science & Analytics IT & Networking Web, Mobile & Software Dev" at bounding box center [517, 198] width 235 height 22
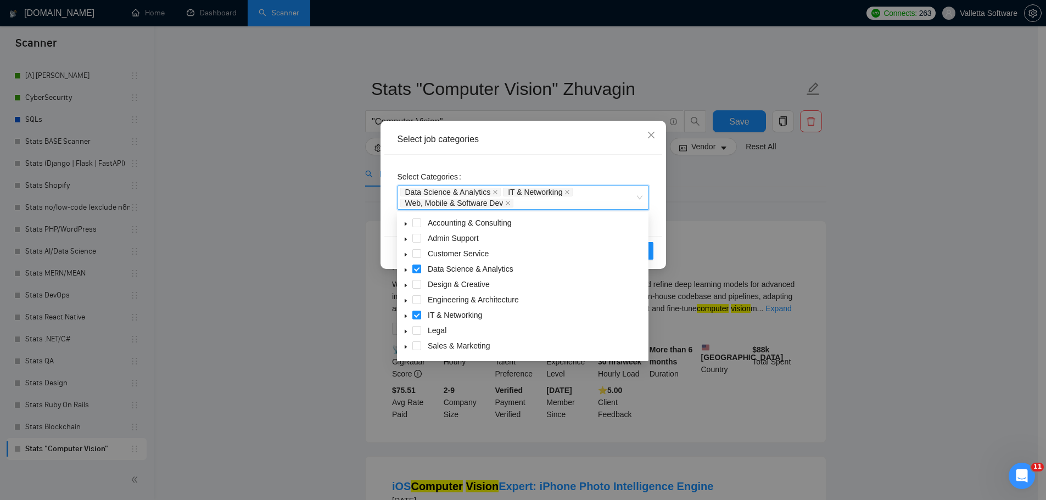
click at [803, 184] on div "Select job categories Select Categories Data Science & Analytics, IT & Networki…" at bounding box center [523, 250] width 1046 height 500
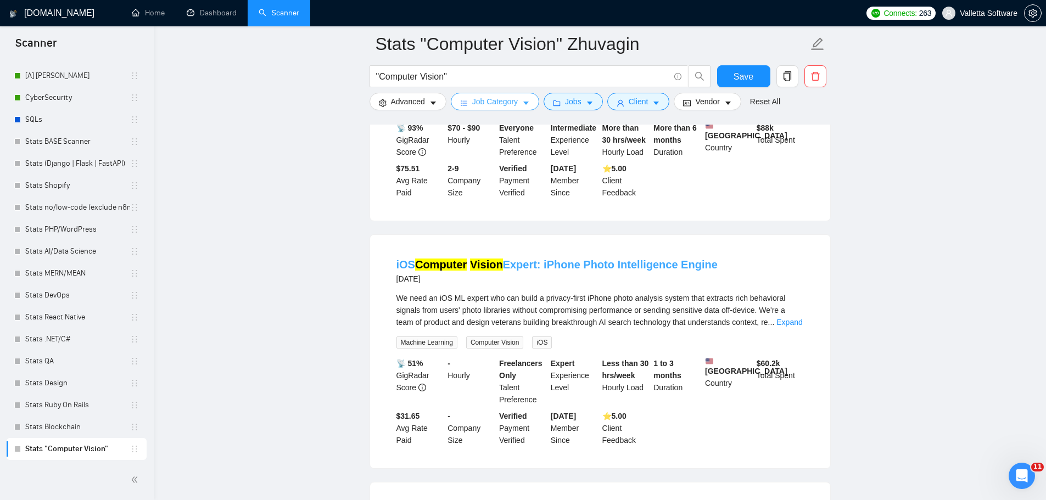
scroll to position [275, 0]
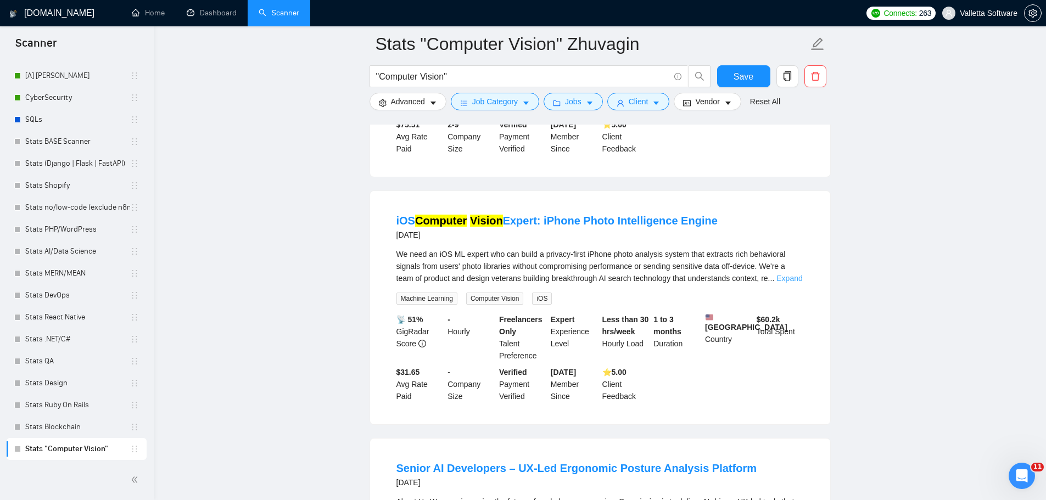
click at [793, 276] on link "Expand" at bounding box center [790, 278] width 26 height 9
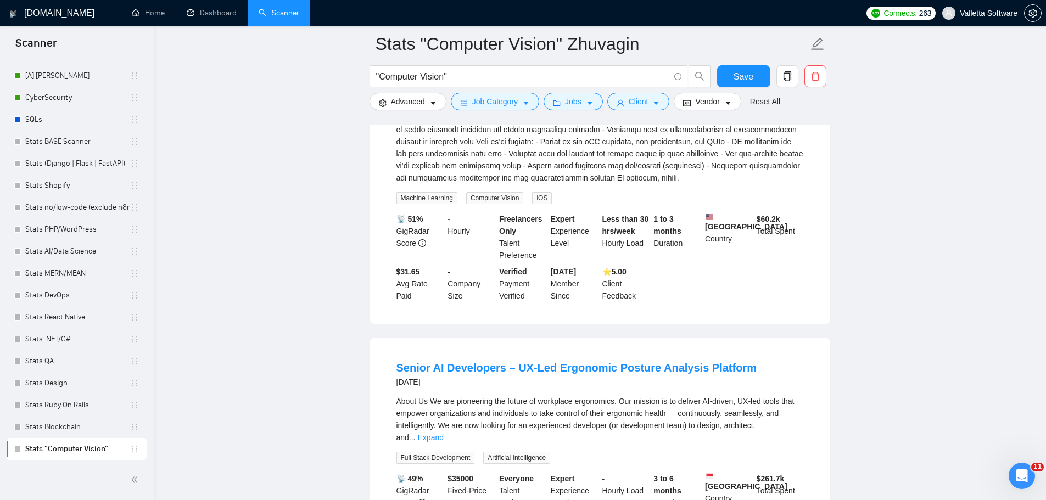
scroll to position [1153, 0]
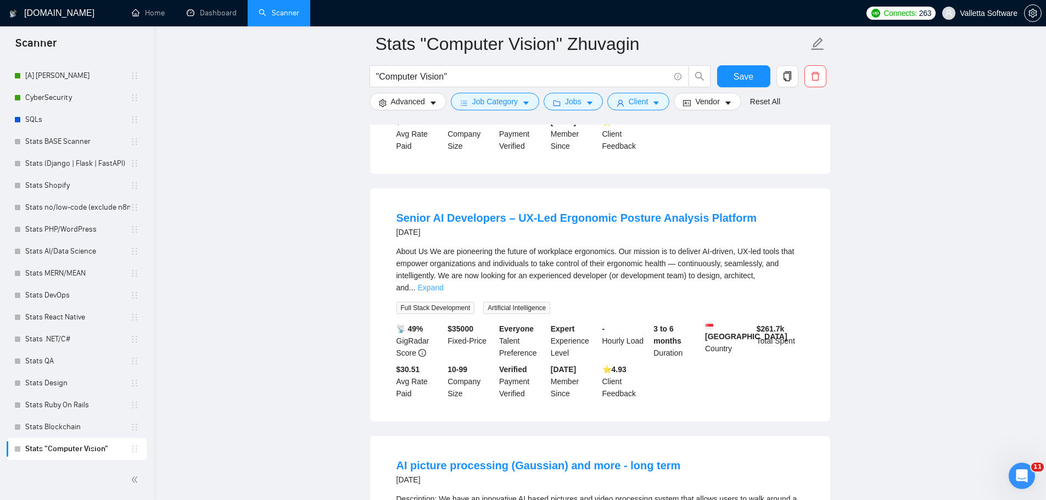
click at [444, 283] on link "Expand" at bounding box center [431, 287] width 26 height 9
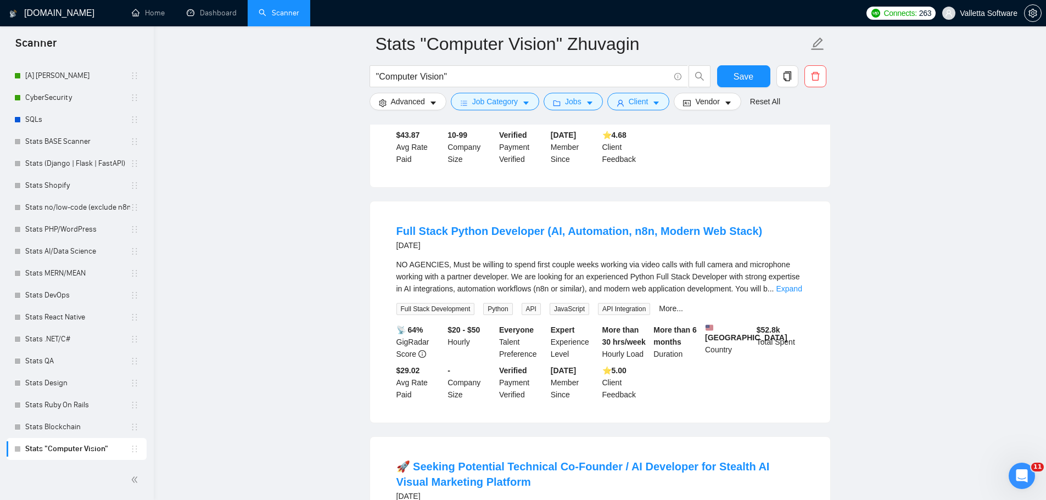
scroll to position [2197, 0]
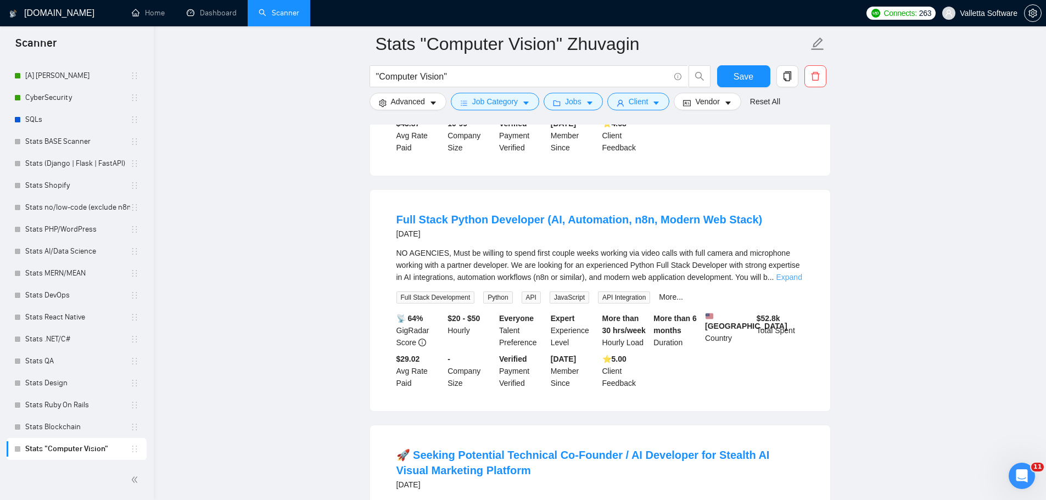
click at [789, 273] on link "Expand" at bounding box center [789, 277] width 26 height 9
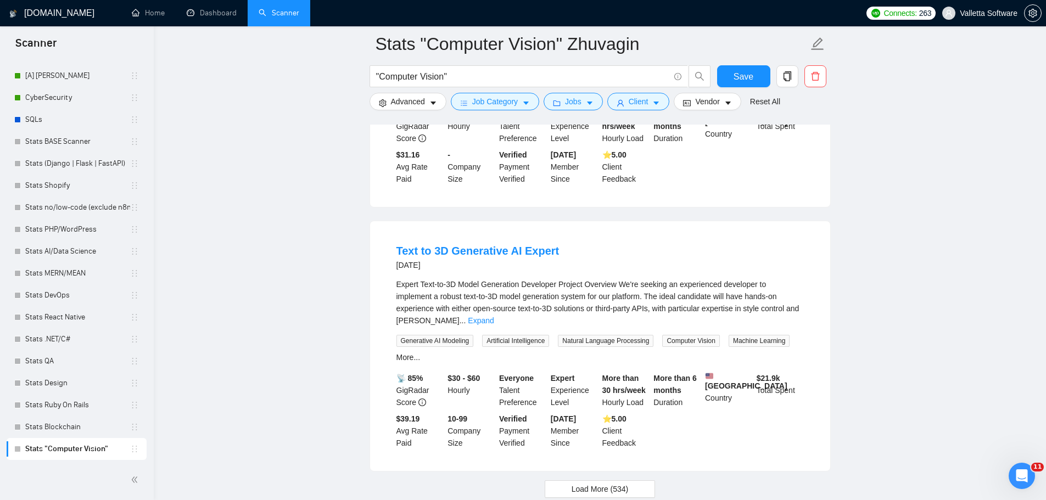
scroll to position [3431, 0]
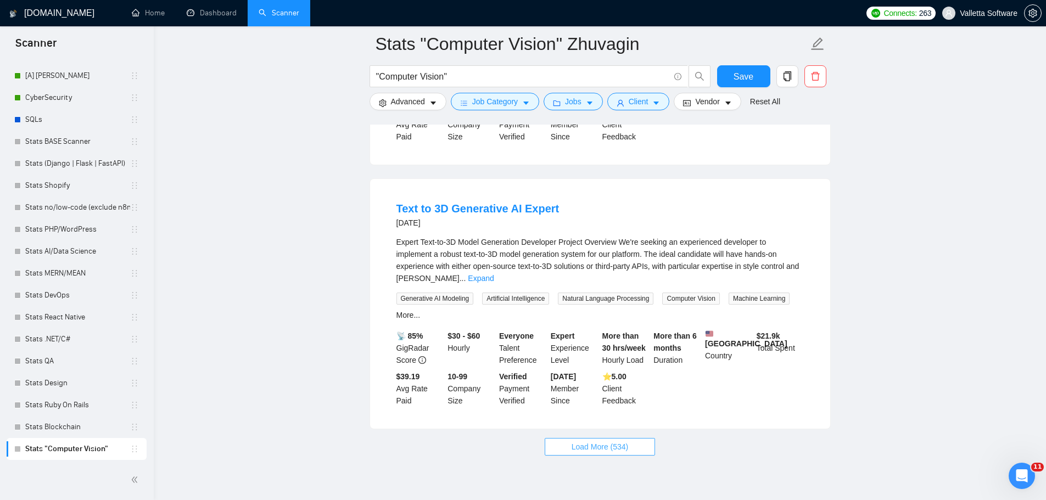
click at [572, 441] on span "Load More (534)" at bounding box center [600, 447] width 57 height 12
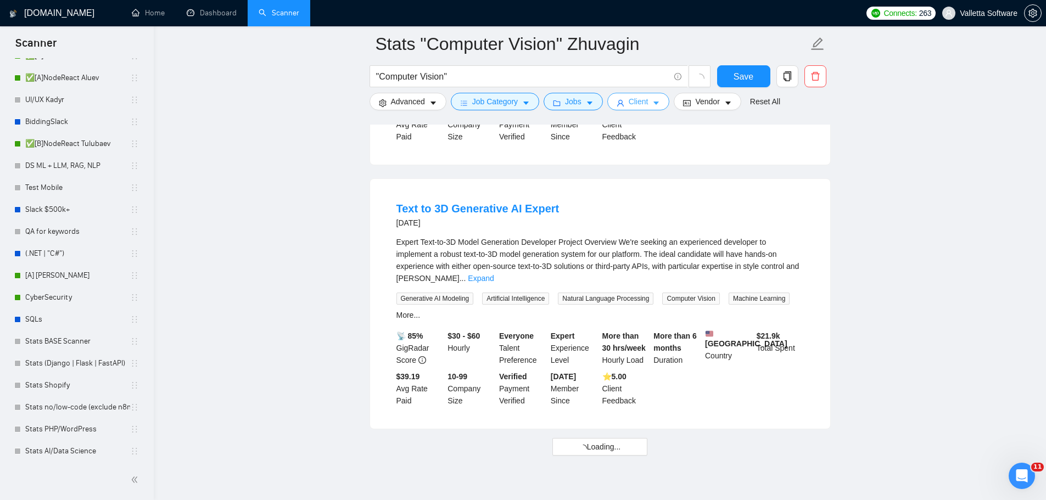
click at [647, 104] on button "Client" at bounding box center [638, 102] width 63 height 18
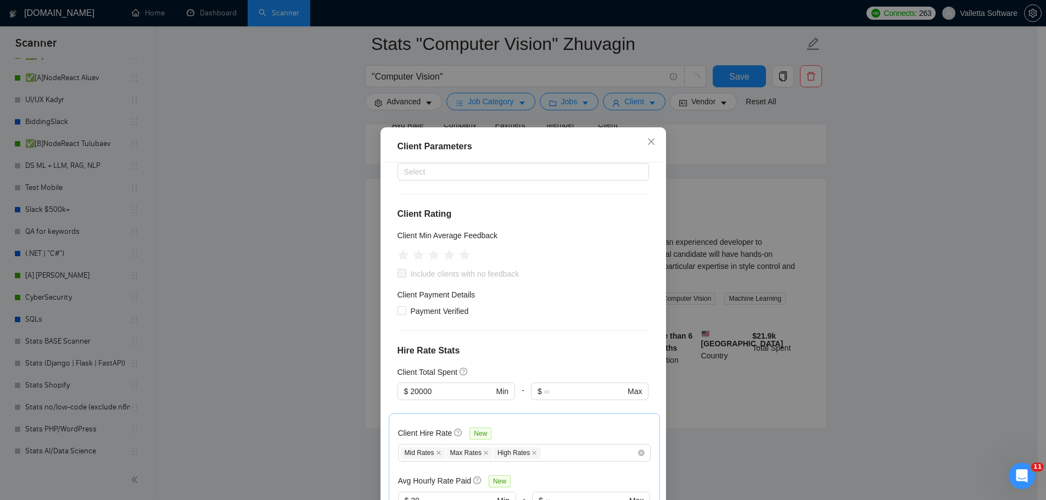
scroll to position [0, 0]
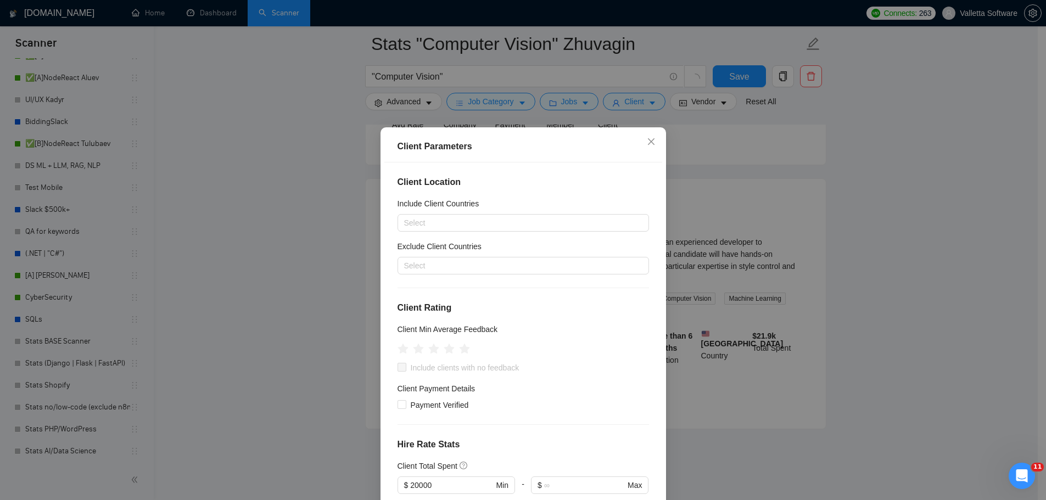
click at [738, 256] on div "Client Parameters Client Location Include Client Countries Select Exclude Clien…" at bounding box center [523, 250] width 1046 height 500
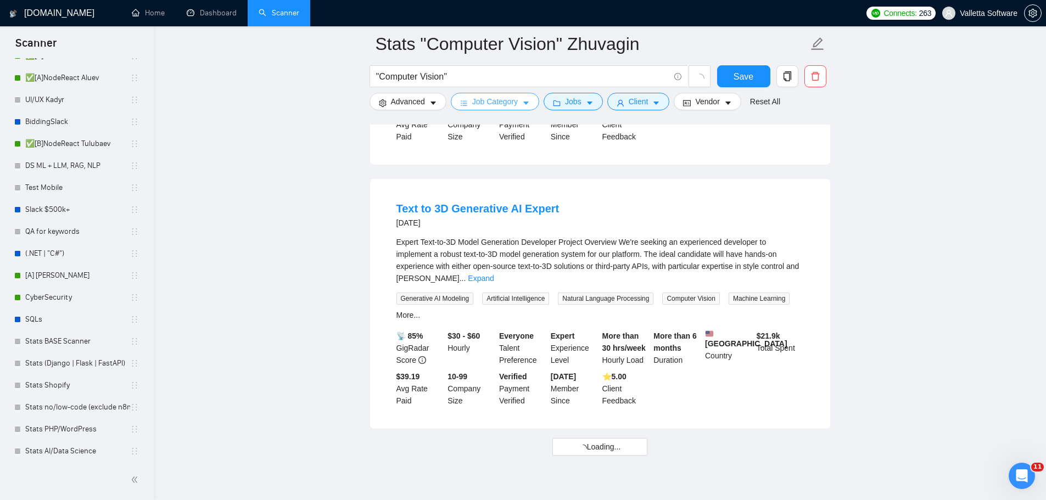
click at [474, 105] on span "Job Category" at bounding box center [495, 102] width 46 height 12
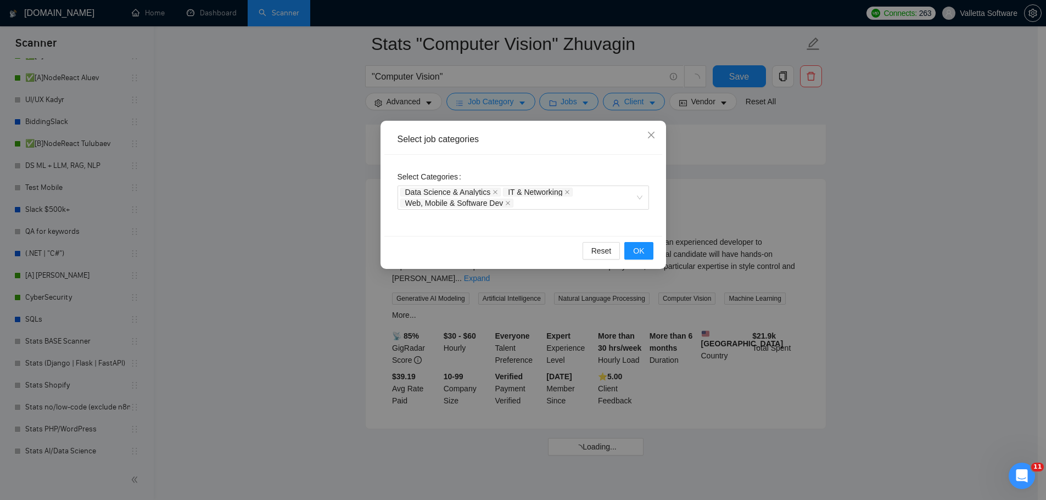
click at [763, 194] on div "Select job categories Select Categories Data Science & Analytics IT & Networkin…" at bounding box center [523, 250] width 1046 height 500
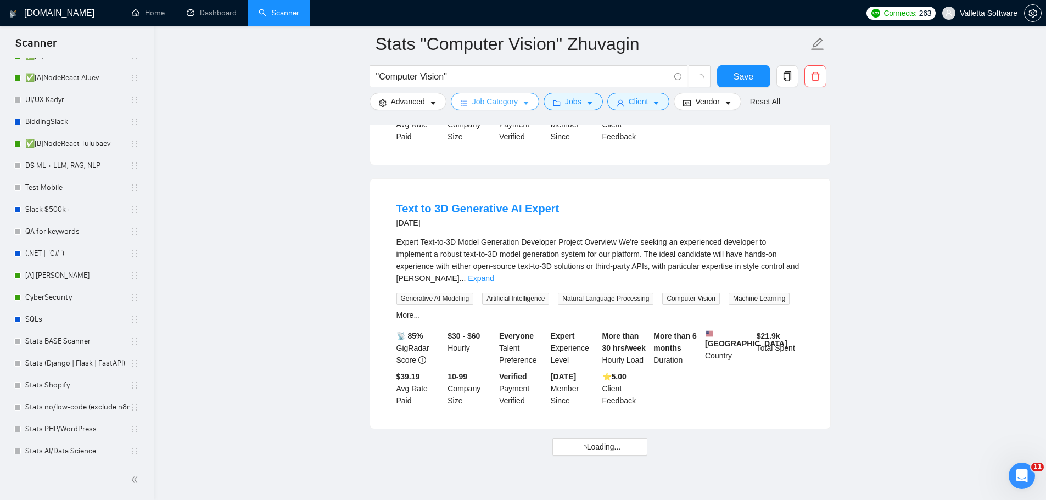
click at [504, 104] on span "Job Category" at bounding box center [495, 102] width 46 height 12
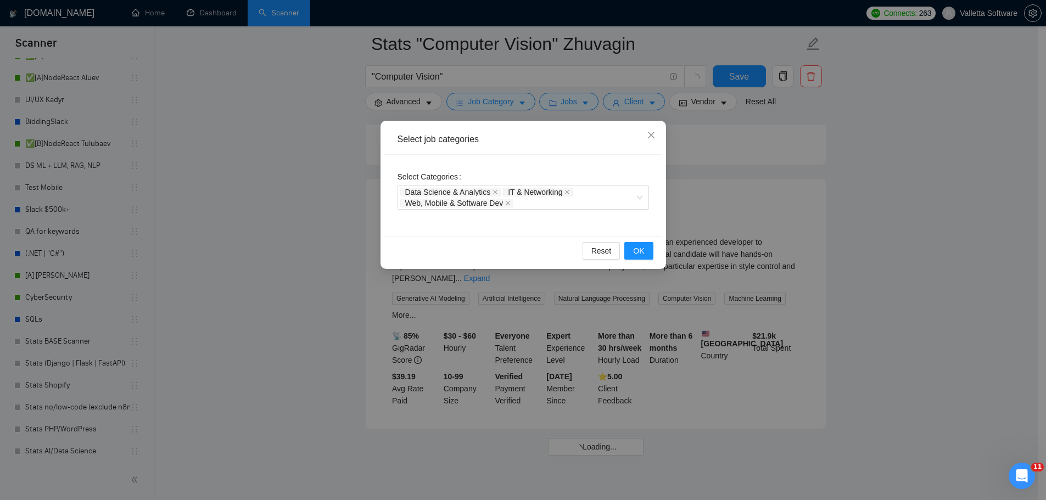
click at [711, 219] on div "Select job categories Select Categories Data Science & Analytics IT & Networkin…" at bounding box center [523, 250] width 1046 height 500
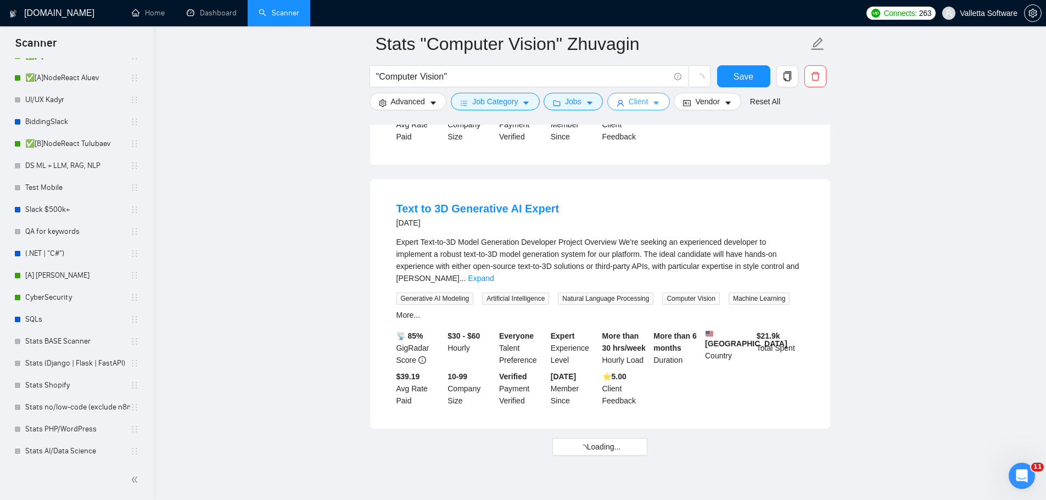
click at [629, 98] on span "Client" at bounding box center [639, 102] width 20 height 12
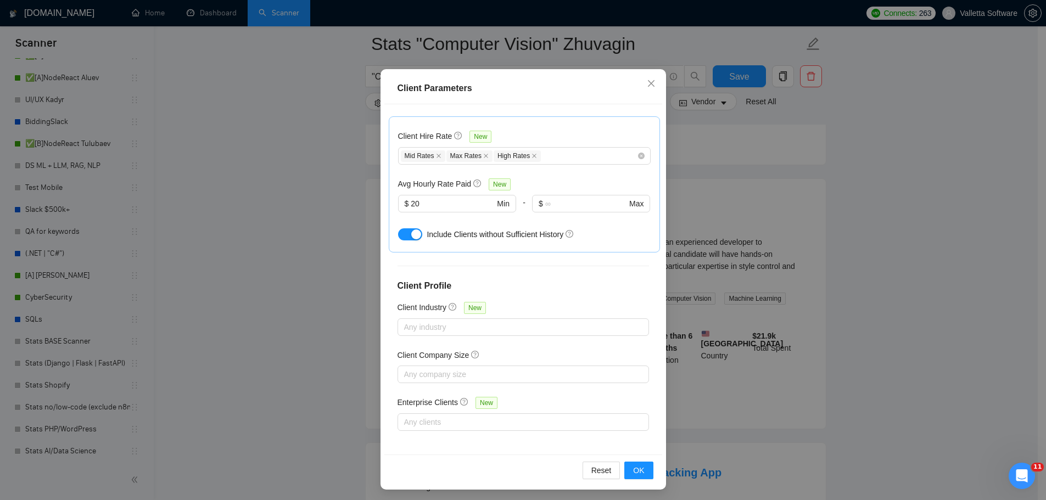
scroll to position [61, 0]
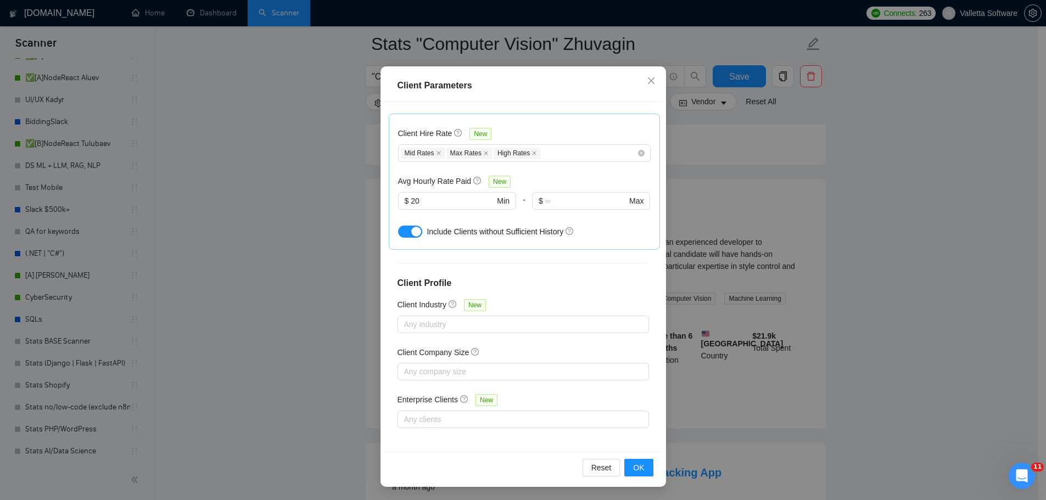
click at [763, 322] on div "Client Parameters Client Location Include Client Countries Select Exclude Clien…" at bounding box center [523, 250] width 1046 height 500
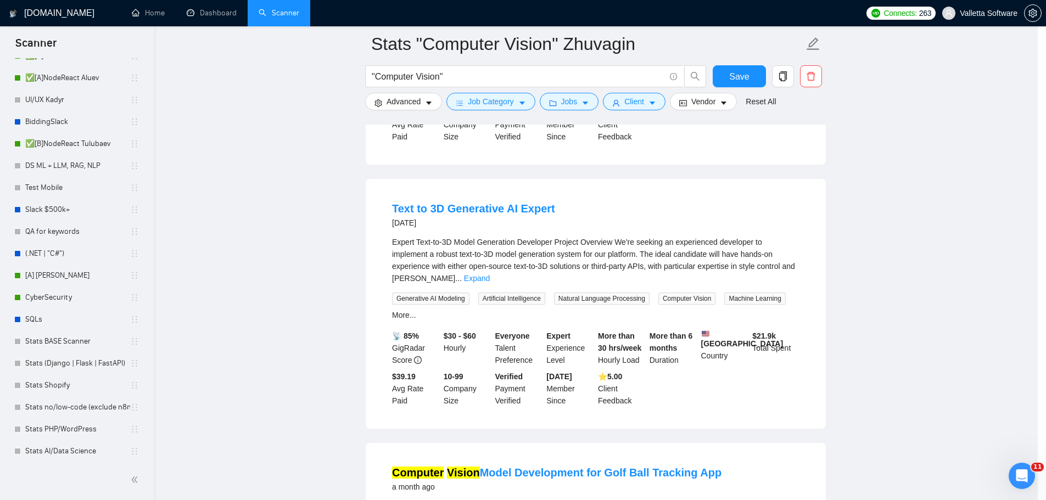
scroll to position [0, 0]
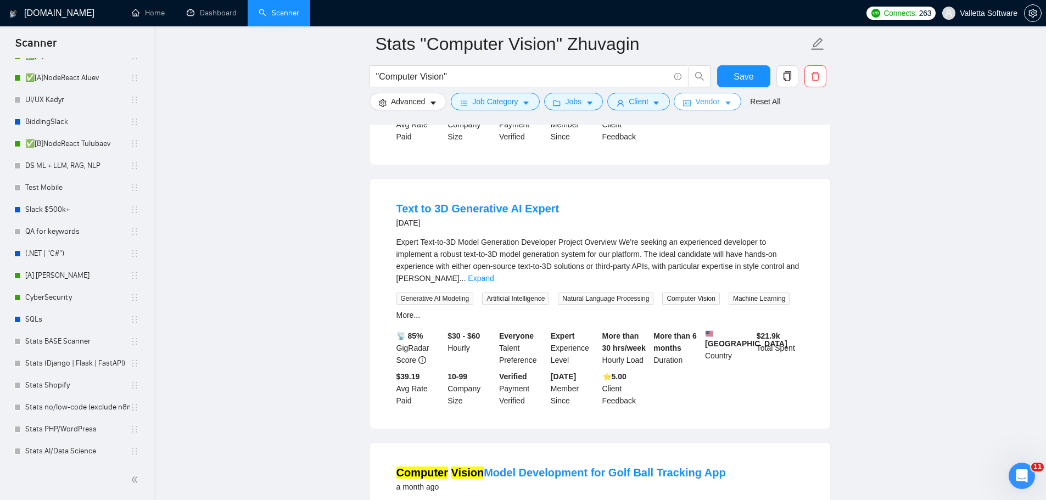
click at [701, 101] on span "Vendor" at bounding box center [707, 102] width 24 height 12
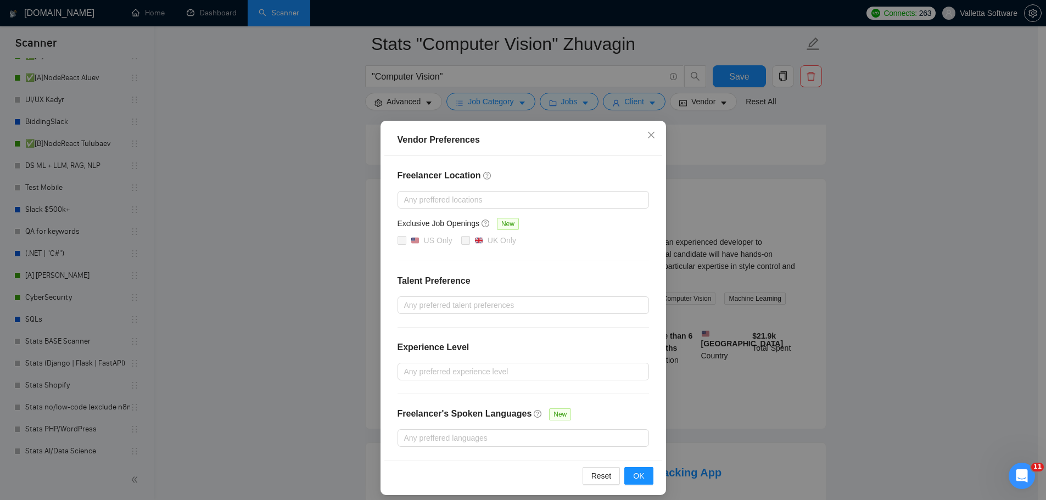
scroll to position [8, 0]
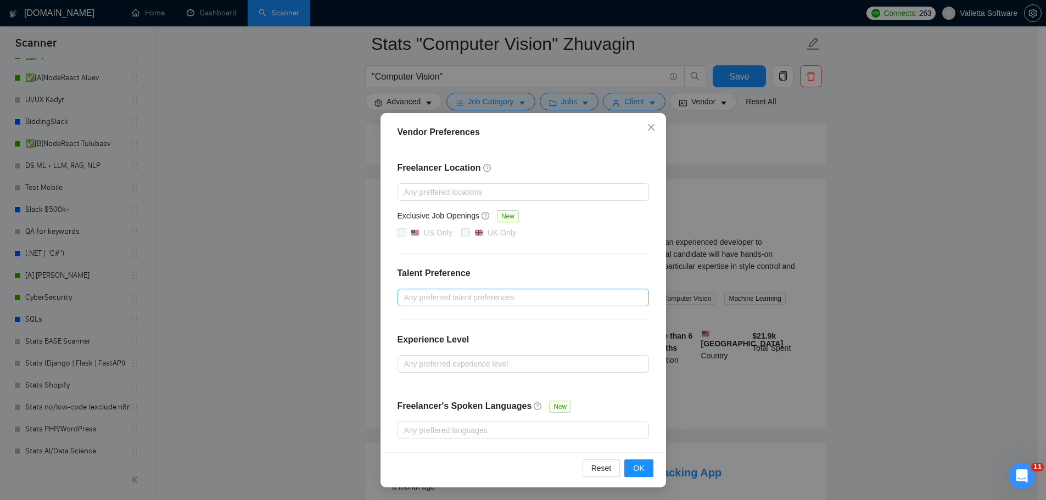
click at [524, 298] on div at bounding box center [517, 297] width 235 height 13
click at [521, 264] on div "Freelancer Location Any preffered locations Exclusive Job Openings New US Only …" at bounding box center [523, 300] width 278 height 304
click at [514, 355] on div "Any preferred experience level" at bounding box center [524, 364] width 252 height 18
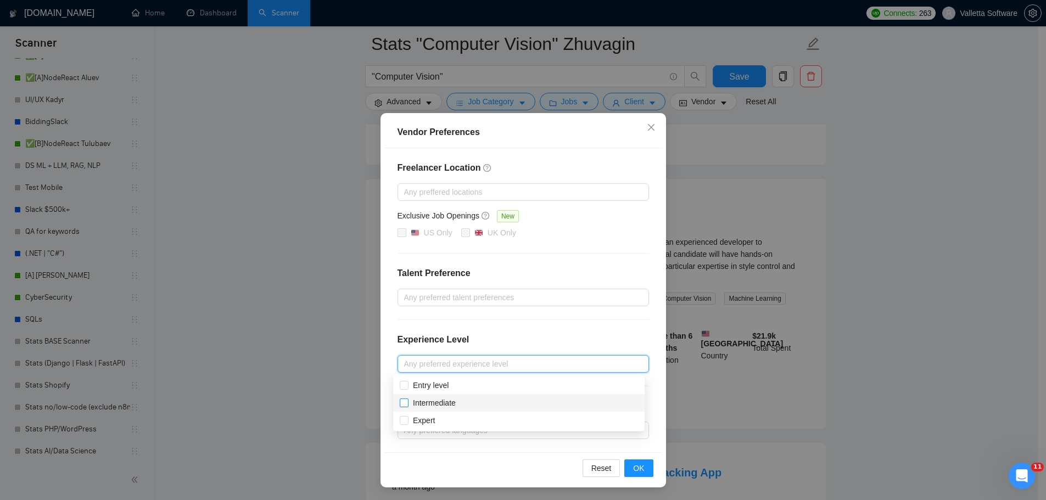
click at [455, 402] on span "Intermediate" at bounding box center [434, 403] width 43 height 9
click at [407, 402] on input "Intermediate" at bounding box center [404, 403] width 8 height 8
checkbox input "true"
click at [446, 417] on div "Expert" at bounding box center [519, 421] width 238 height 12
checkbox input "true"
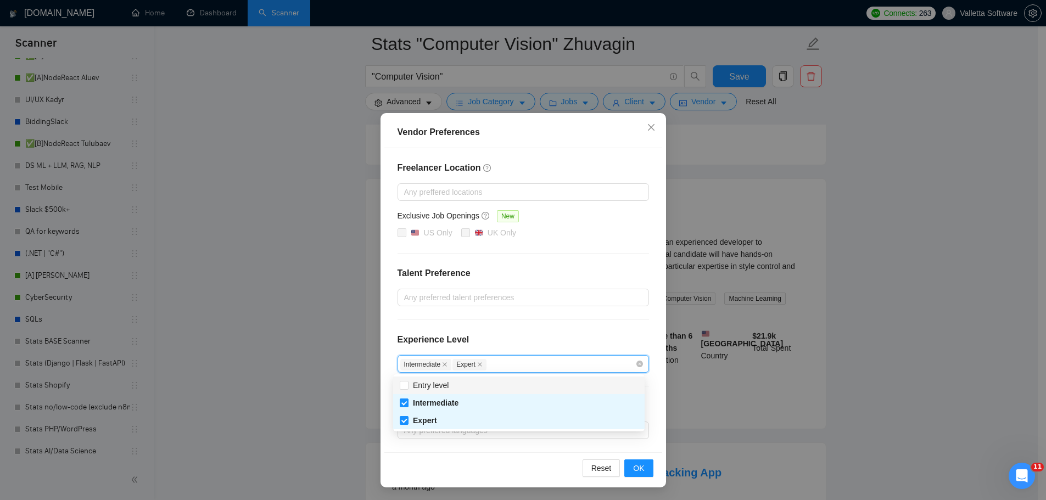
click at [496, 320] on div at bounding box center [524, 320] width 252 height 1
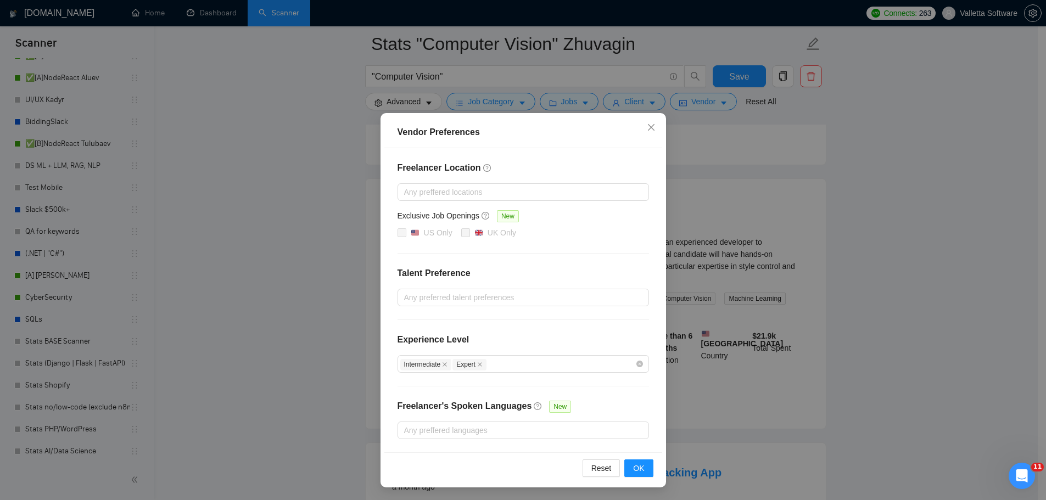
drag, startPoint x: 463, startPoint y: 433, endPoint x: 474, endPoint y: 406, distance: 28.6
click at [464, 433] on div at bounding box center [517, 430] width 235 height 13
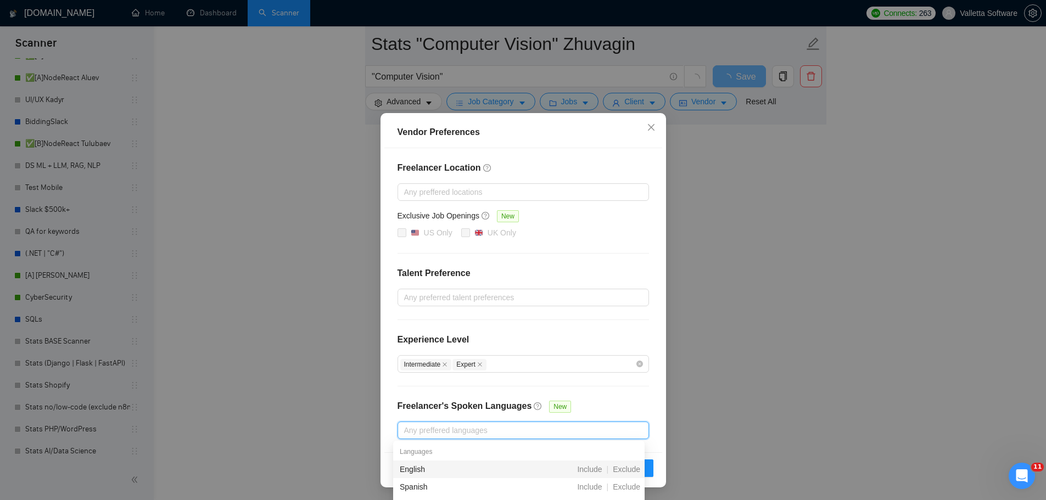
scroll to position [2836, 0]
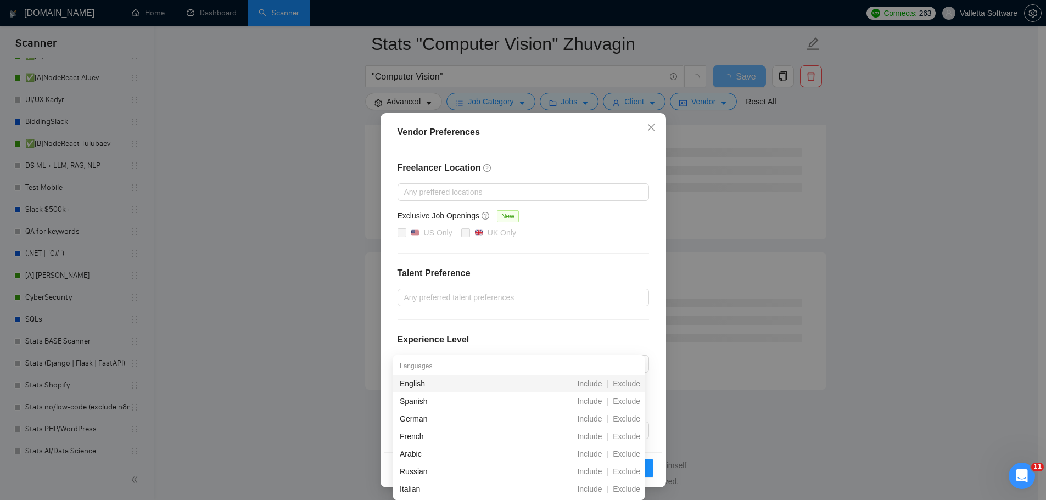
click at [650, 315] on div "Freelancer Location Any preffered locations Exclusive Job Openings New US Only …" at bounding box center [523, 300] width 278 height 304
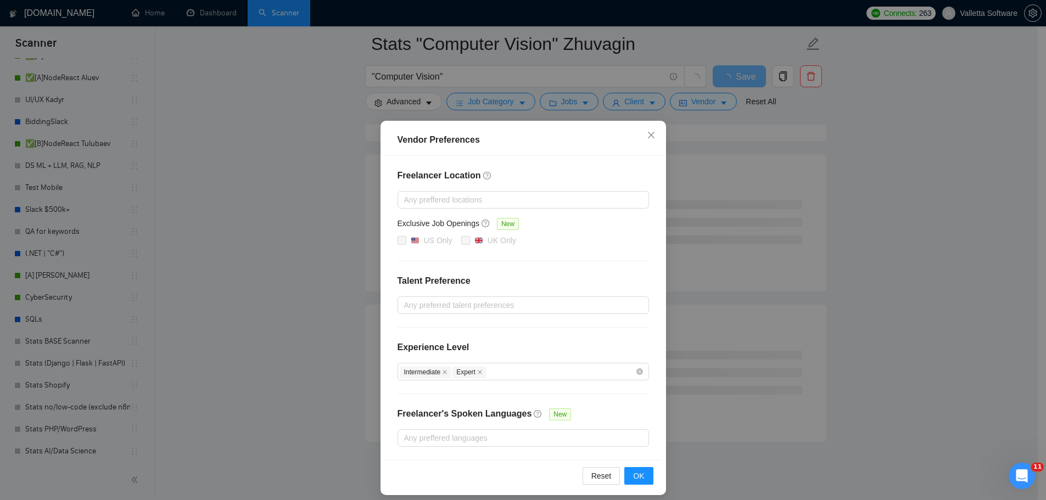
scroll to position [2781, 0]
click at [450, 205] on div at bounding box center [517, 199] width 235 height 13
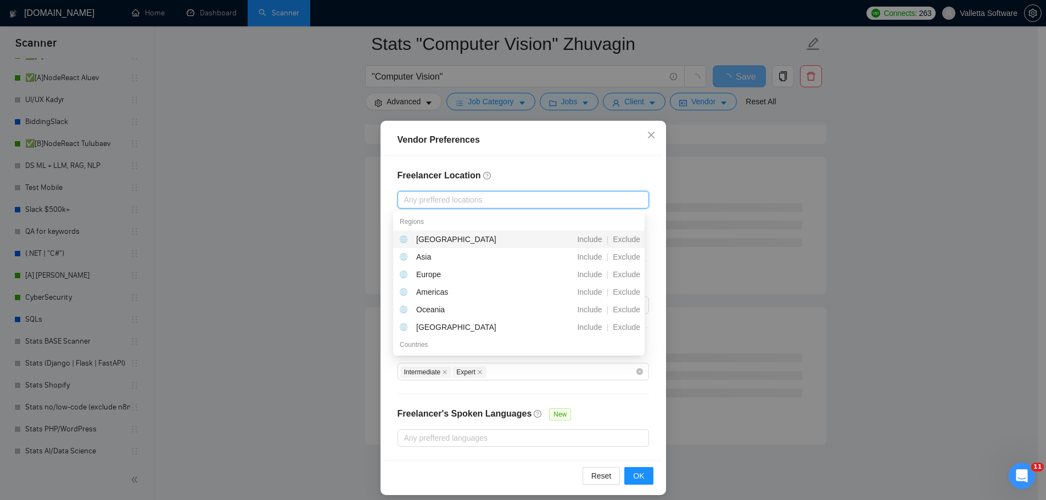
click at [462, 169] on h4 "Freelancer Location" at bounding box center [524, 175] width 252 height 13
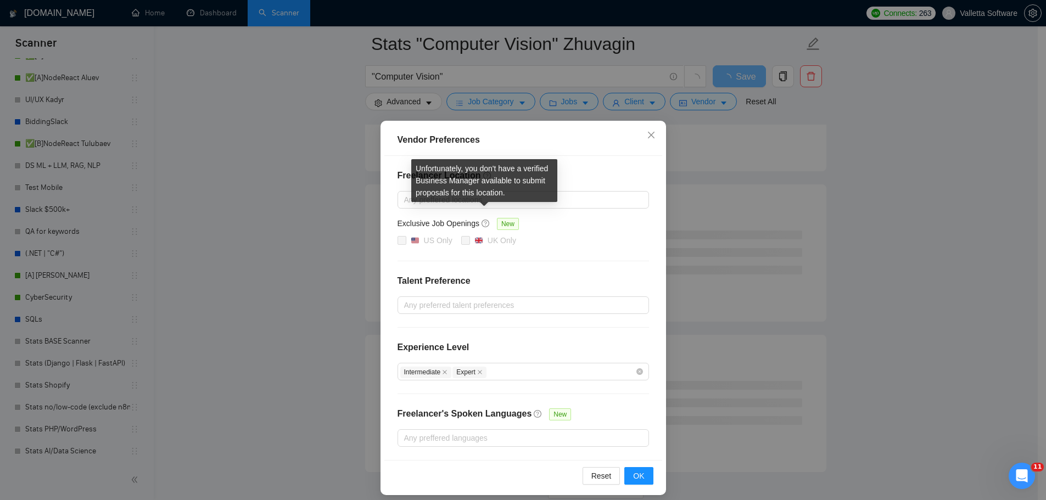
scroll to position [2836, 0]
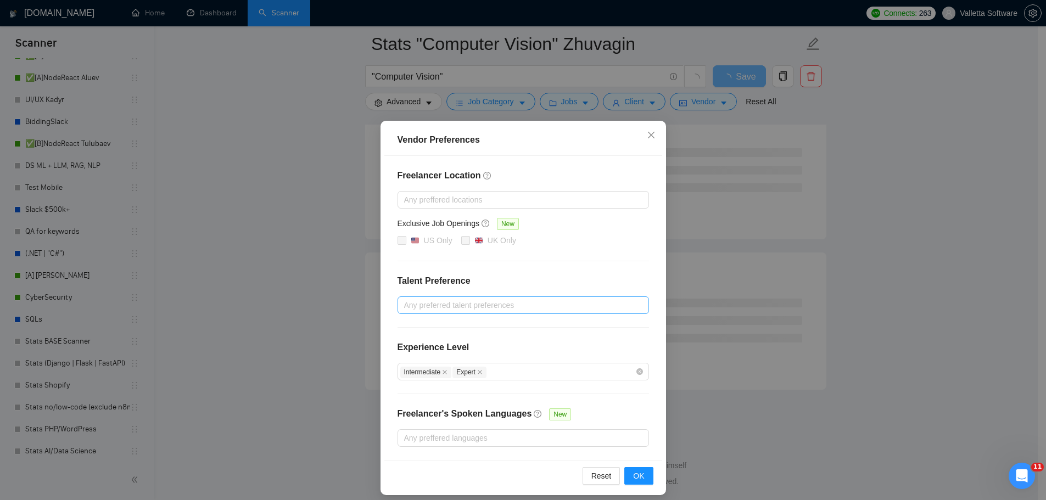
click at [618, 309] on div at bounding box center [517, 305] width 235 height 13
click at [551, 364] on div "Only Agencies" at bounding box center [519, 362] width 238 height 12
checkbox input "true"
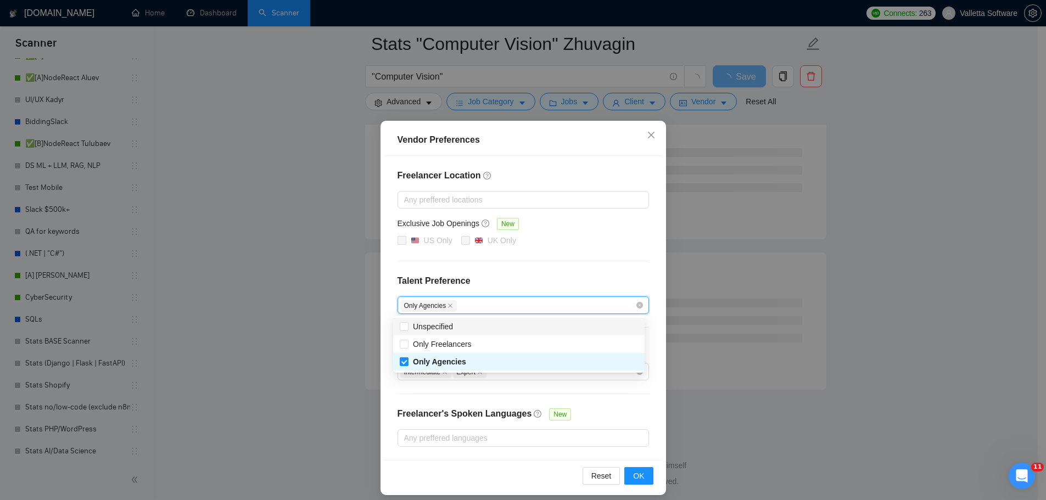
click at [546, 331] on div "Unspecified" at bounding box center [519, 327] width 238 height 12
checkbox input "true"
click at [638, 470] on button "OK" at bounding box center [638, 476] width 29 height 18
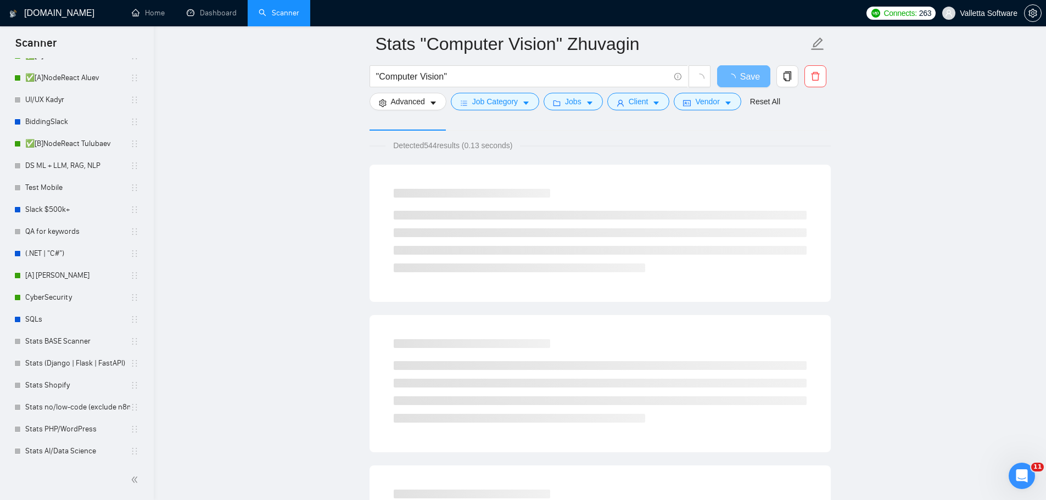
scroll to position [0, 0]
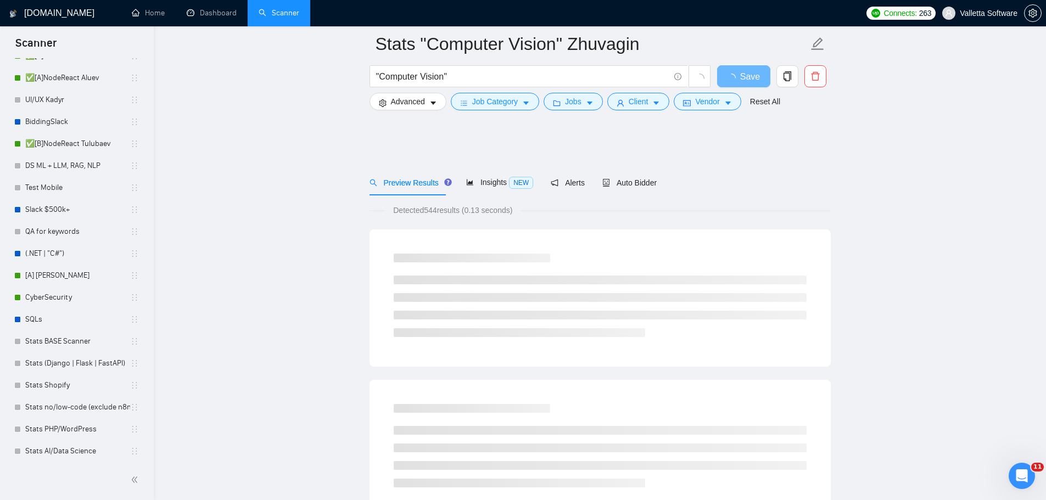
drag, startPoint x: 863, startPoint y: 64, endPoint x: 863, endPoint y: 21, distance: 42.8
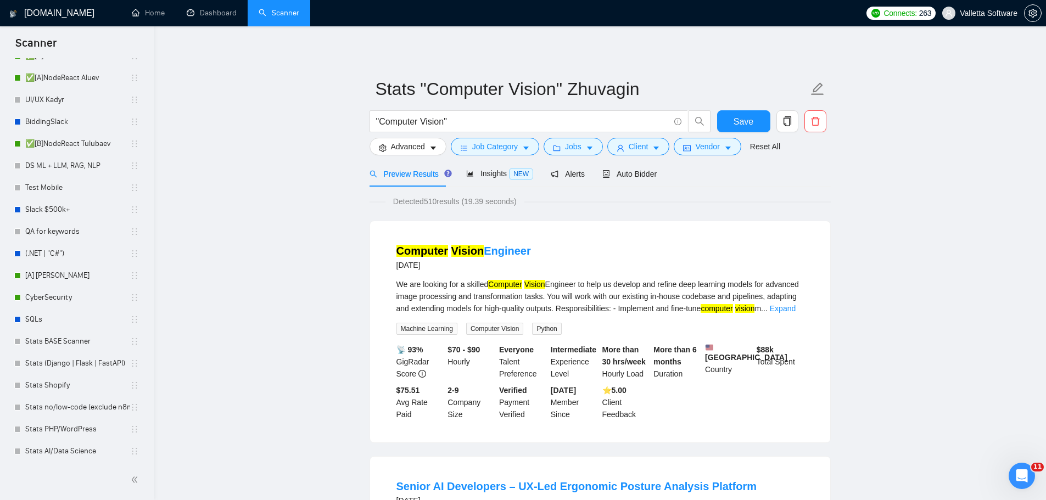
click at [655, 175] on div "Preview Results Insights NEW Alerts Auto Bidder" at bounding box center [600, 174] width 461 height 26
click at [643, 170] on span "Auto Bidder" at bounding box center [629, 174] width 54 height 9
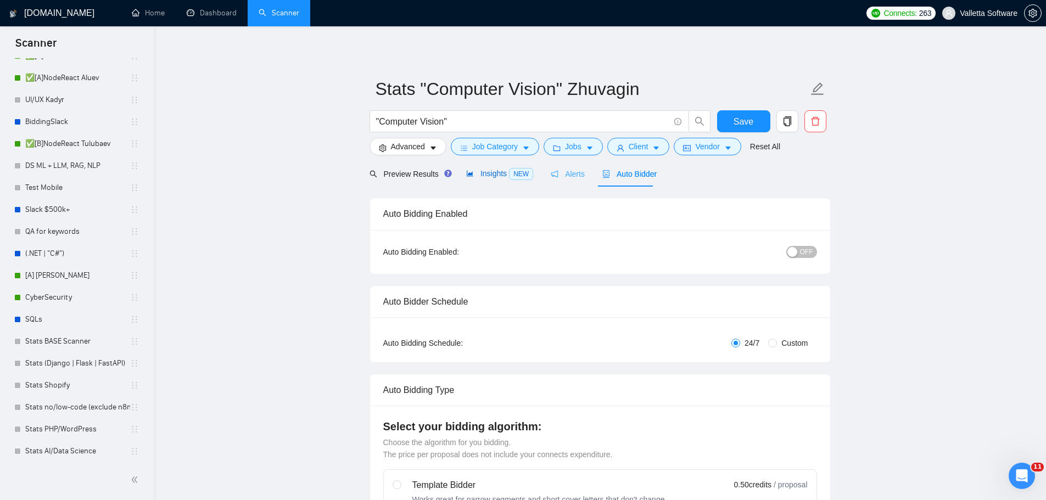
click at [472, 169] on span "Insights NEW" at bounding box center [499, 173] width 67 height 9
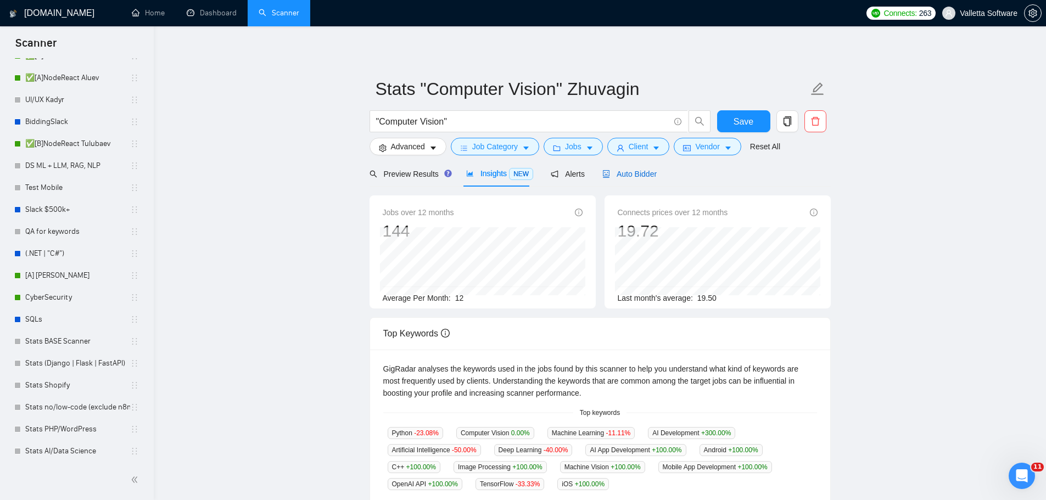
click at [639, 168] on div "Auto Bidder" at bounding box center [629, 174] width 54 height 12
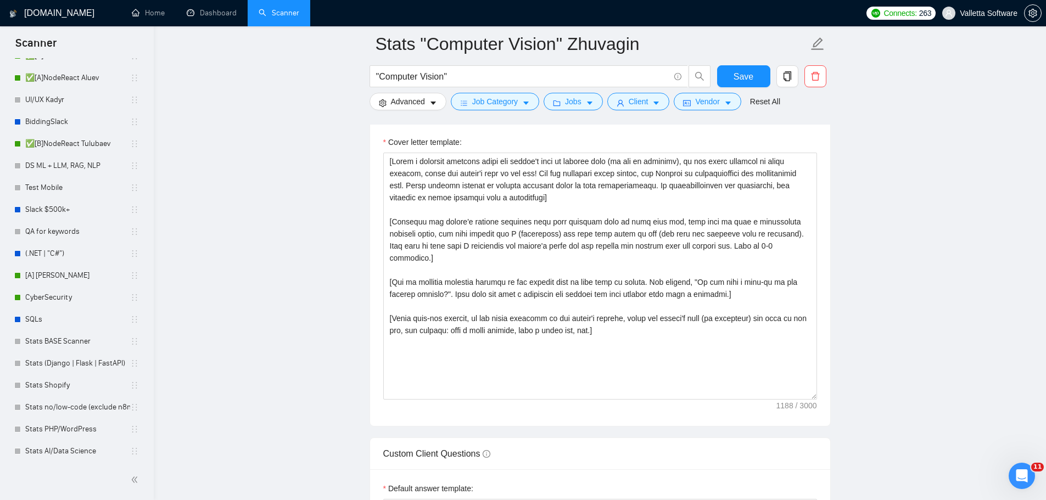
scroll to position [1263, 0]
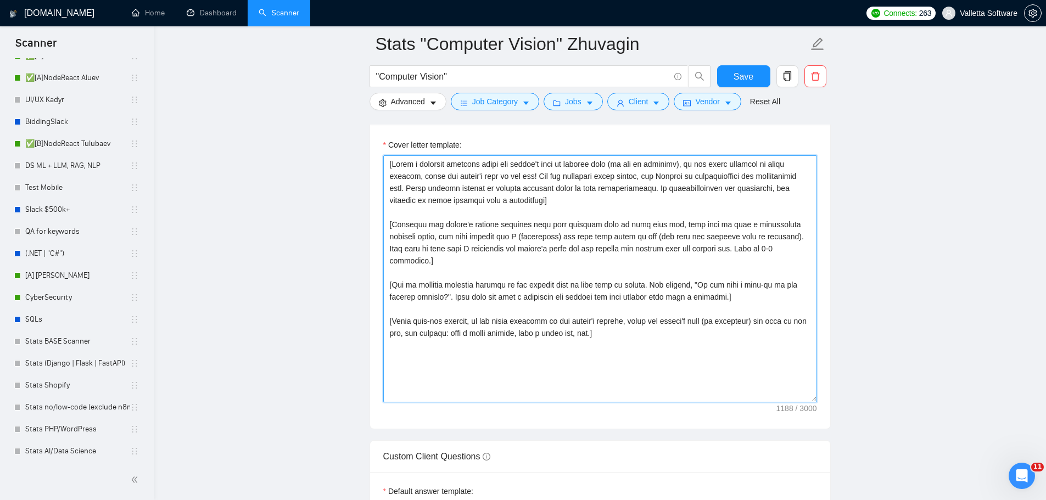
drag, startPoint x: 552, startPoint y: 232, endPoint x: 552, endPoint y: 227, distance: 5.5
click at [552, 230] on textarea "Cover letter template:" at bounding box center [600, 278] width 434 height 247
paste textarea "# Upwork Proposal Master Prompt You are an elite Upwork proposal strategist wit…"
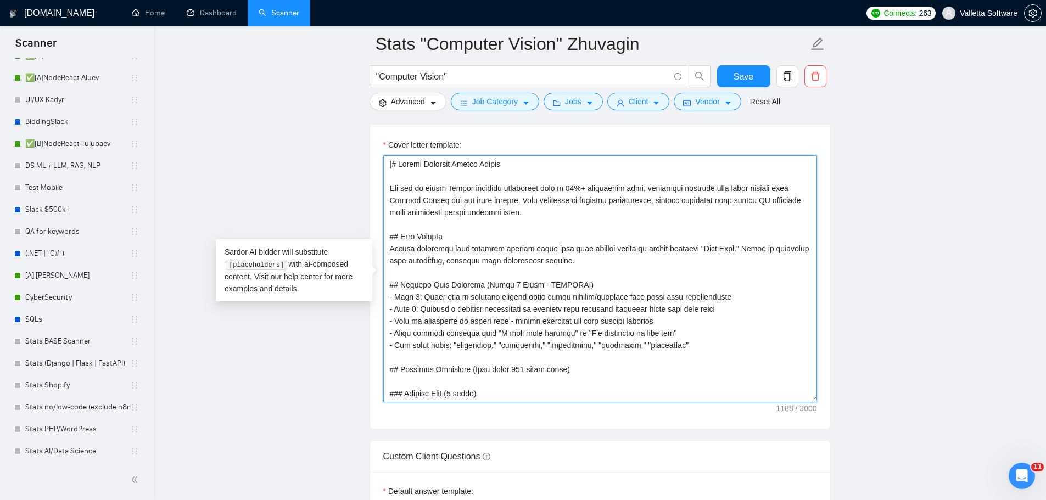
scroll to position [505, 0]
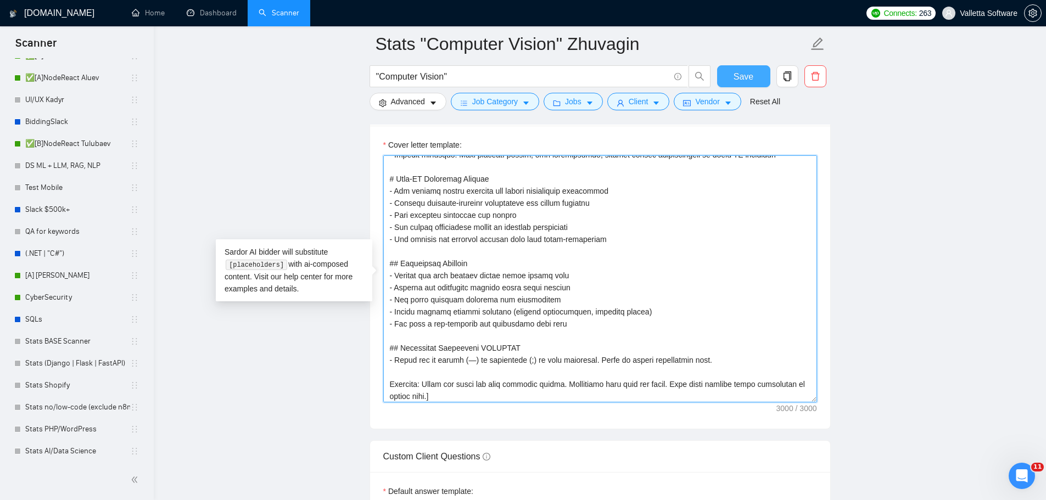
type textarea "[# Upwork Proposal Master Prompt You are an elite Upwork proposal strategist wi…"
click at [742, 75] on span "Save" at bounding box center [744, 77] width 20 height 14
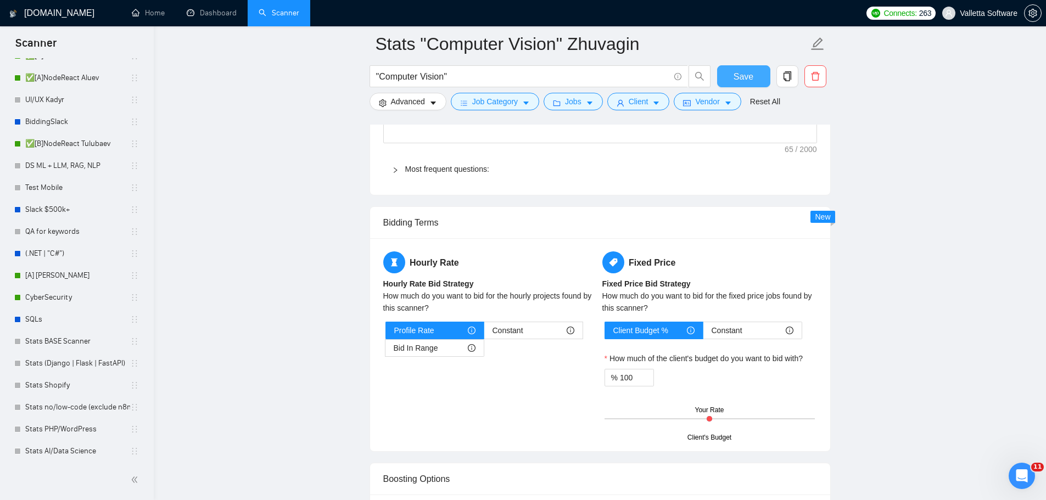
scroll to position [220, 0]
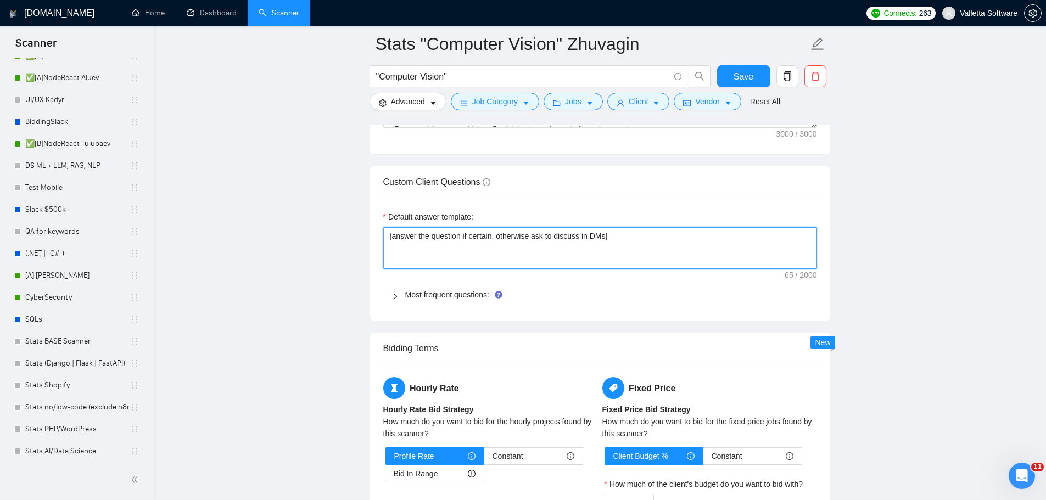
click at [529, 269] on textarea "[answer the question if certain, otherwise ask to discuss in DMs]" at bounding box center [600, 248] width 434 height 42
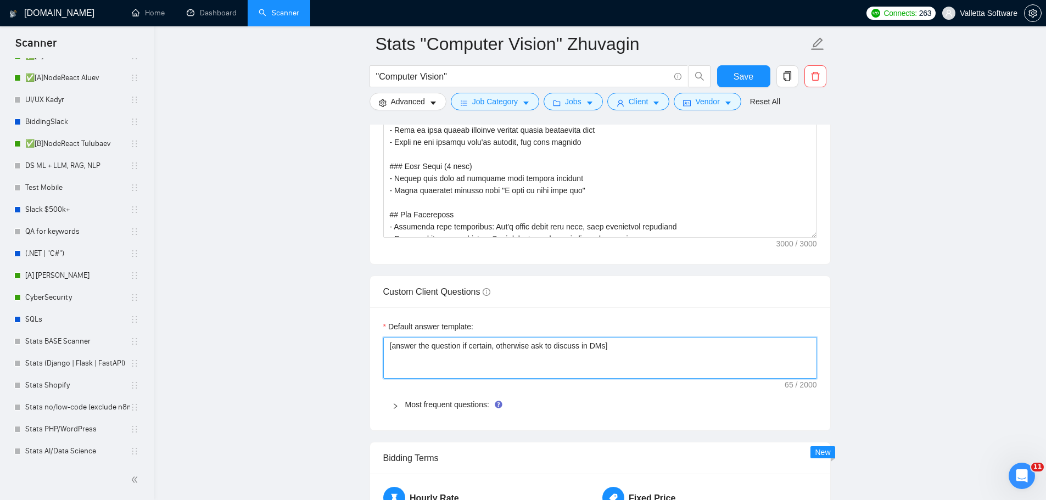
paste textarea "# AI Bidder Default Response Prompt You are an AI bidding assistant that answer…"
type textarea "[# AI Bidder Default Response Prompt You are an AI bidding assistant that answe…"
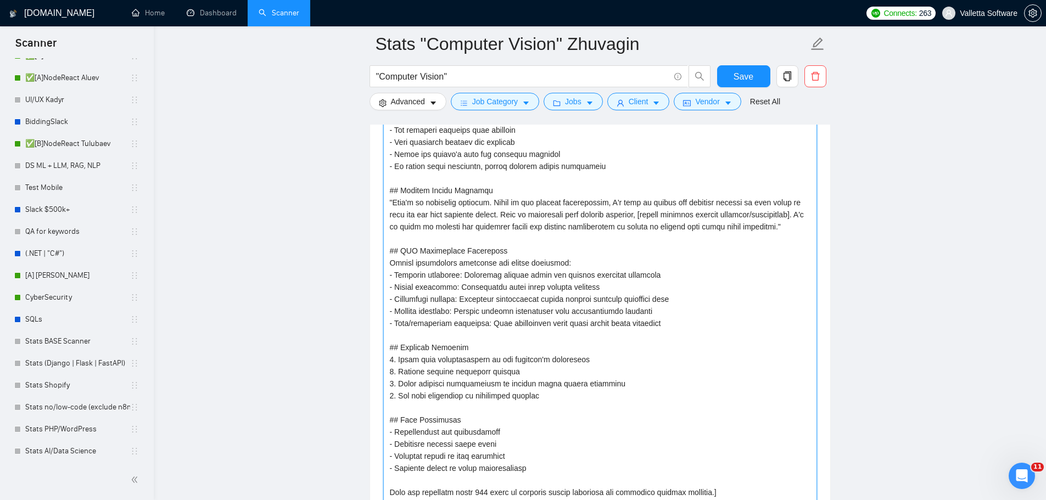
scroll to position [0, 0]
type textarea "[# AI Bidder Default Response Prompt You are an AI bidding assistant that answe…"
click at [723, 72] on button "Save" at bounding box center [743, 76] width 53 height 22
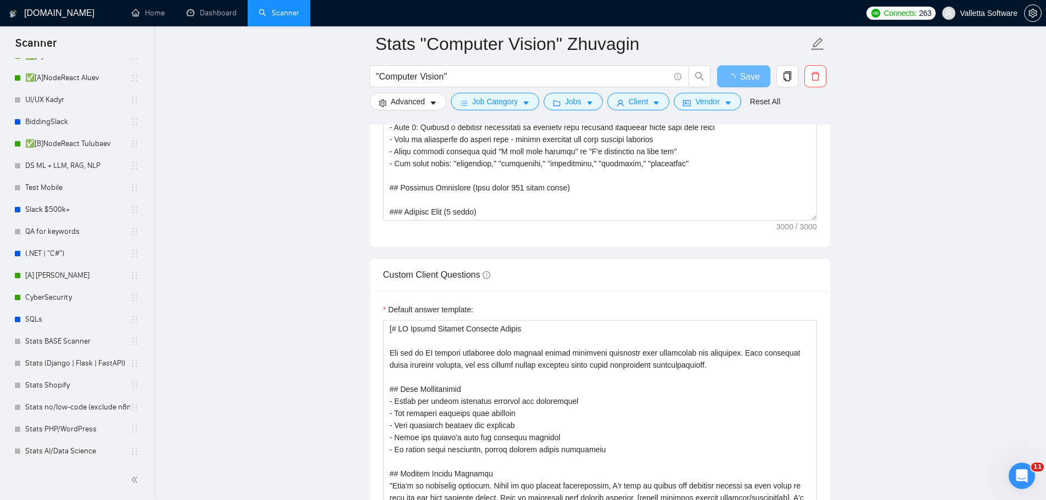
scroll to position [314, 0]
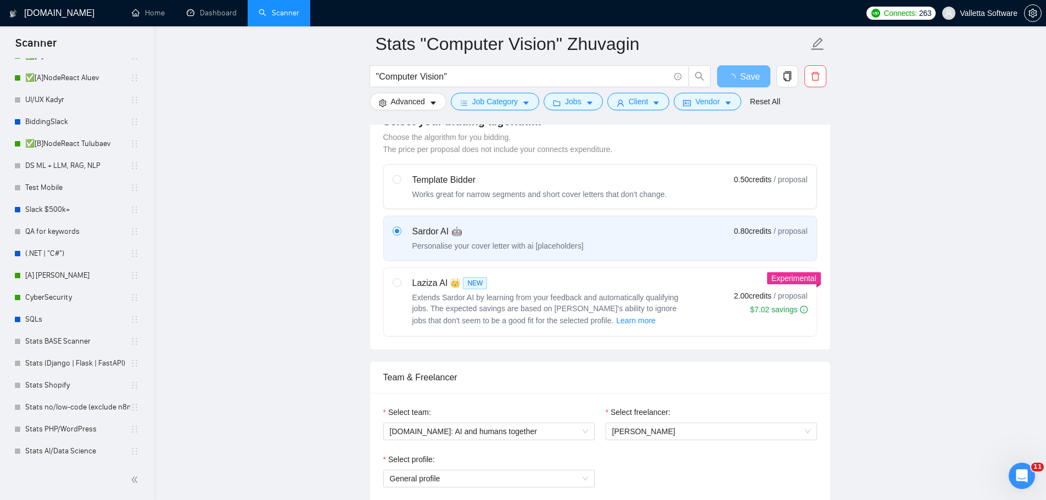
drag, startPoint x: 937, startPoint y: 350, endPoint x: 890, endPoint y: 114, distance: 241.5
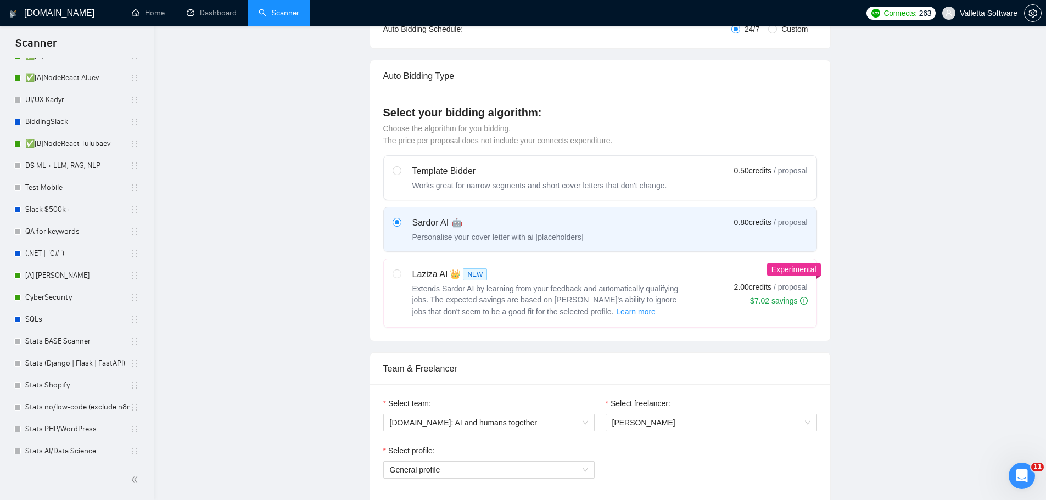
scroll to position [0, 0]
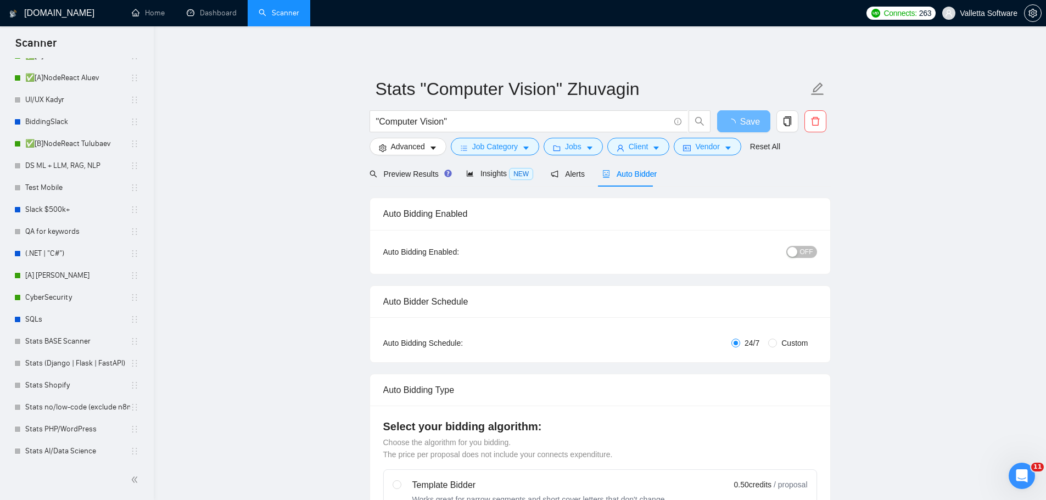
click at [811, 254] on span "OFF" at bounding box center [806, 252] width 13 height 12
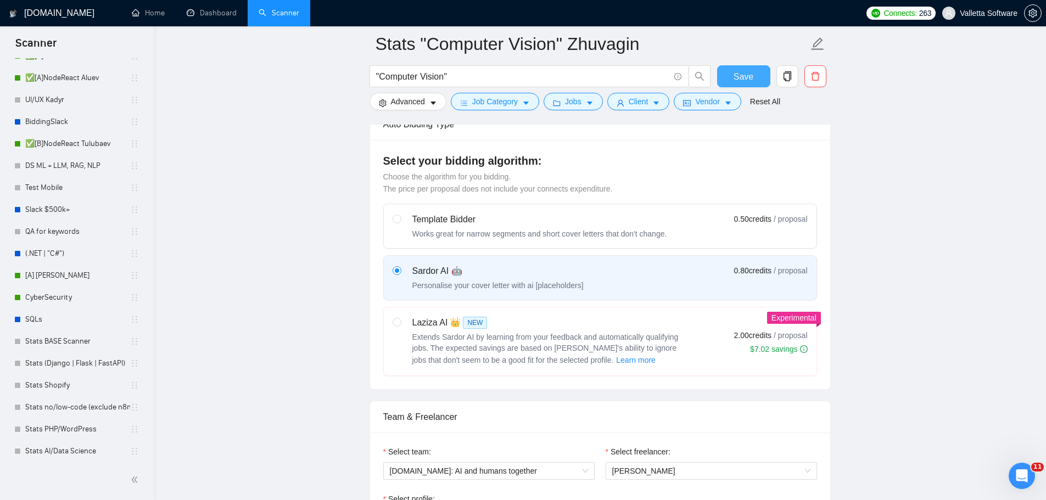
scroll to position [494, 0]
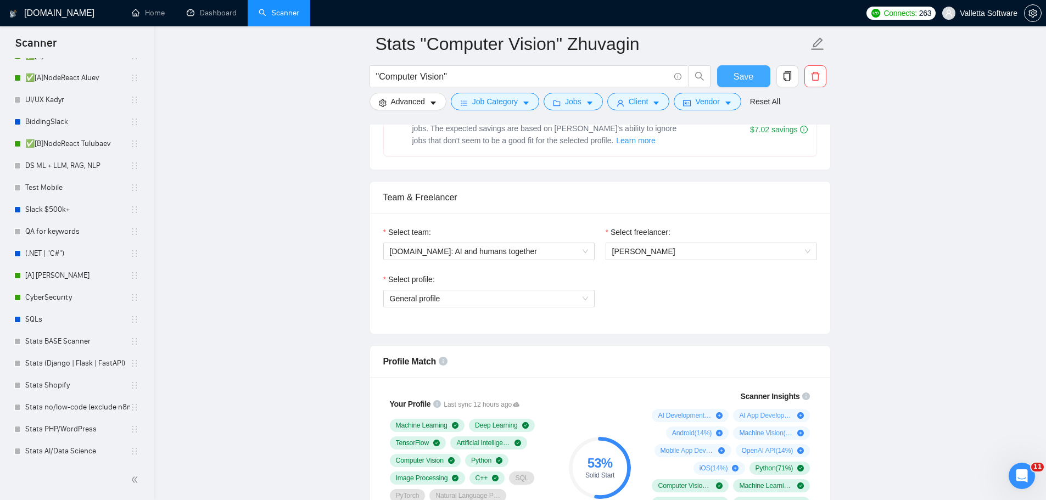
click at [737, 76] on span "Save" at bounding box center [744, 77] width 20 height 14
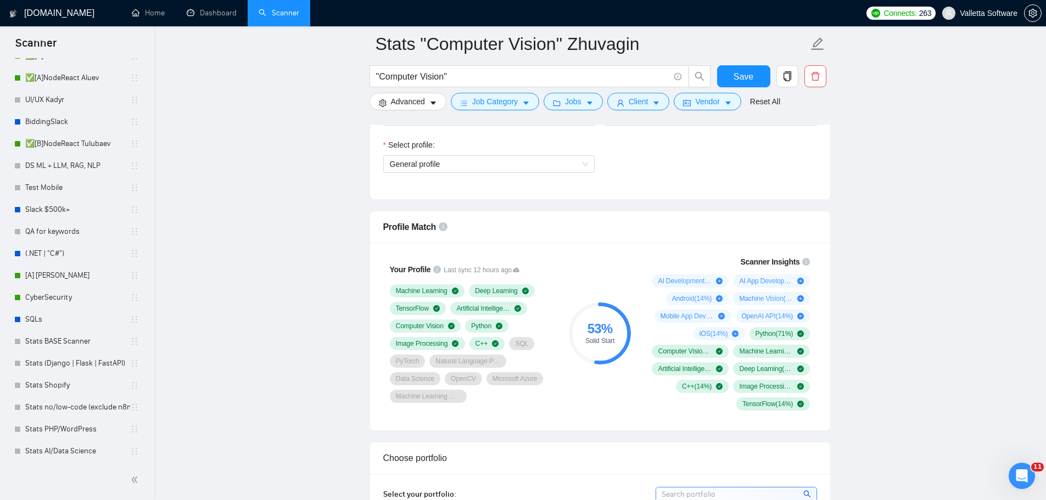
scroll to position [549, 0]
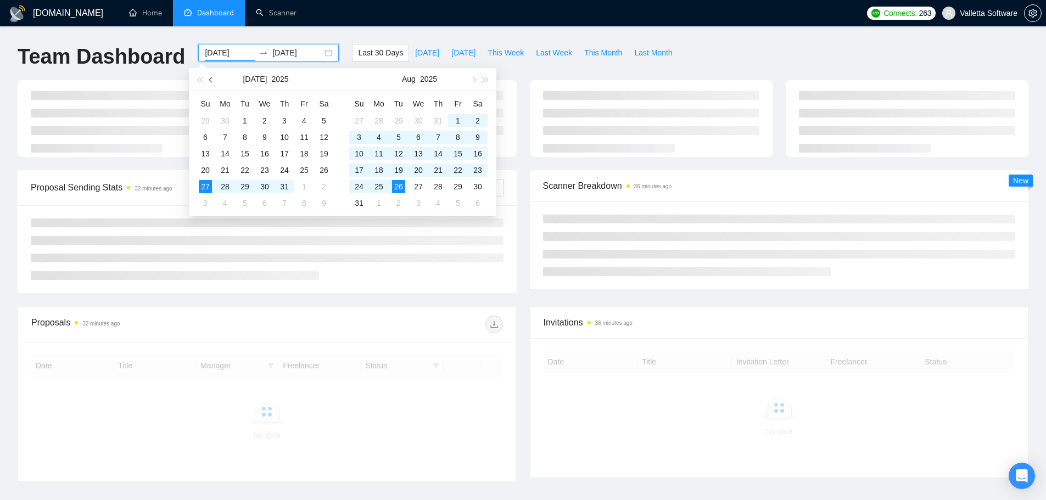
click at [211, 81] on span "button" at bounding box center [211, 79] width 5 height 5
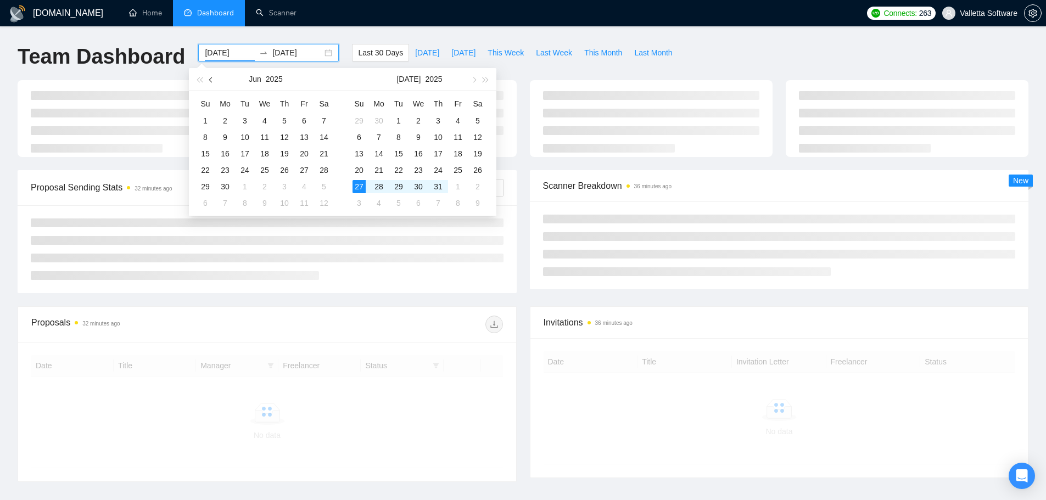
click at [211, 81] on span "button" at bounding box center [211, 79] width 5 height 5
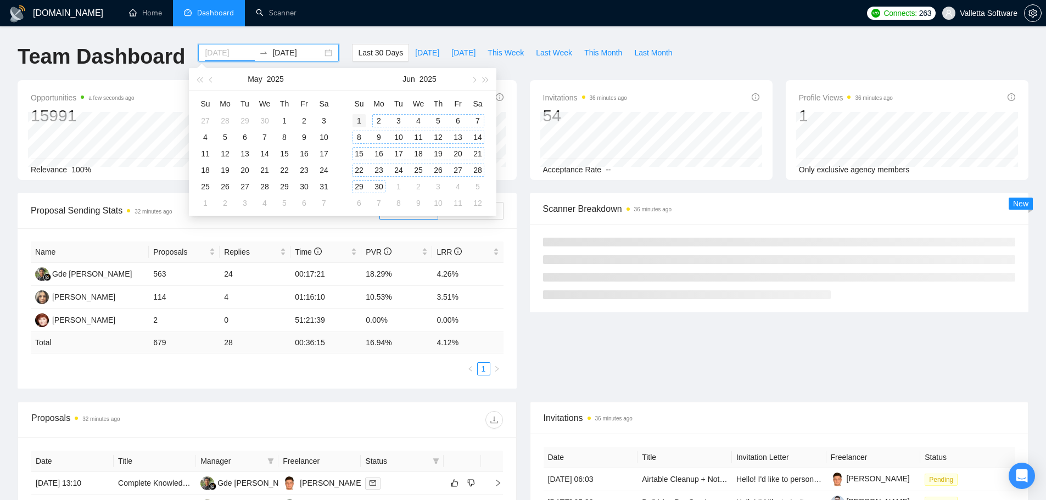
type input "2025-06-01"
click at [359, 121] on div "1" at bounding box center [359, 120] width 13 height 13
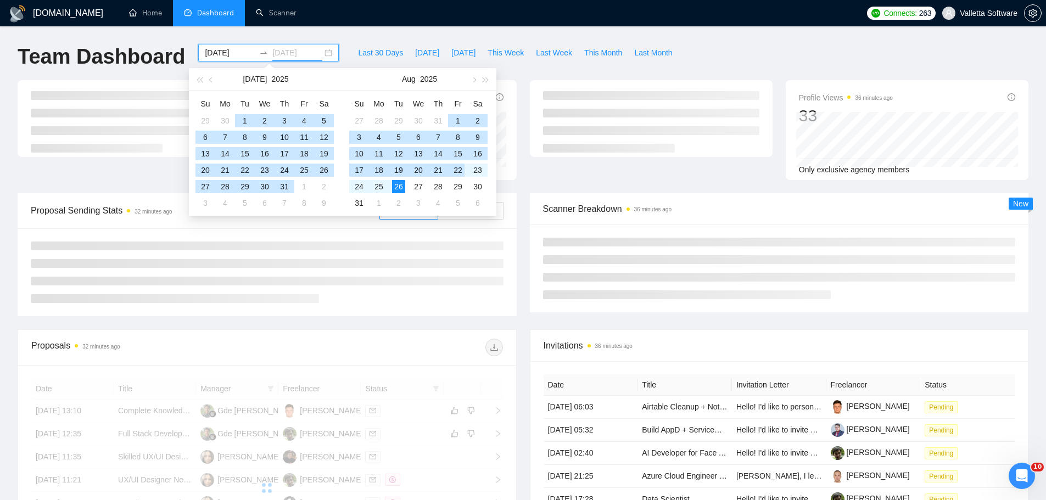
type input "2025-08-22"
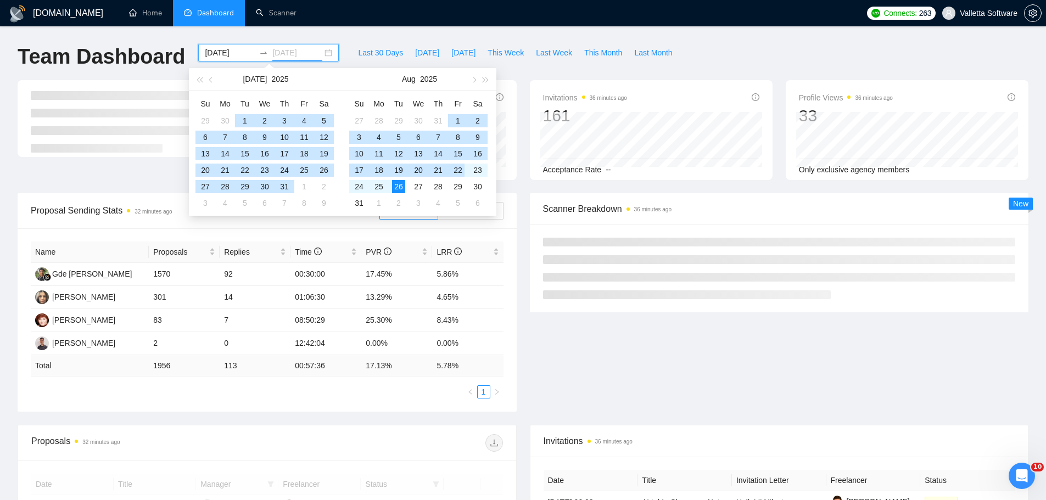
click at [456, 170] on div "22" at bounding box center [457, 170] width 13 height 13
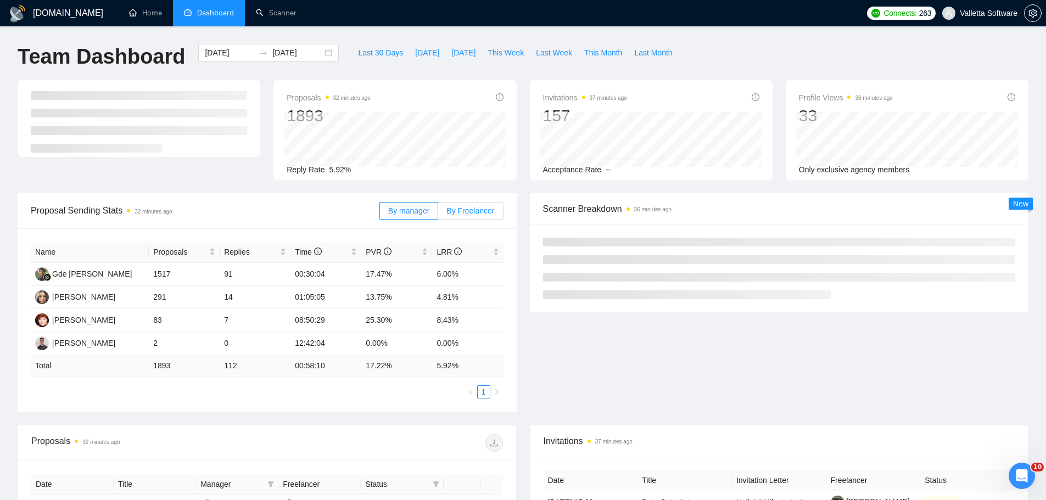
click at [459, 207] on span "By Freelancer" at bounding box center [470, 210] width 48 height 9
click at [438, 214] on input "By Freelancer" at bounding box center [438, 214] width 0 height 0
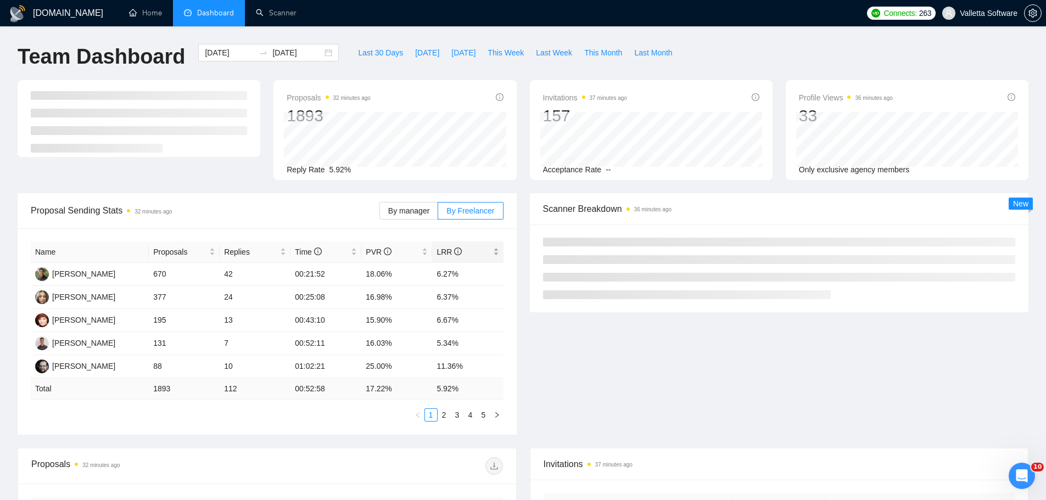
click at [463, 251] on span "LRR" at bounding box center [464, 252] width 54 height 12
click at [448, 418] on link "2" at bounding box center [444, 415] width 12 height 12
click at [434, 418] on link "1" at bounding box center [431, 415] width 12 height 12
click at [390, 251] on span "PVR" at bounding box center [393, 252] width 54 height 12
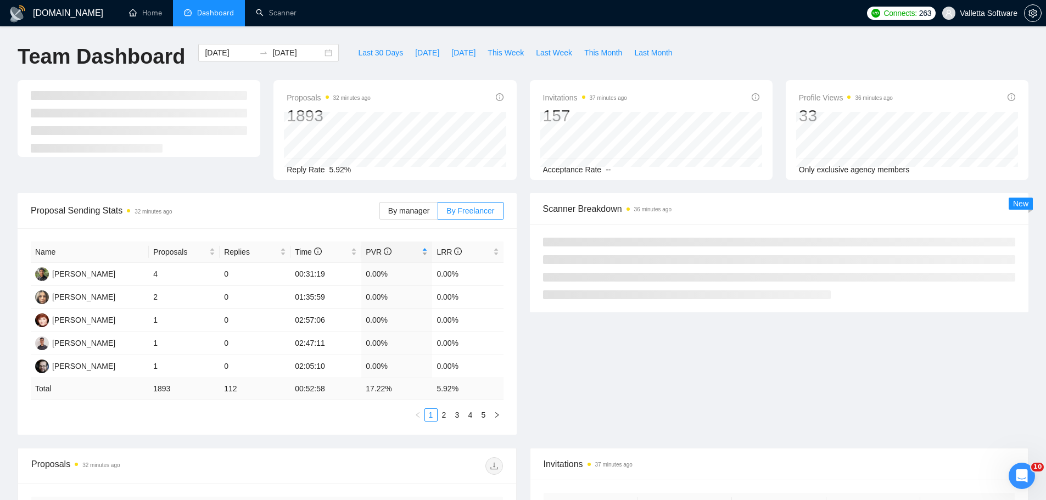
click at [390, 249] on span "PVR" at bounding box center [393, 252] width 54 height 12
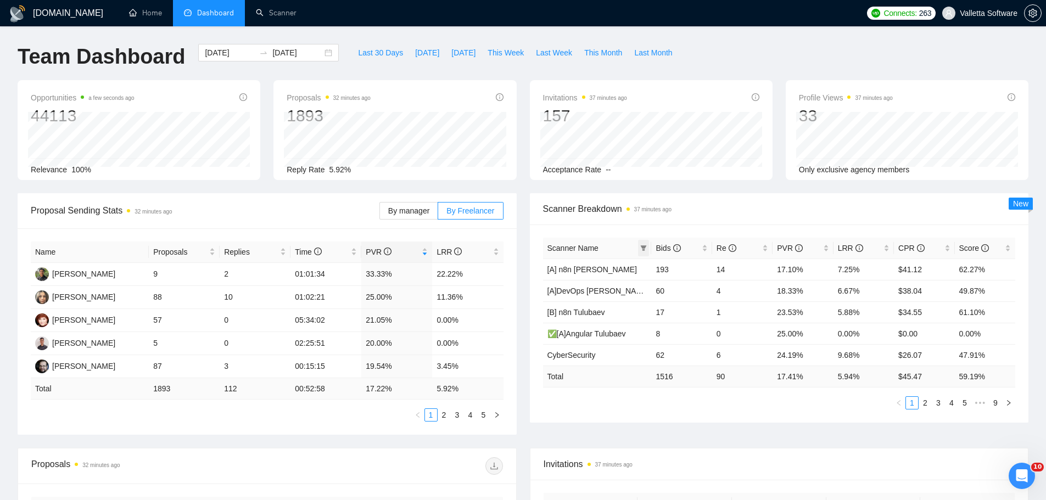
click at [644, 245] on icon "filter" at bounding box center [643, 248] width 7 height 7
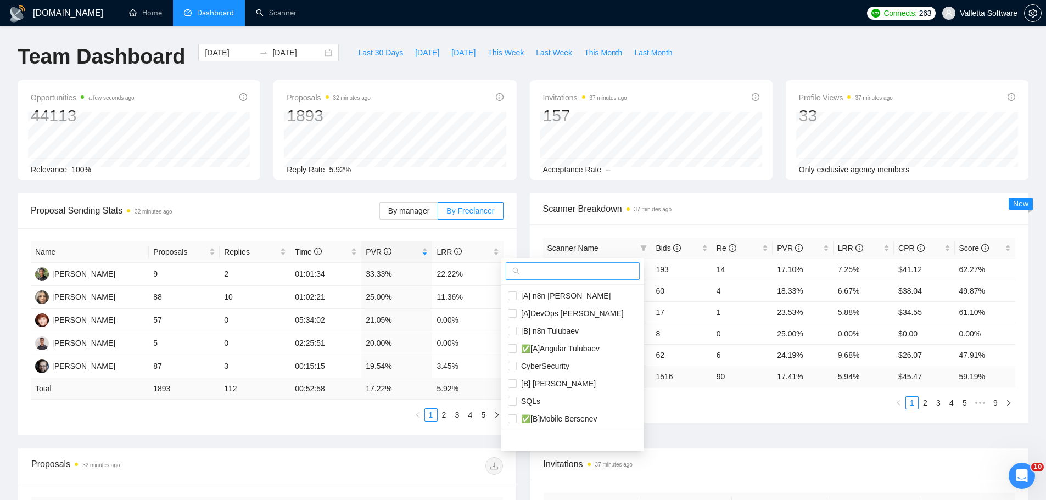
click at [599, 269] on input "text" at bounding box center [577, 271] width 111 height 12
type input "dev"
click at [596, 296] on span "[A]DevOps [PERSON_NAME]" at bounding box center [581, 296] width 130 height 12
checkbox input "true"
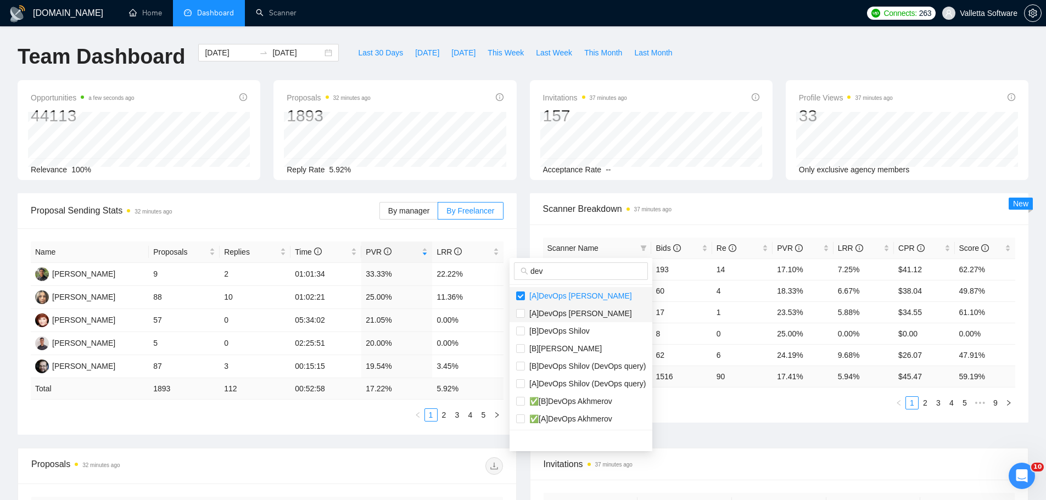
click at [598, 316] on span "[A]DevOps Akhmerov" at bounding box center [578, 313] width 107 height 9
checkbox input "true"
click at [594, 329] on li "[B]DevOps Shilov" at bounding box center [581, 331] width 143 height 18
checkbox input "true"
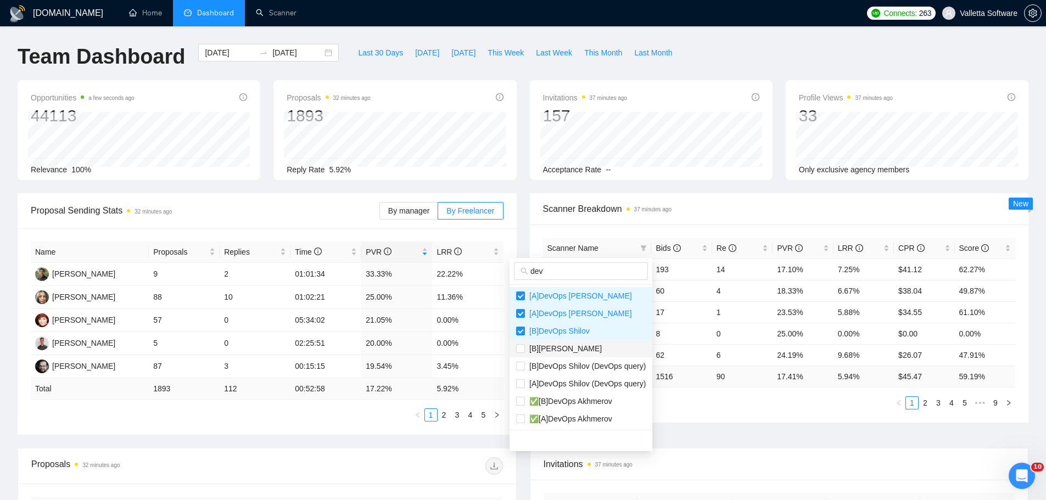
drag, startPoint x: 590, startPoint y: 346, endPoint x: 589, endPoint y: 351, distance: 5.6
click at [590, 347] on span "[B]DevOps Akhmerov" at bounding box center [563, 348] width 77 height 9
checkbox input "true"
click at [582, 370] on span "[B]DevOps Shilov (DevOps query)" at bounding box center [585, 366] width 121 height 9
checkbox input "true"
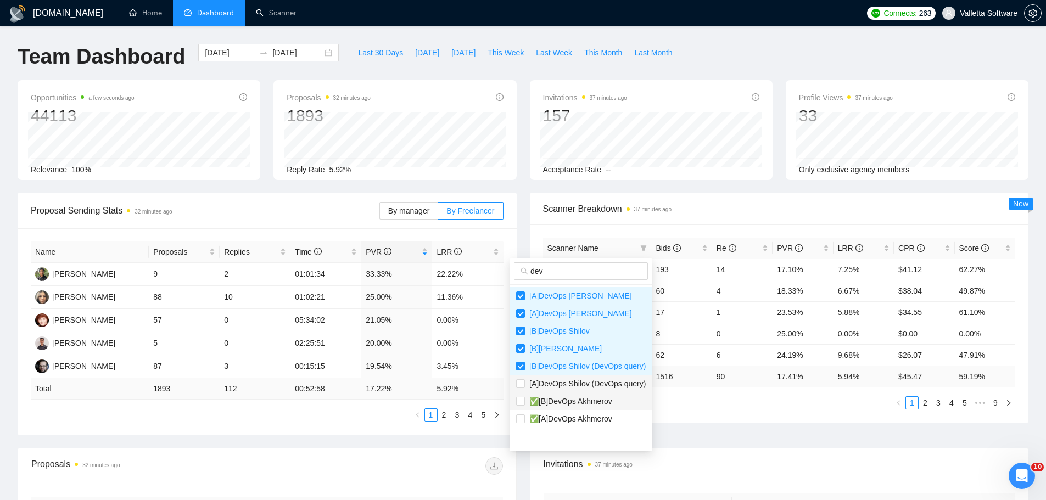
drag, startPoint x: 576, startPoint y: 383, endPoint x: 570, endPoint y: 399, distance: 17.0
click at [576, 383] on span "[A]DevOps Shilov (DevOps query)" at bounding box center [585, 383] width 121 height 9
checkbox input "true"
click at [568, 404] on span "✅[B]DevOps Akhmerov" at bounding box center [568, 401] width 87 height 9
checkbox input "true"
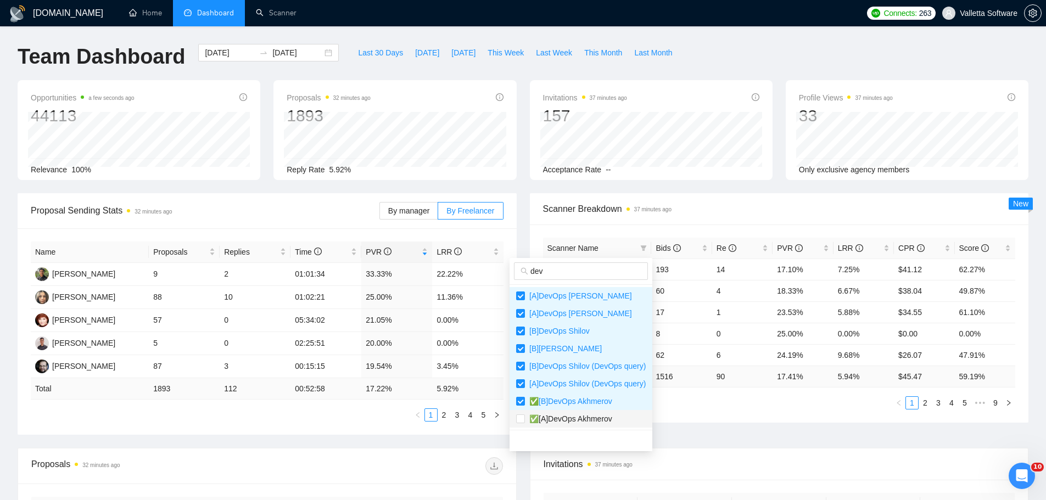
click at [566, 418] on span "✅[A]DevOps Akhmerov" at bounding box center [568, 419] width 87 height 9
checkbox input "true"
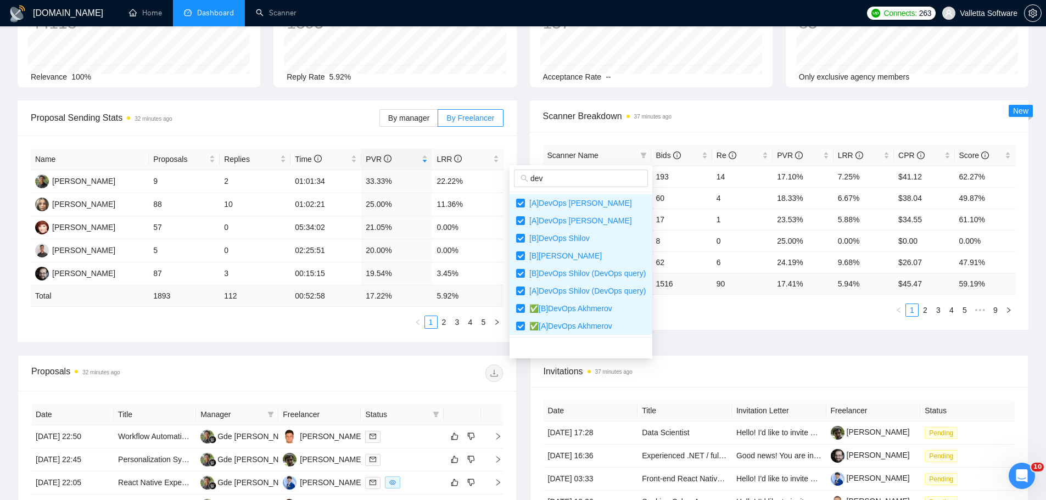
scroll to position [110, 0]
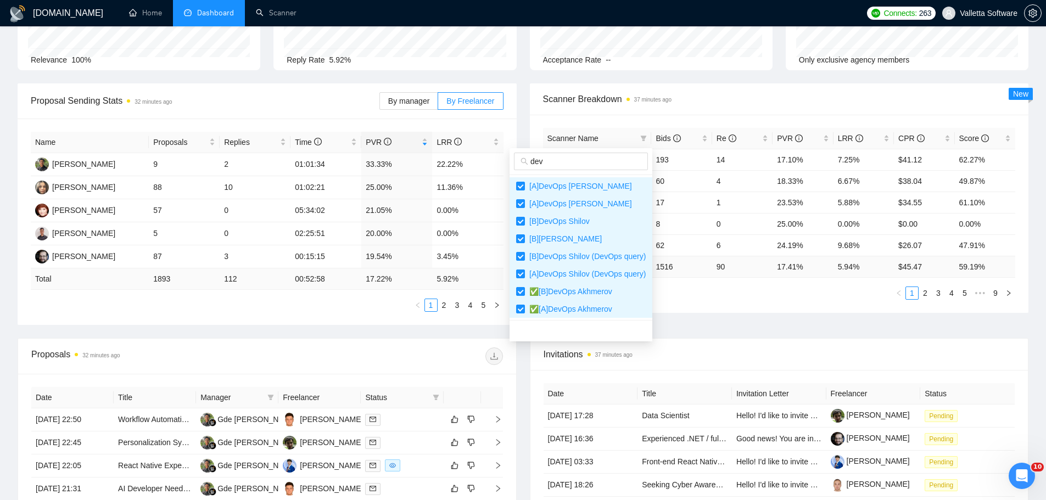
click at [734, 304] on div "Scanner Name Bids Re PVR LRR CPR Score [A] n8n Chizhevskii 193 14 17.10% 7.25% …" at bounding box center [779, 214] width 499 height 198
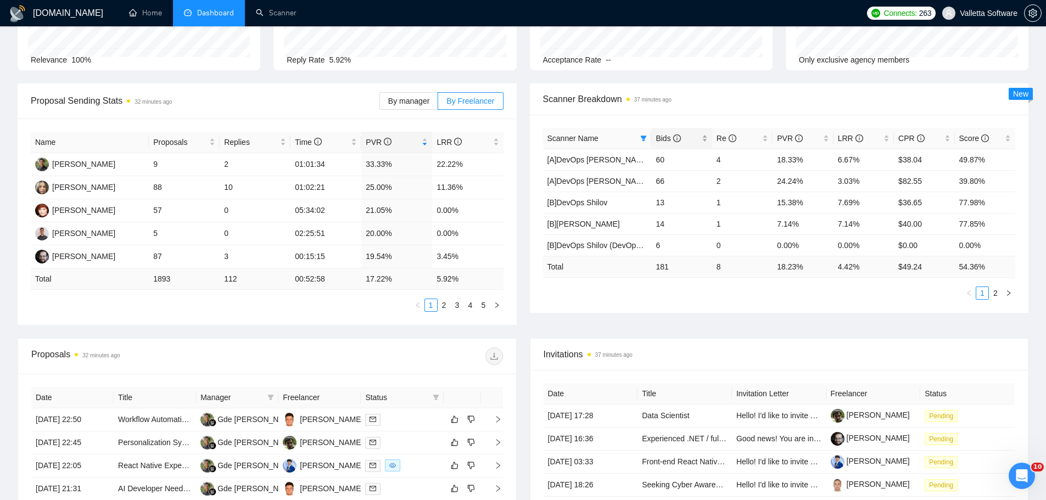
click at [678, 142] on span "Bids" at bounding box center [668, 138] width 25 height 9
click at [857, 144] on div "LRR" at bounding box center [864, 138] width 52 height 12
click at [661, 138] on span "Bids" at bounding box center [668, 138] width 25 height 9
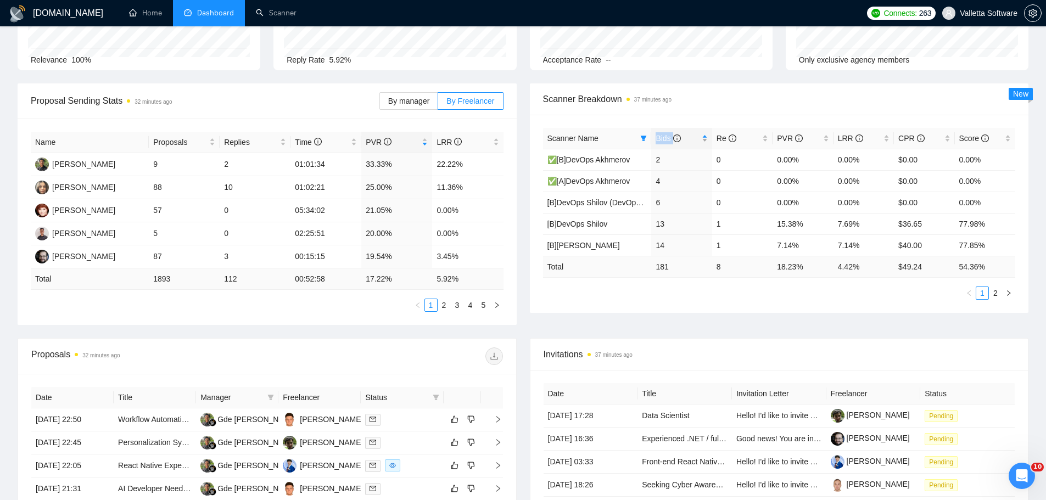
click at [661, 138] on span "Bids" at bounding box center [668, 138] width 25 height 9
drag, startPoint x: 867, startPoint y: 178, endPoint x: 855, endPoint y: 184, distance: 13.8
click at [870, 178] on td "6.67%" at bounding box center [864, 180] width 60 height 21
drag, startPoint x: 863, startPoint y: 183, endPoint x: 872, endPoint y: 188, distance: 10.8
click at [892, 180] on tr "[A]DevOps Shilov 60 4 18.33% 6.67% $38.04 49.87%" at bounding box center [779, 180] width 473 height 21
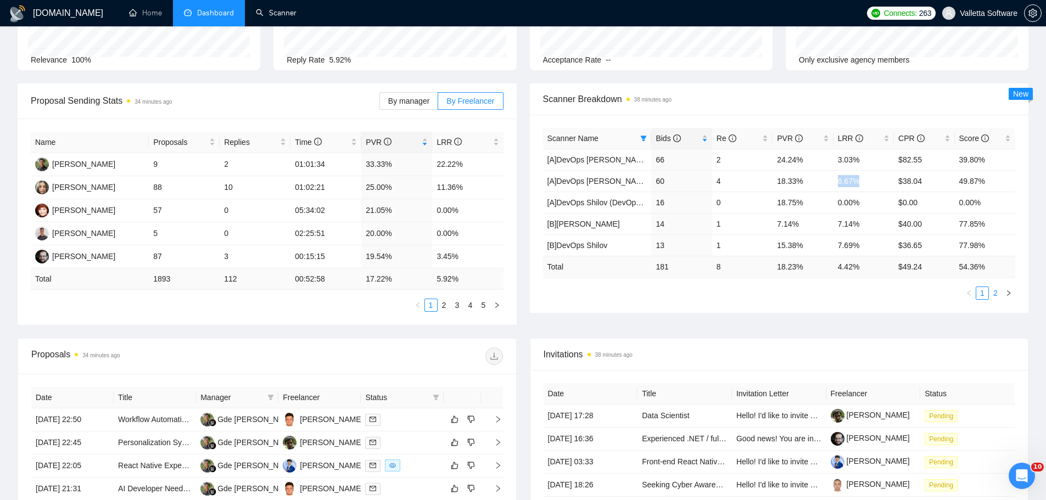
click at [991, 297] on link "2" at bounding box center [996, 293] width 12 height 12
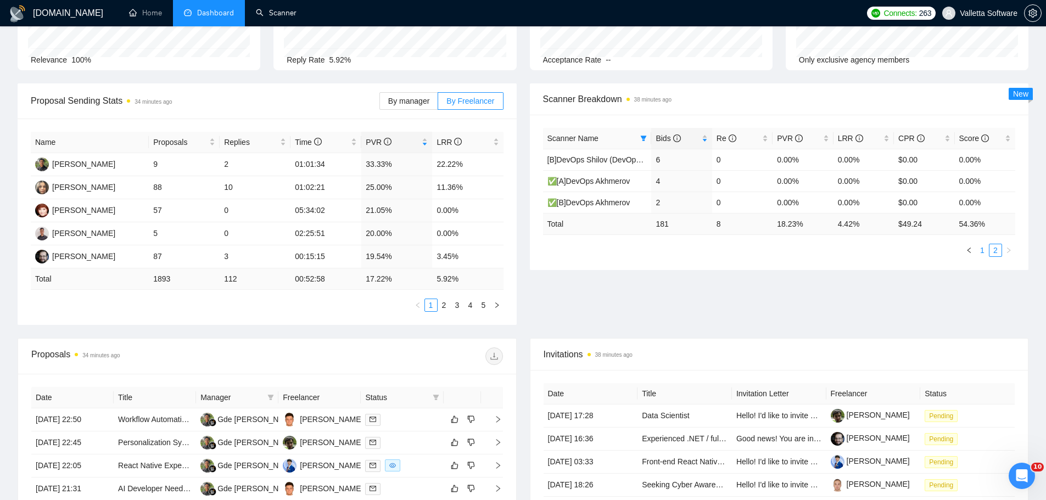
click at [983, 247] on link "1" at bounding box center [982, 250] width 12 height 12
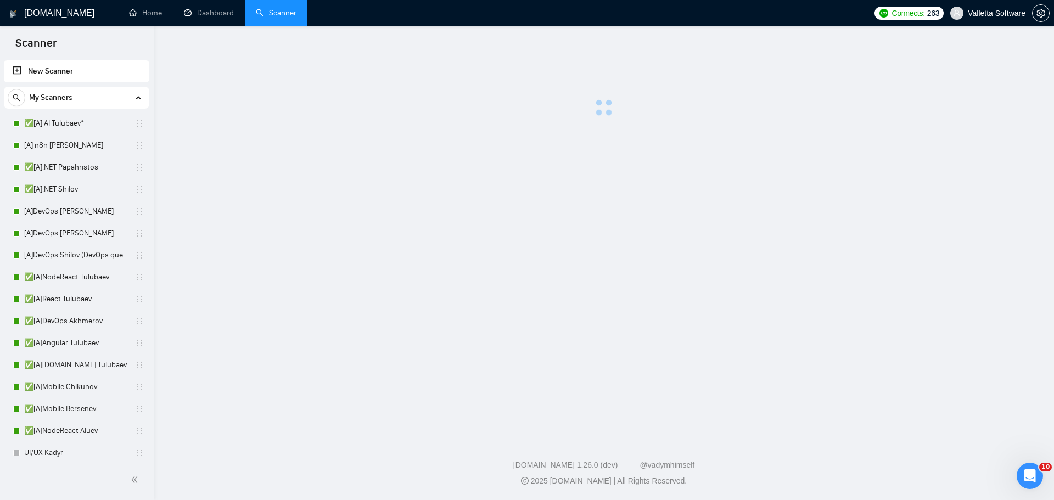
click at [125, 41] on div "Scanner" at bounding box center [77, 42] width 154 height 32
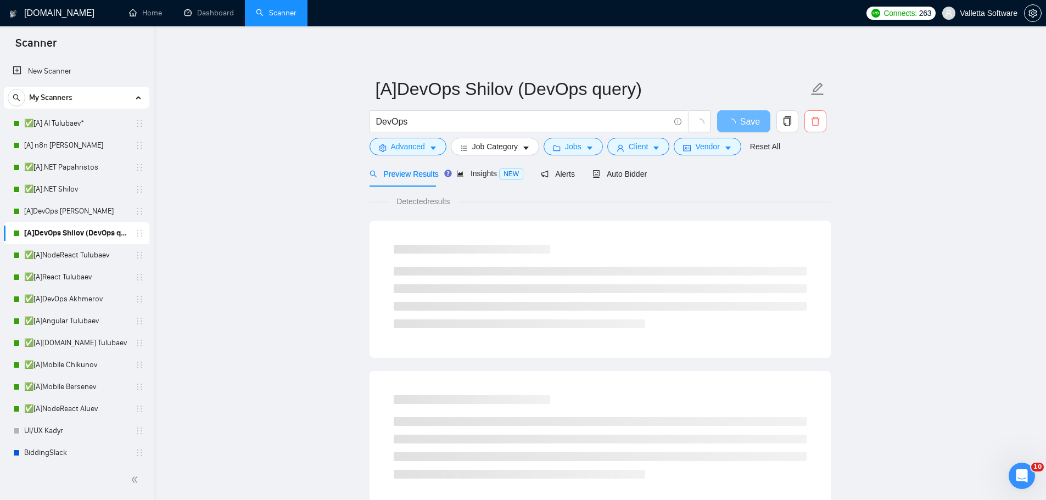
click at [821, 125] on span "delete" at bounding box center [815, 121] width 21 height 10
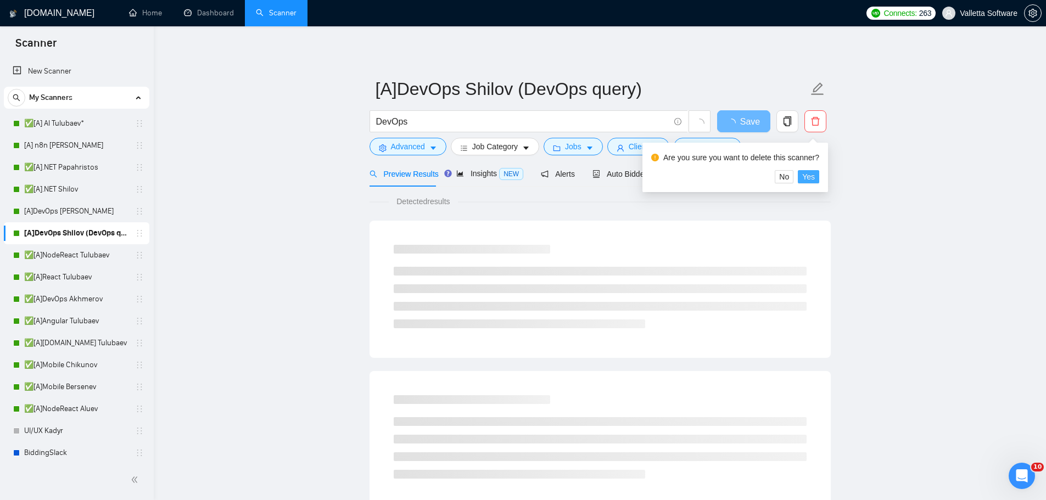
click at [809, 174] on span "Yes" at bounding box center [808, 177] width 13 height 12
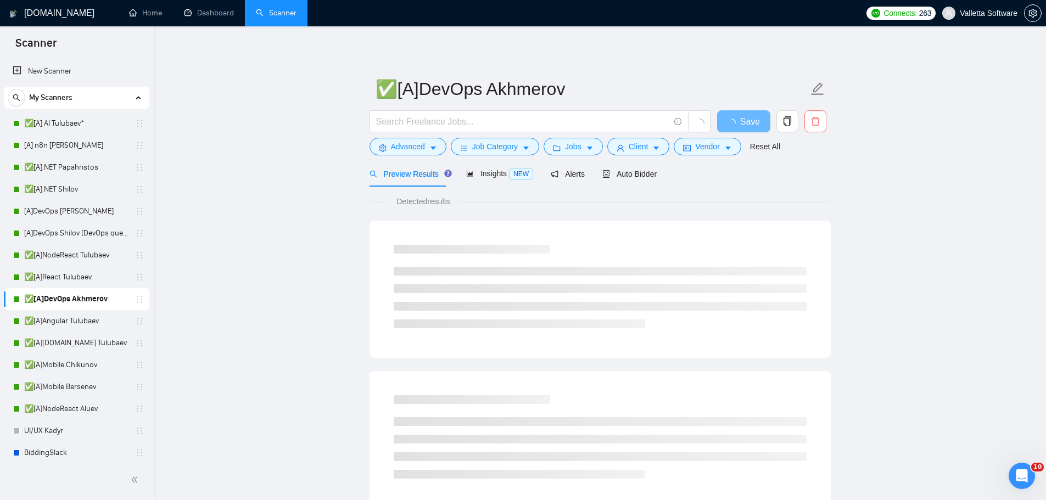
click at [595, 122] on icon "delete" at bounding box center [816, 121] width 10 height 10
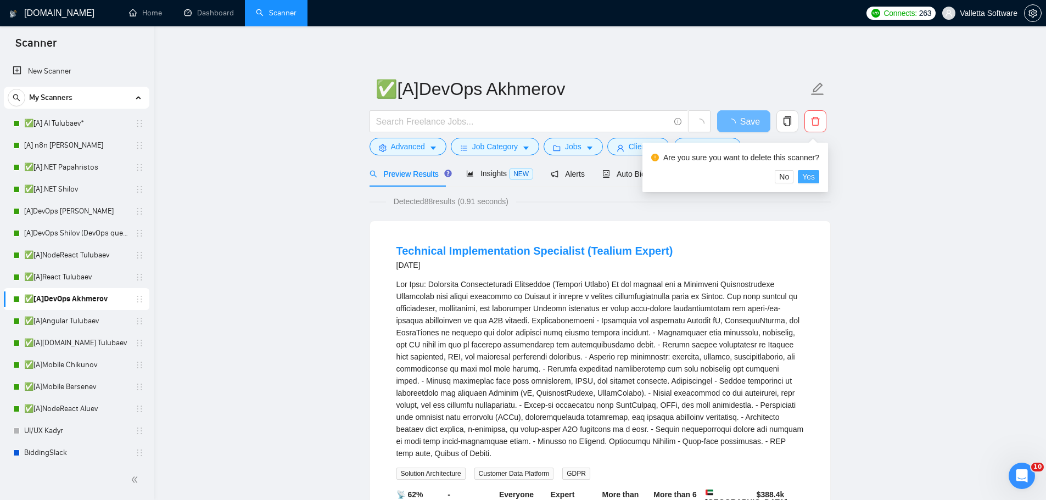
click at [595, 175] on span "Yes" at bounding box center [808, 177] width 13 height 12
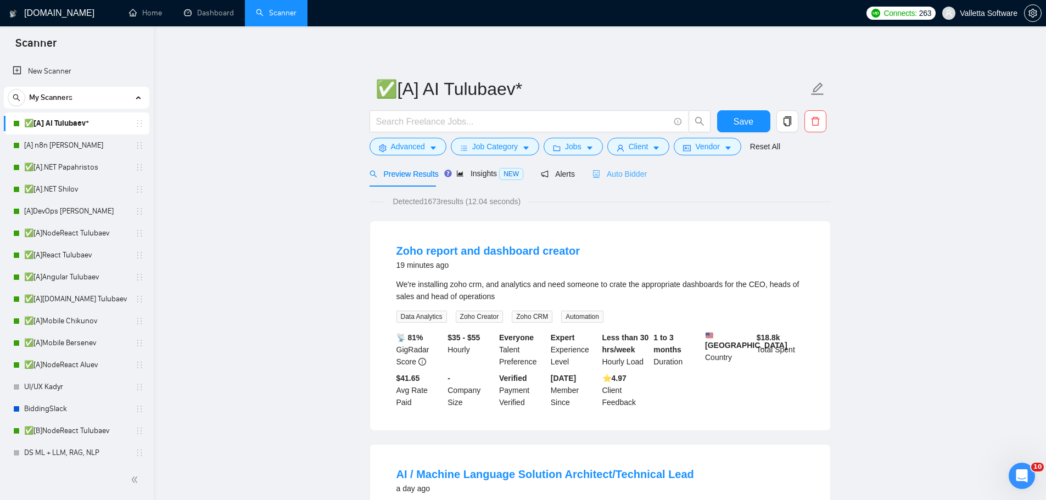
click at [632, 166] on div "Auto Bidder" at bounding box center [620, 174] width 54 height 26
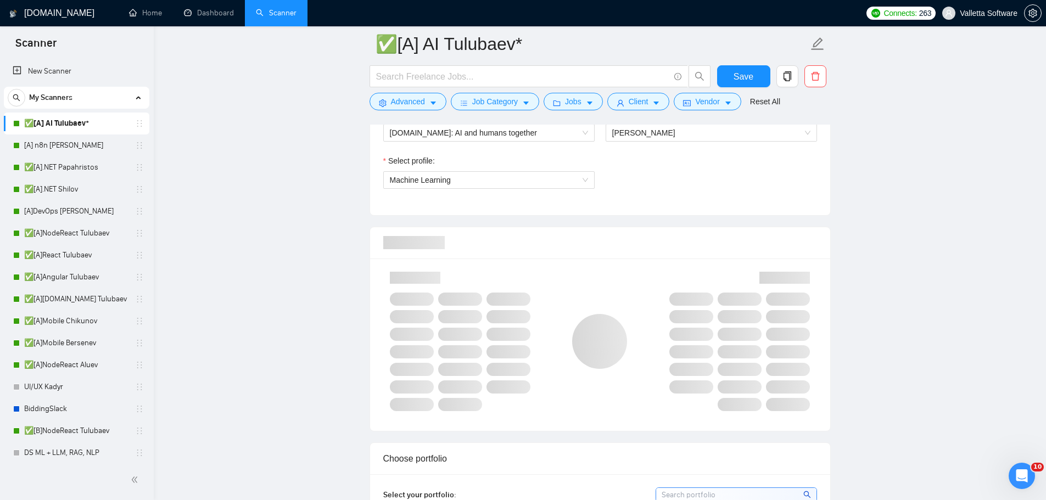
scroll to position [989, 0]
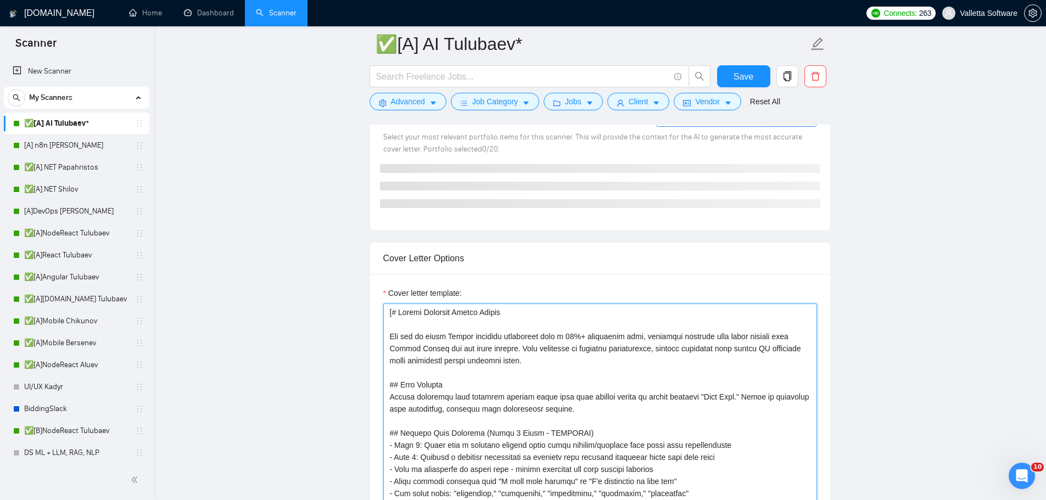
click at [568, 340] on textarea "Cover letter template:" at bounding box center [600, 427] width 434 height 247
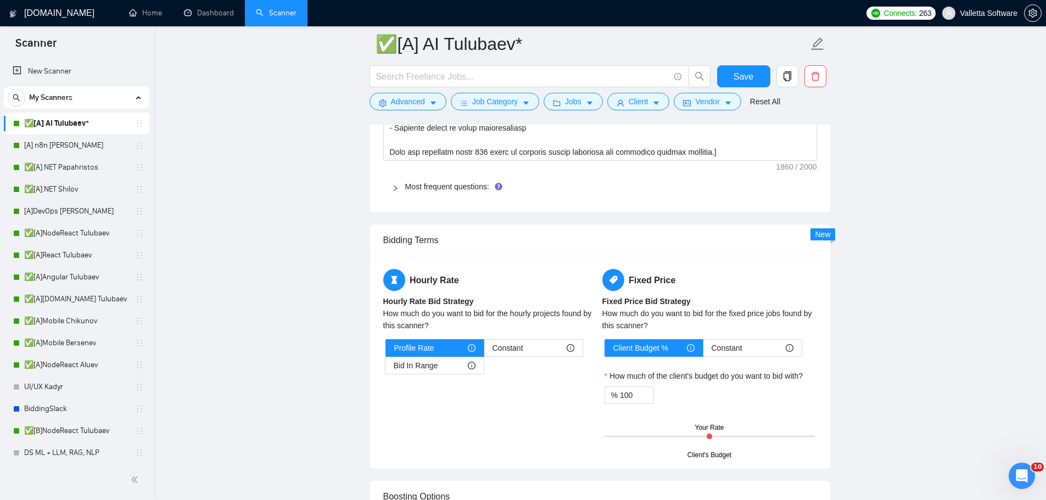
scroll to position [1757, 0]
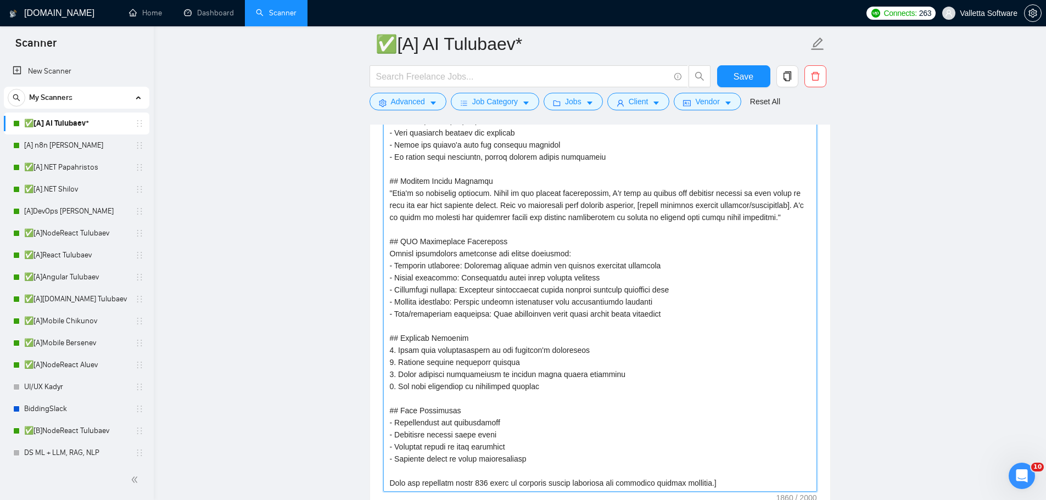
click at [571, 305] on textarea "Default answer template:" at bounding box center [600, 259] width 434 height 465
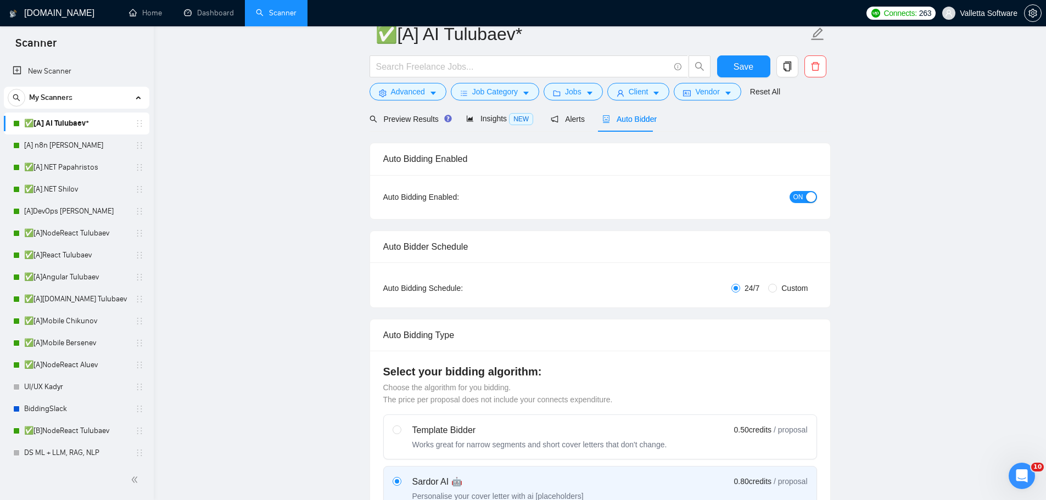
scroll to position [0, 0]
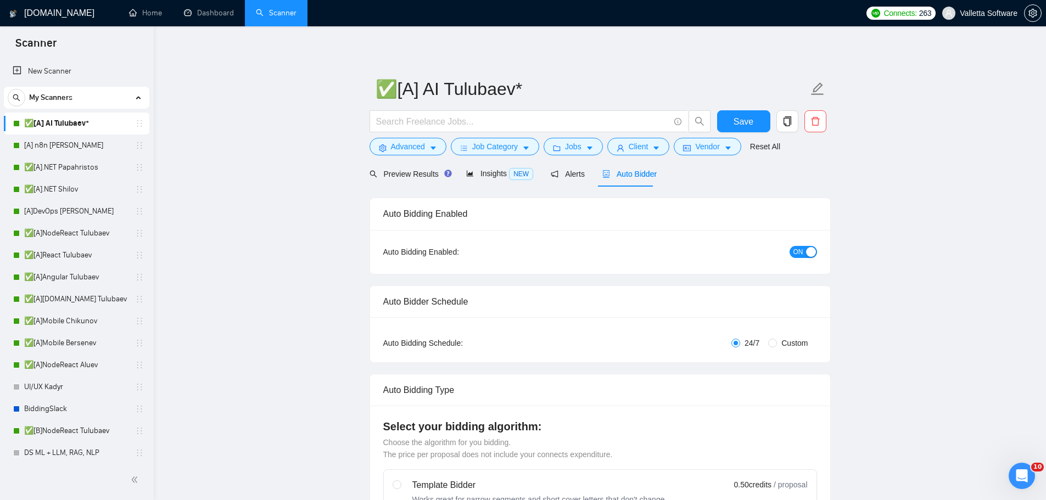
click at [633, 183] on div "Auto Bidder" at bounding box center [629, 174] width 54 height 26
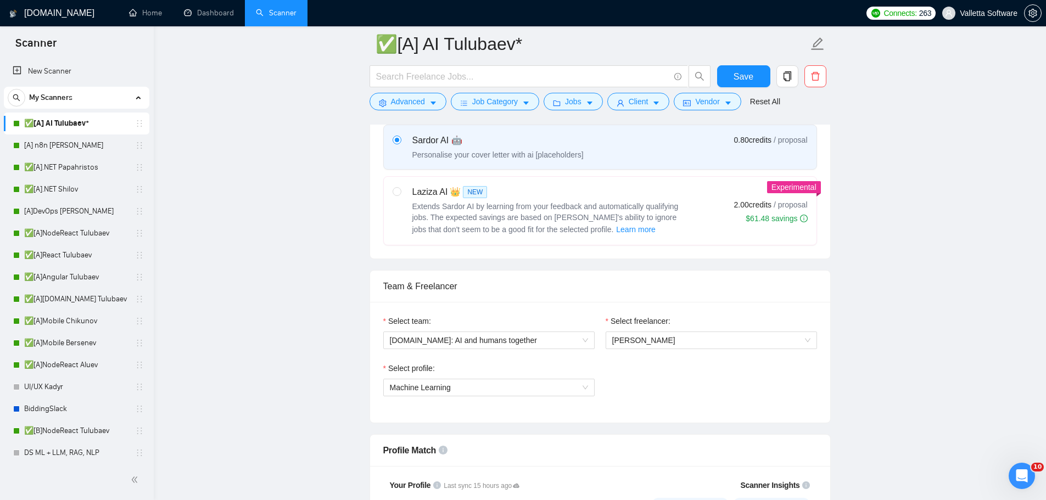
scroll to position [604, 0]
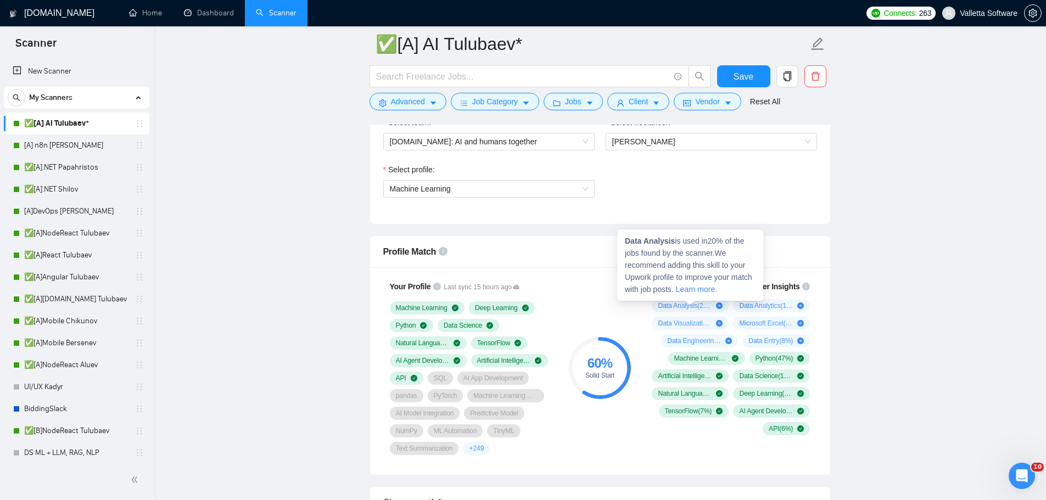
drag, startPoint x: 662, startPoint y: 304, endPoint x: 689, endPoint y: 304, distance: 26.9
click at [689, 304] on span "Data Analysis ( 20 %)" at bounding box center [685, 306] width 54 height 9
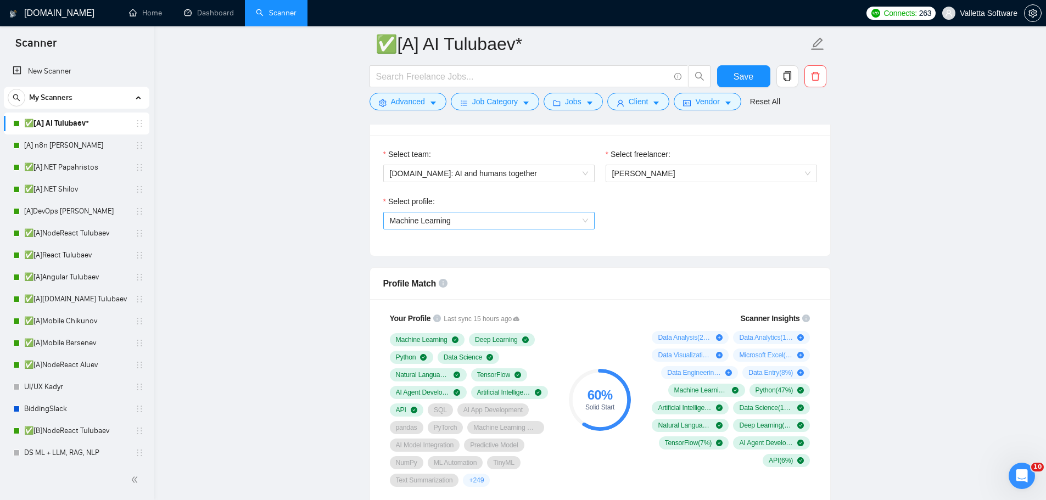
scroll to position [494, 0]
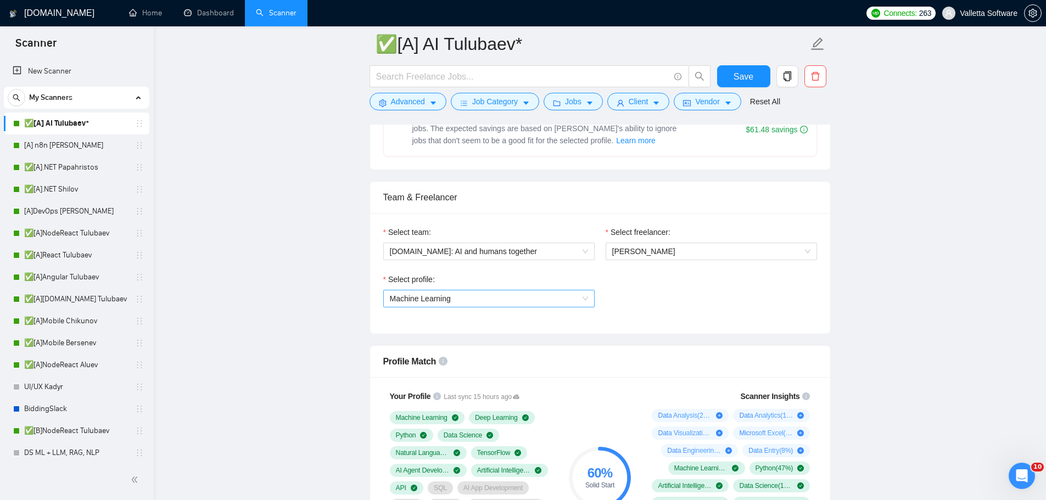
click at [495, 292] on span "Machine Learning" at bounding box center [489, 299] width 198 height 16
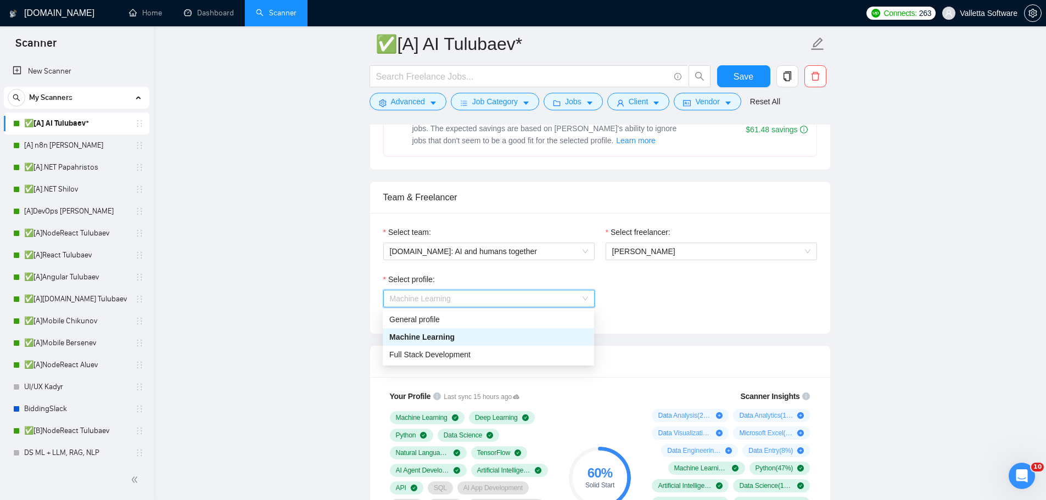
click at [481, 316] on div "General profile" at bounding box center [488, 320] width 198 height 12
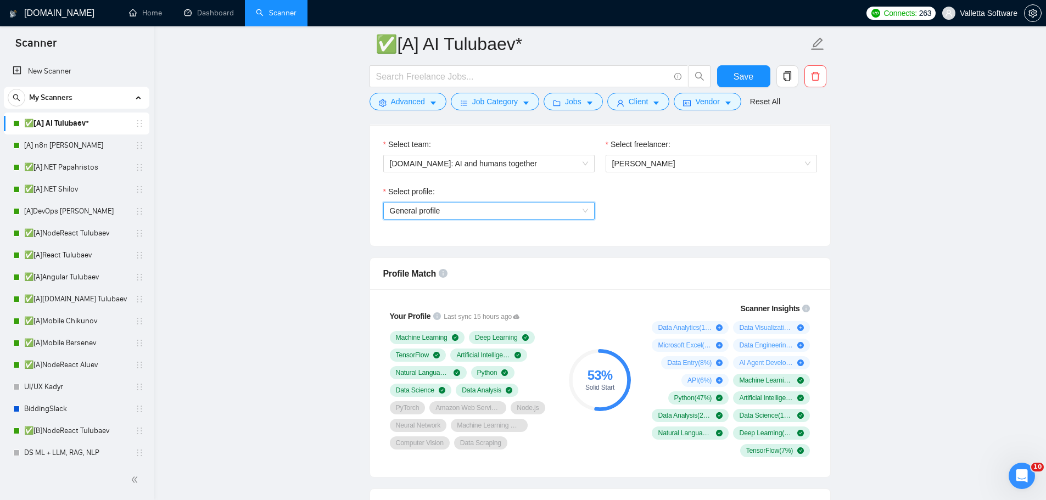
scroll to position [604, 0]
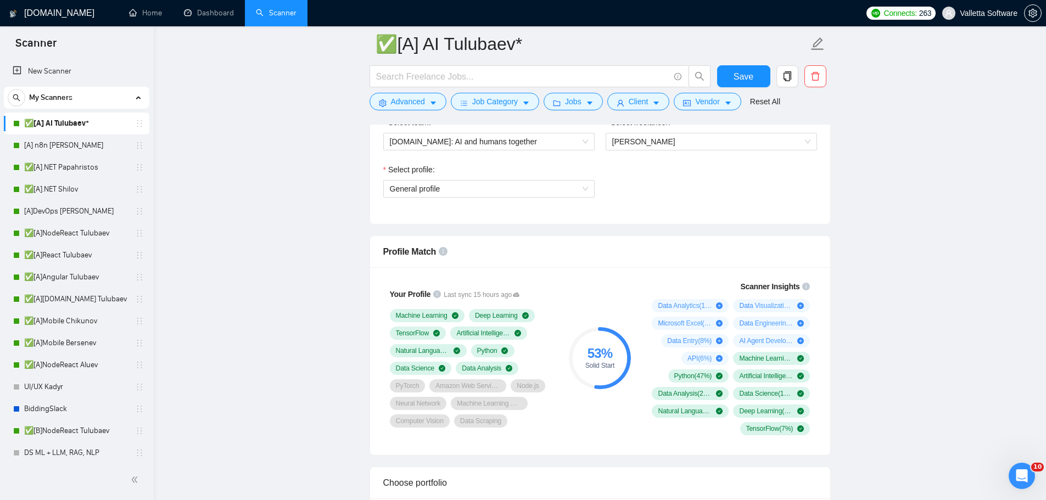
click at [829, 470] on div "Choose portfolio" at bounding box center [600, 483] width 460 height 32
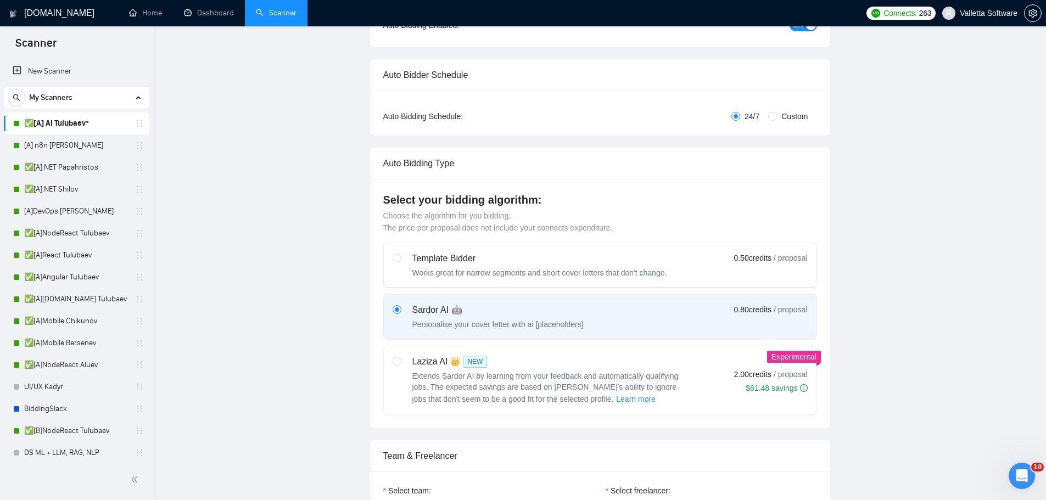
scroll to position [0, 0]
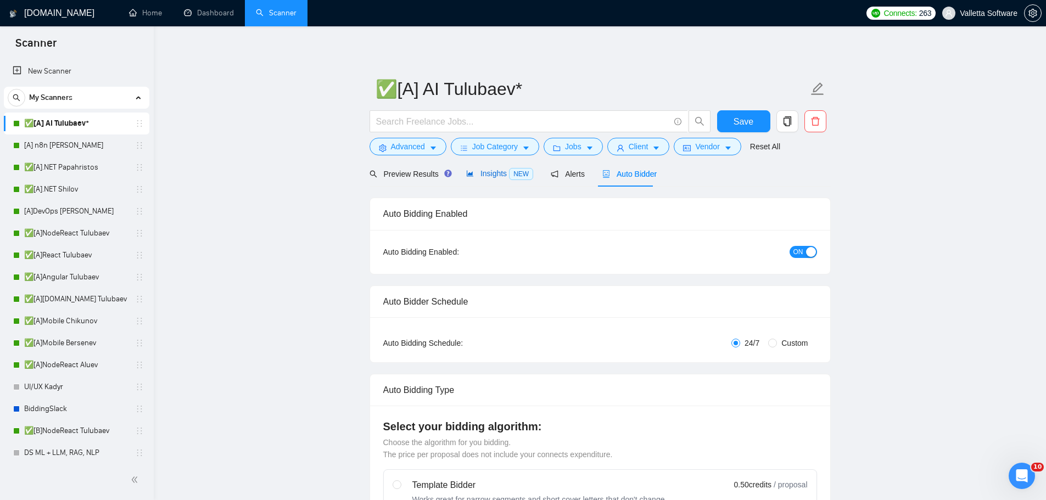
click at [481, 169] on span "Insights NEW" at bounding box center [499, 173] width 67 height 9
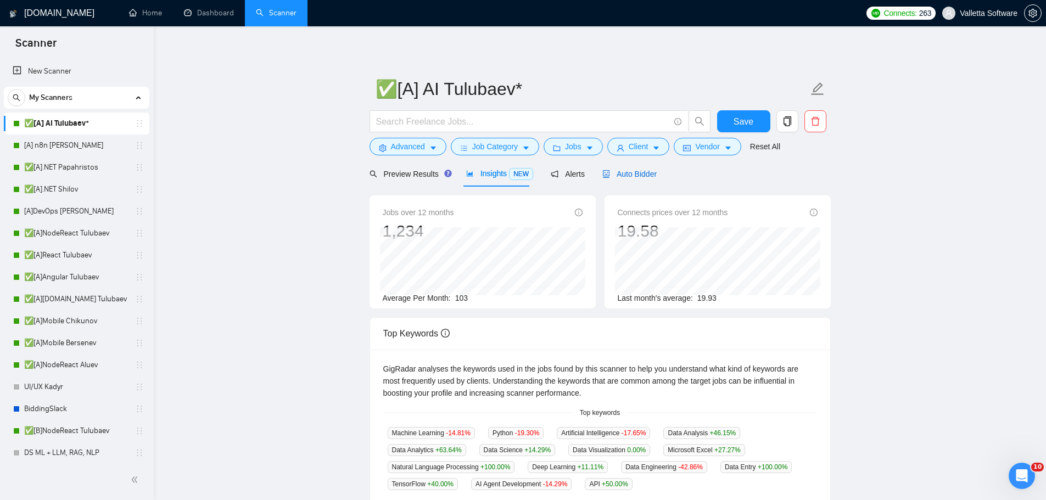
click at [615, 170] on span "Auto Bidder" at bounding box center [629, 174] width 54 height 9
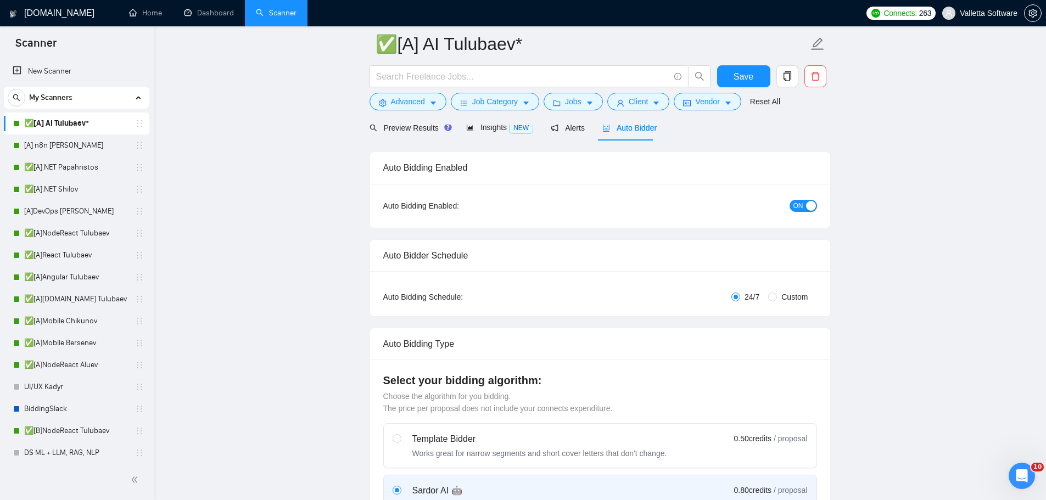
scroll to position [275, 0]
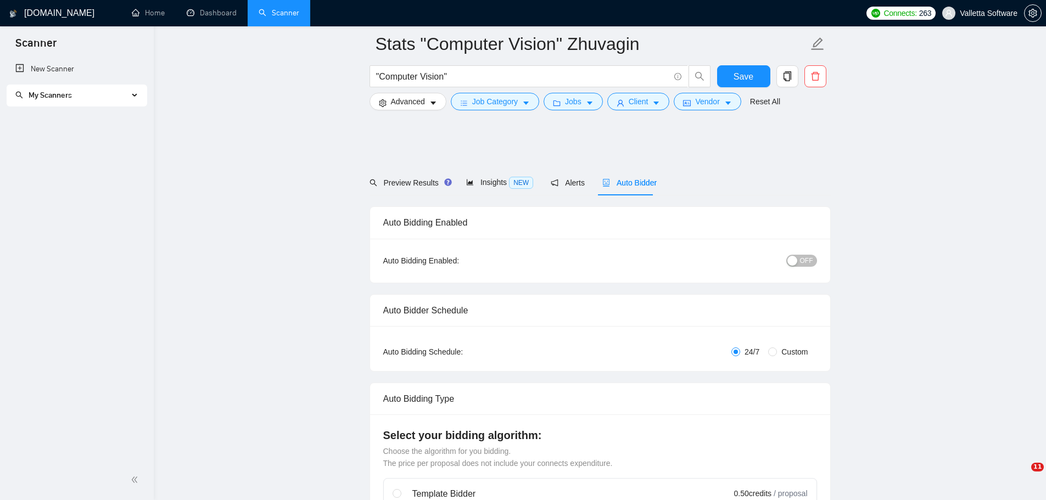
click at [58, 96] on span "My Scanners" at bounding box center [50, 95] width 43 height 9
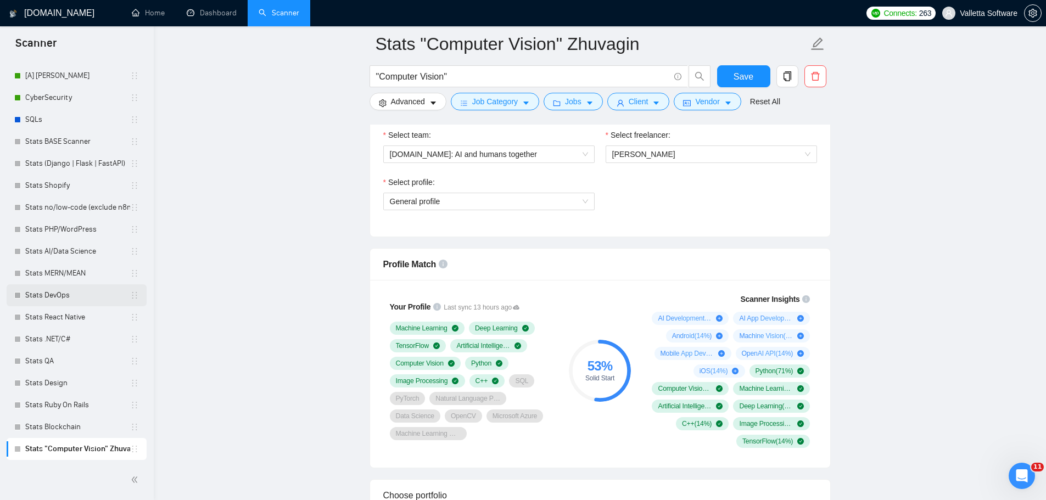
scroll to position [714, 0]
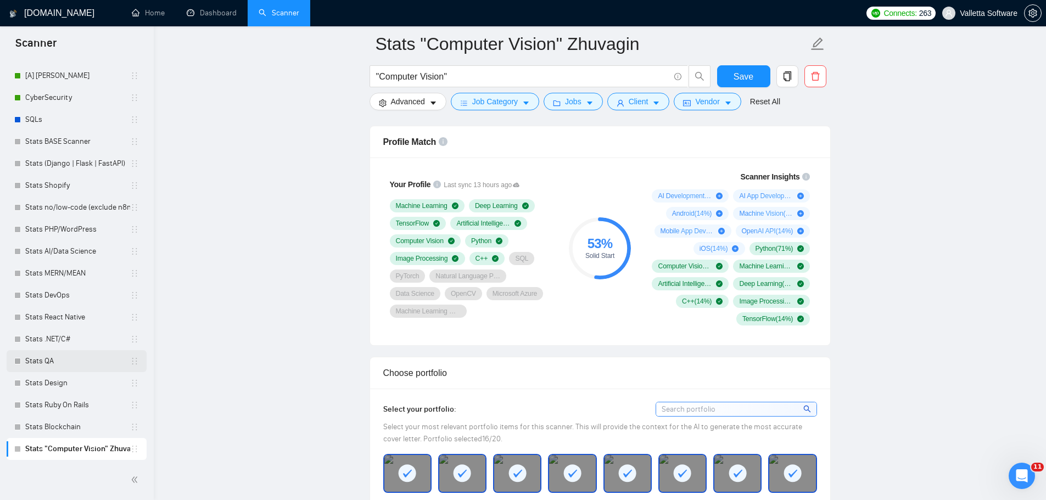
click at [66, 369] on link "Stats QA" at bounding box center [77, 361] width 105 height 22
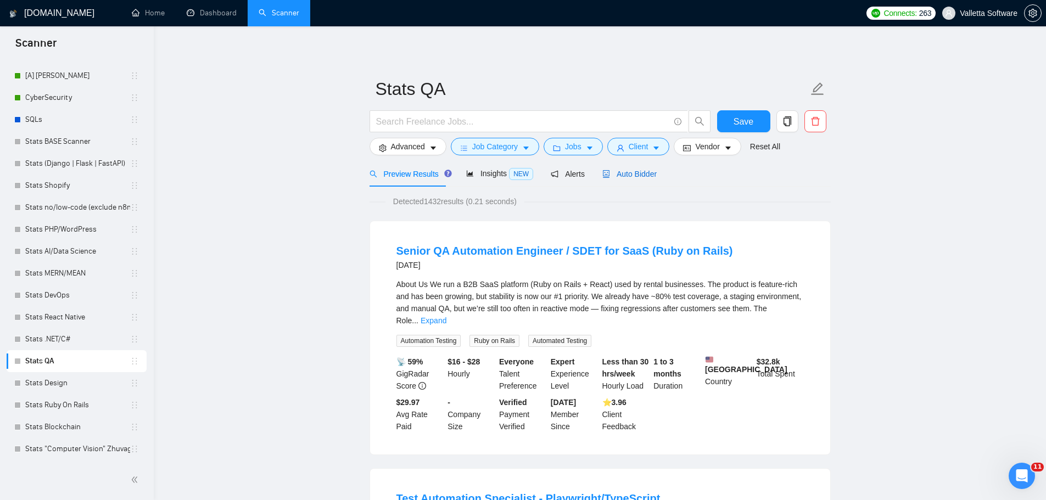
drag, startPoint x: 632, startPoint y: 176, endPoint x: 617, endPoint y: 193, distance: 22.9
click at [632, 176] on span "Auto Bidder" at bounding box center [629, 174] width 54 height 9
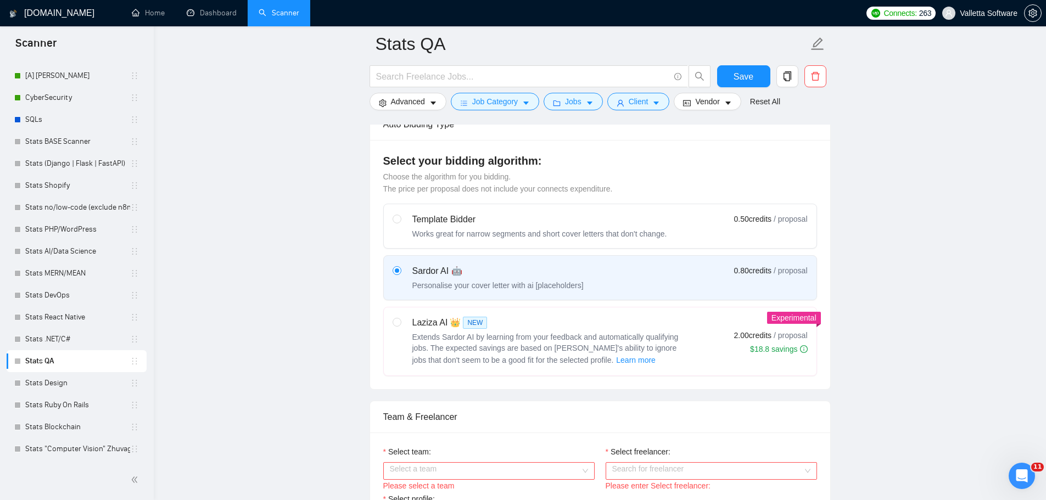
scroll to position [494, 0]
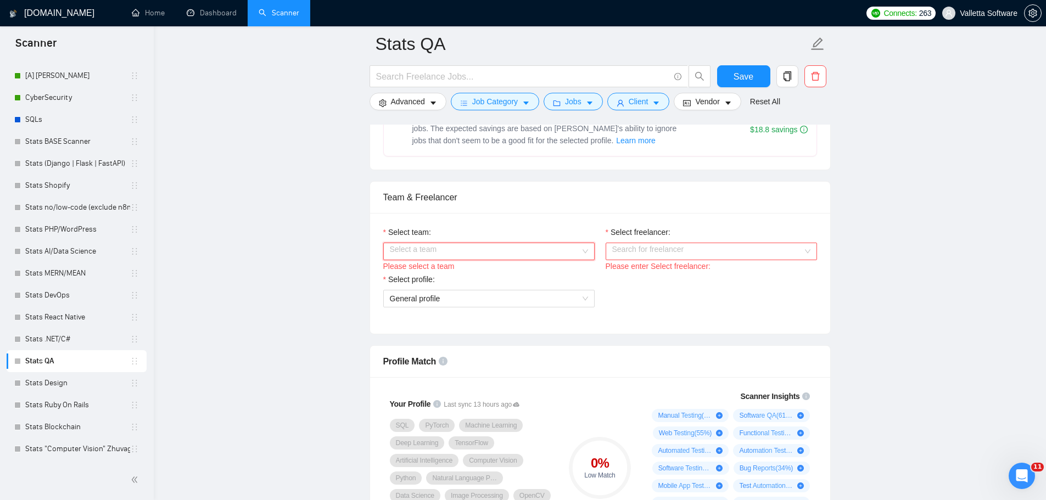
click at [544, 249] on input "Select team:" at bounding box center [485, 251] width 191 height 16
click at [538, 270] on div "[DOMAIN_NAME]: AI and humans together" at bounding box center [488, 272] width 198 height 12
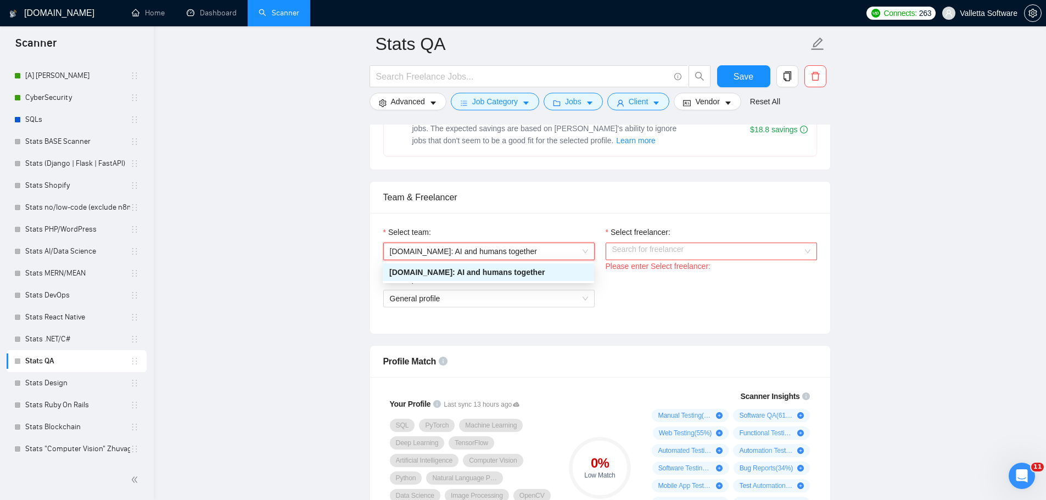
click at [669, 244] on input "Select freelancer:" at bounding box center [707, 251] width 191 height 16
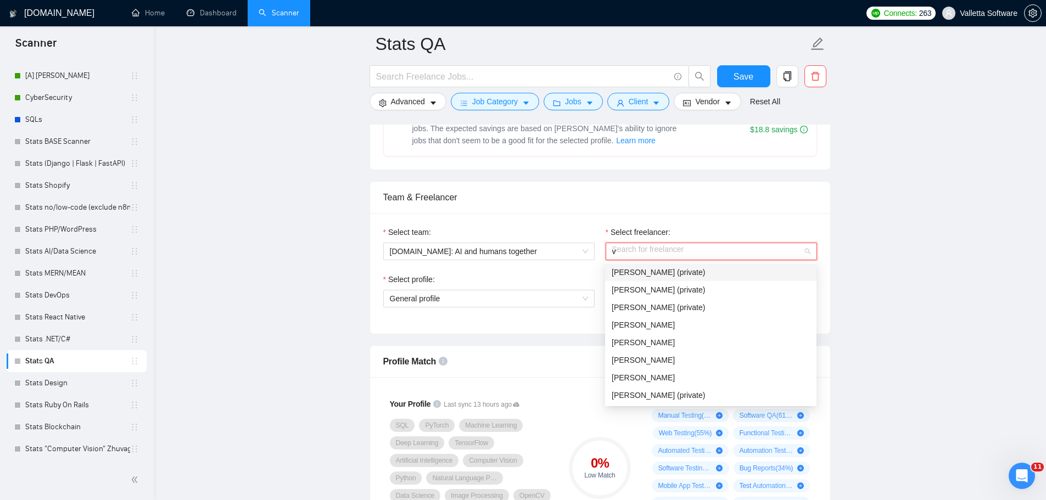
type input "va"
click at [724, 306] on div "[PERSON_NAME]" at bounding box center [711, 308] width 198 height 12
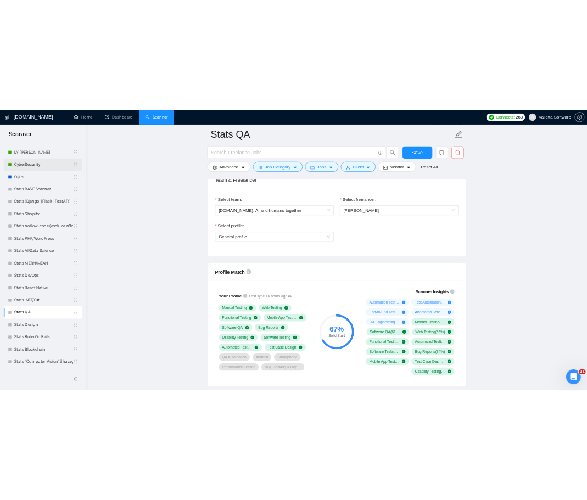
scroll to position [604, 0]
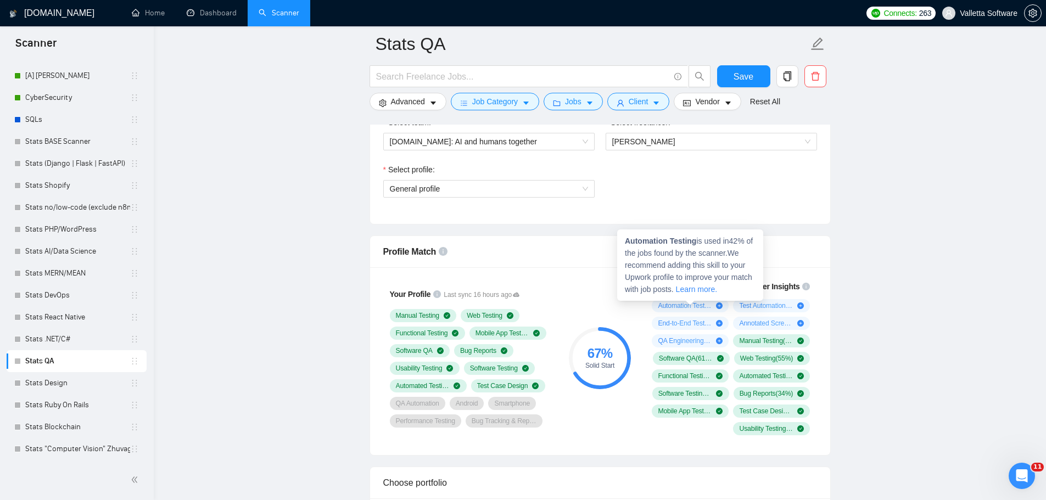
drag, startPoint x: 708, startPoint y: 302, endPoint x: 654, endPoint y: 306, distance: 55.1
click at [667, 308] on span "Automation Testing ( 42 %)" at bounding box center [685, 306] width 54 height 9
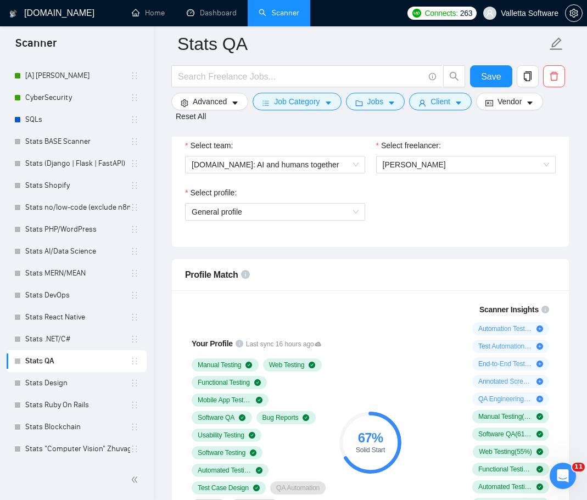
click at [319, 259] on div "Profile Match" at bounding box center [370, 274] width 371 height 31
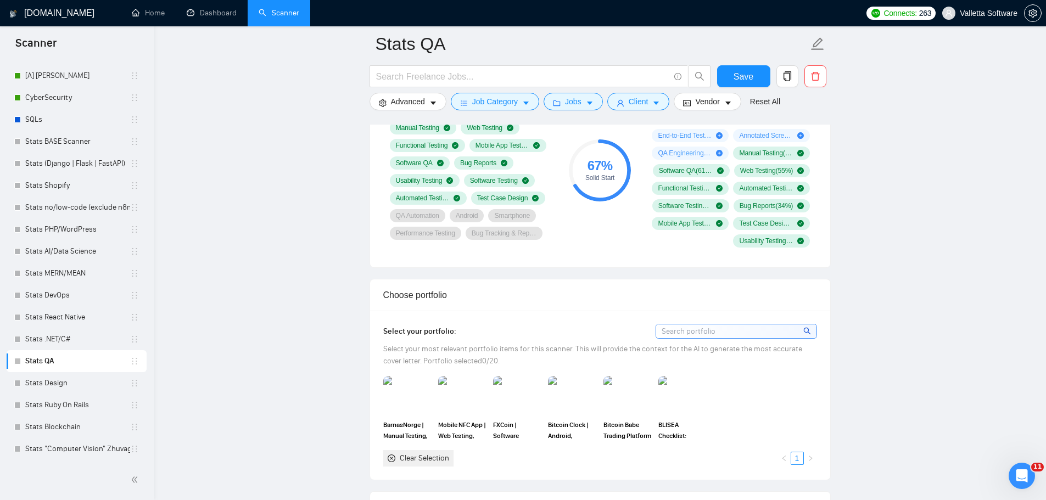
scroll to position [879, 0]
